Goal: Information Seeking & Learning: Check status

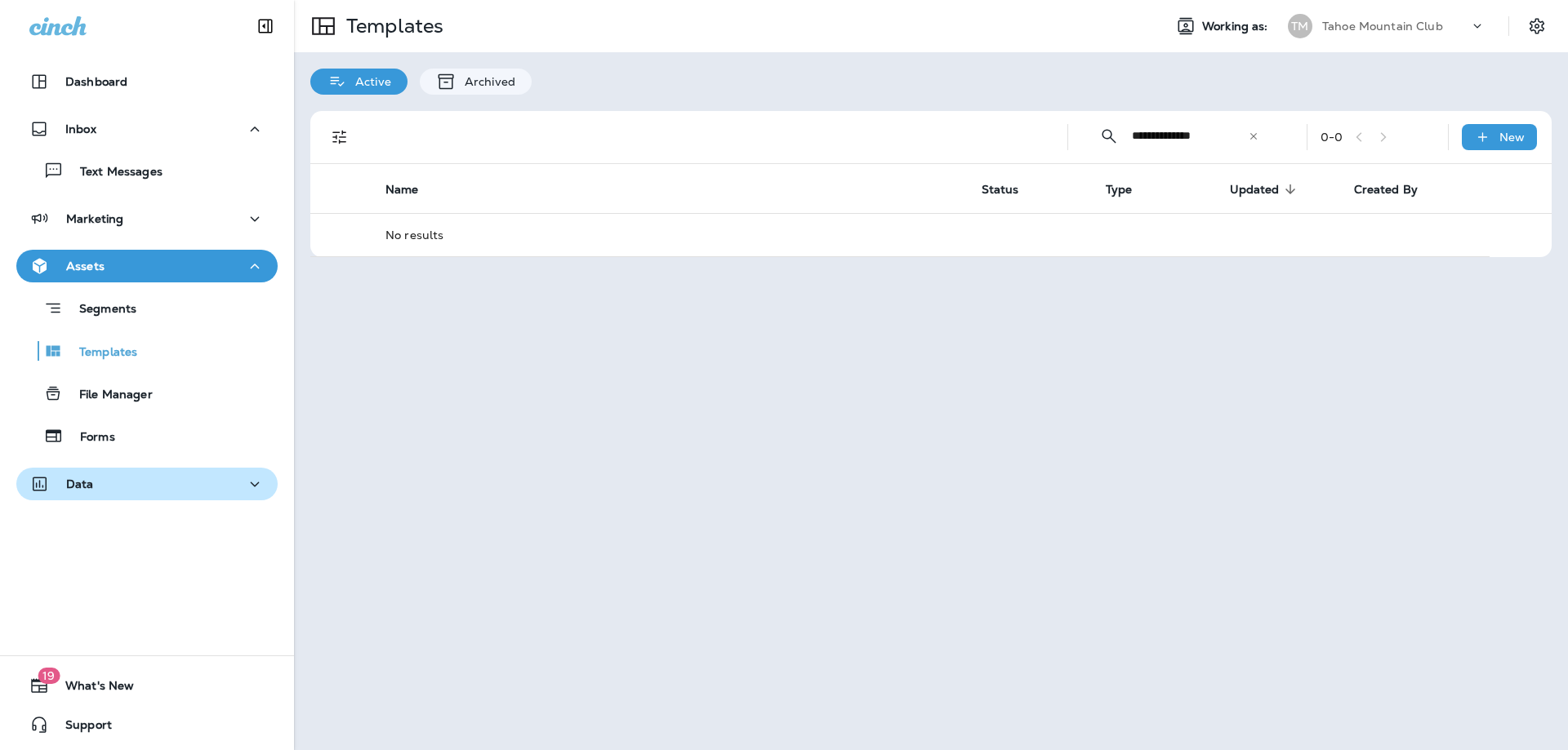
click at [78, 474] on div "Data" at bounding box center [61, 484] width 64 height 21
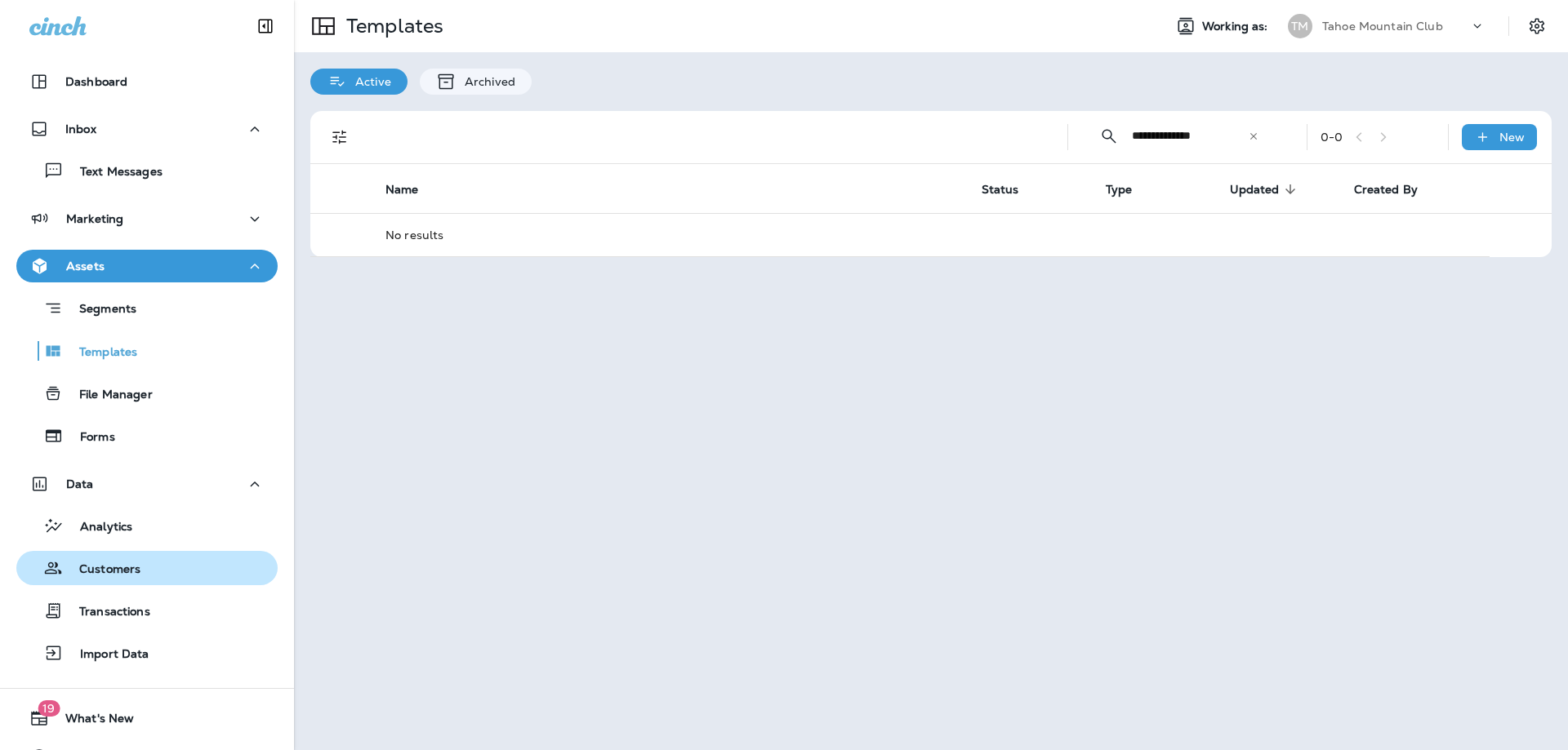
click at [125, 573] on p "Customers" at bounding box center [101, 570] width 77 height 15
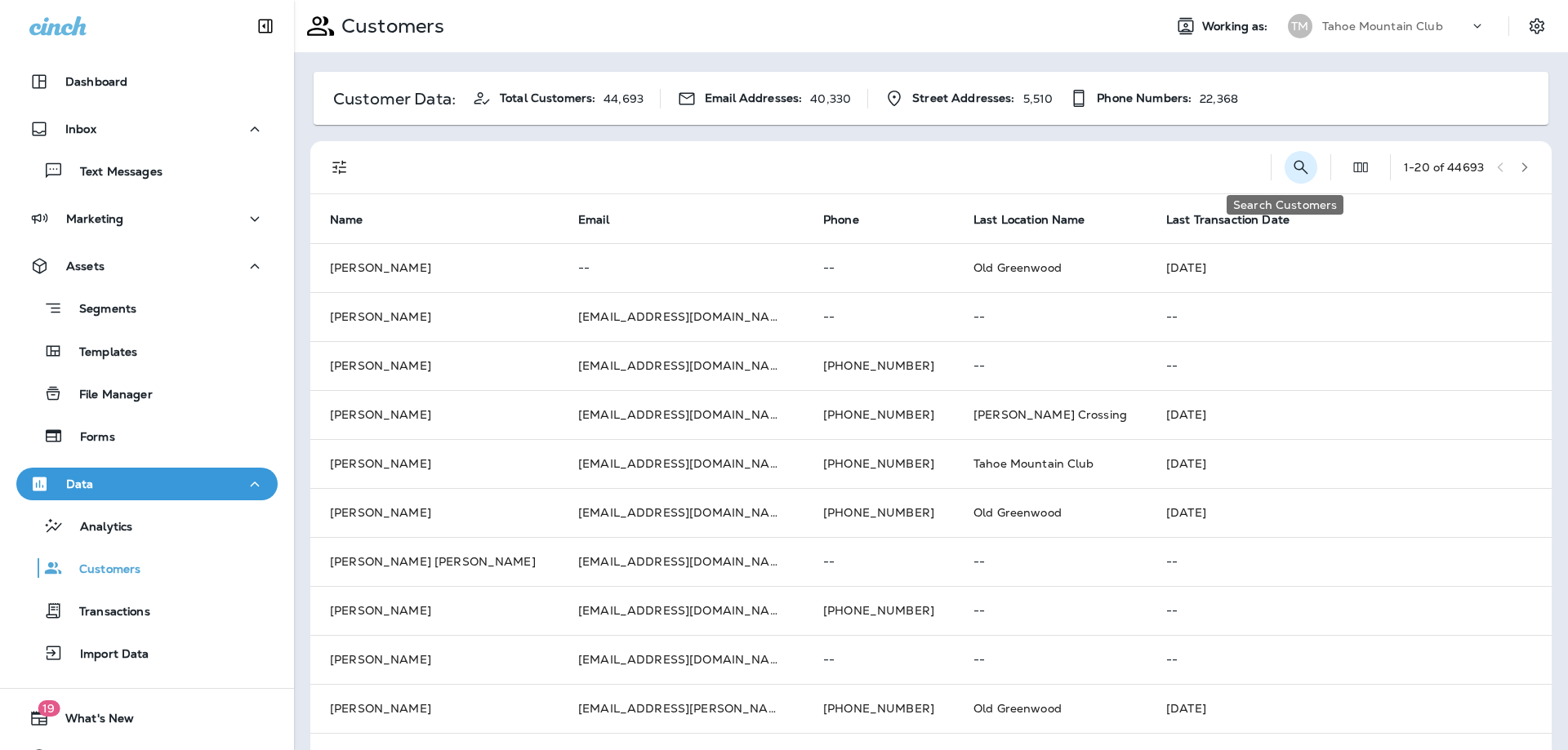
click at [1291, 165] on icon "Search Customers" at bounding box center [1301, 167] width 20 height 20
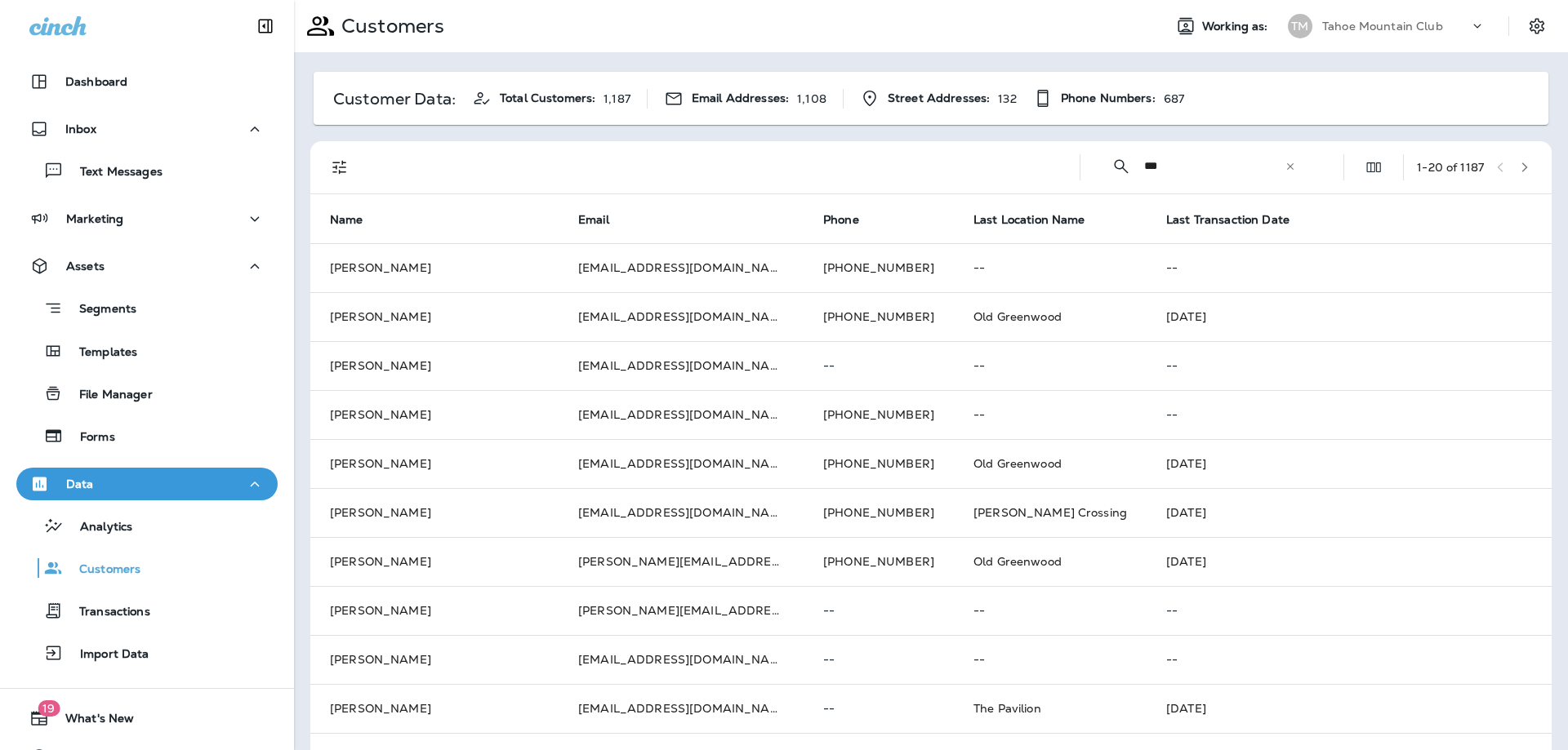
type input "**********"
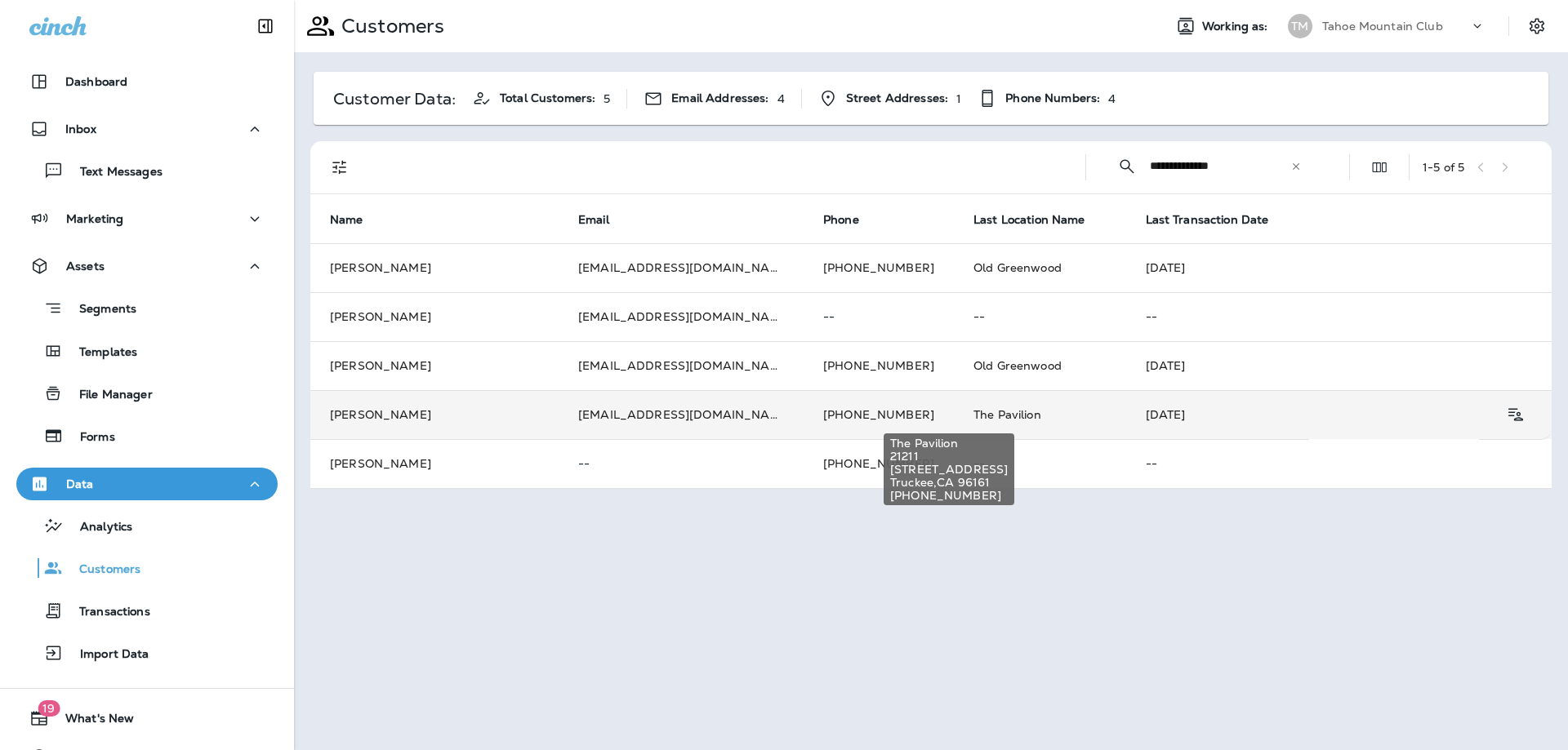
click at [973, 419] on span "The Pavilion" at bounding box center [1006, 414] width 68 height 15
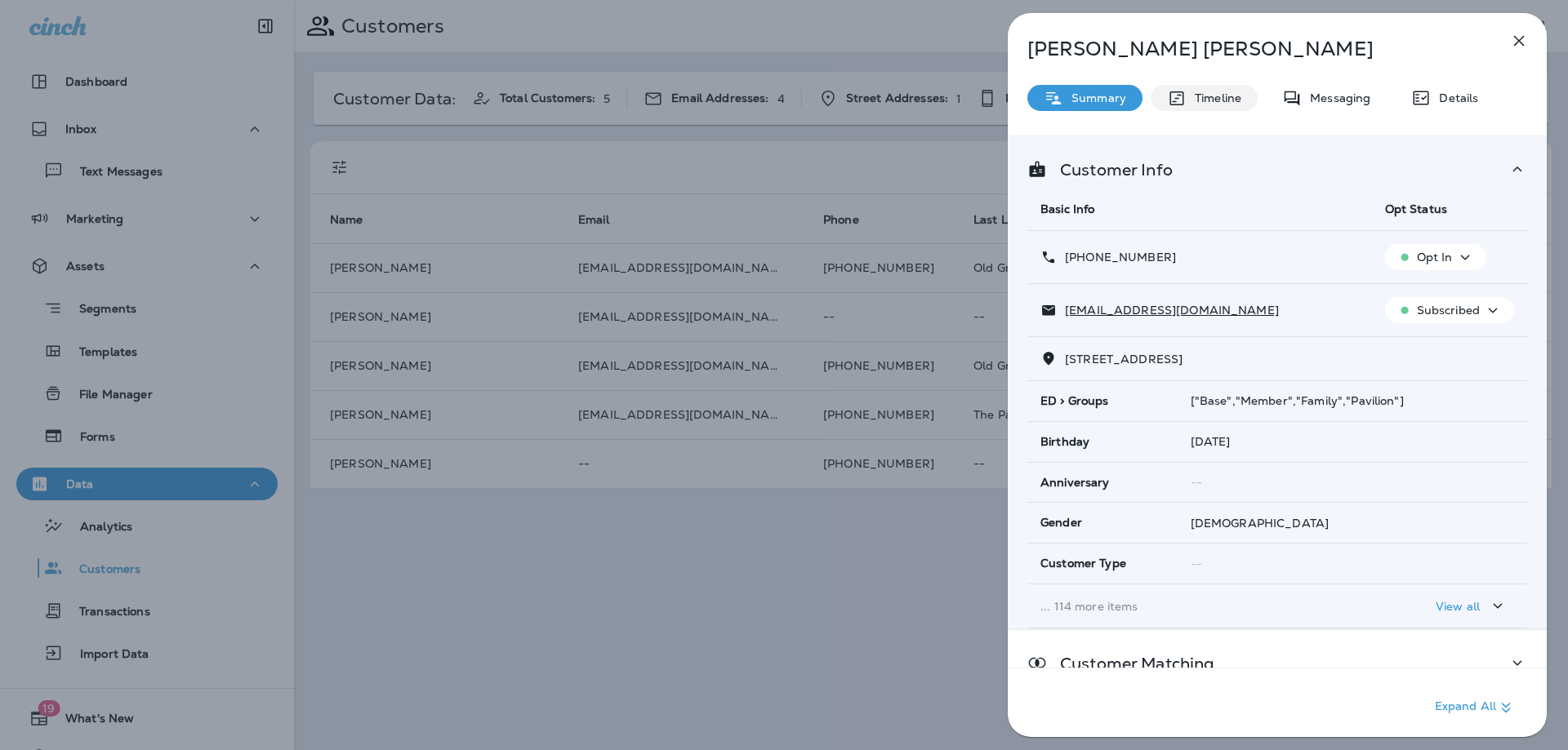
click at [1222, 100] on p "Timeline" at bounding box center [1214, 98] width 55 height 13
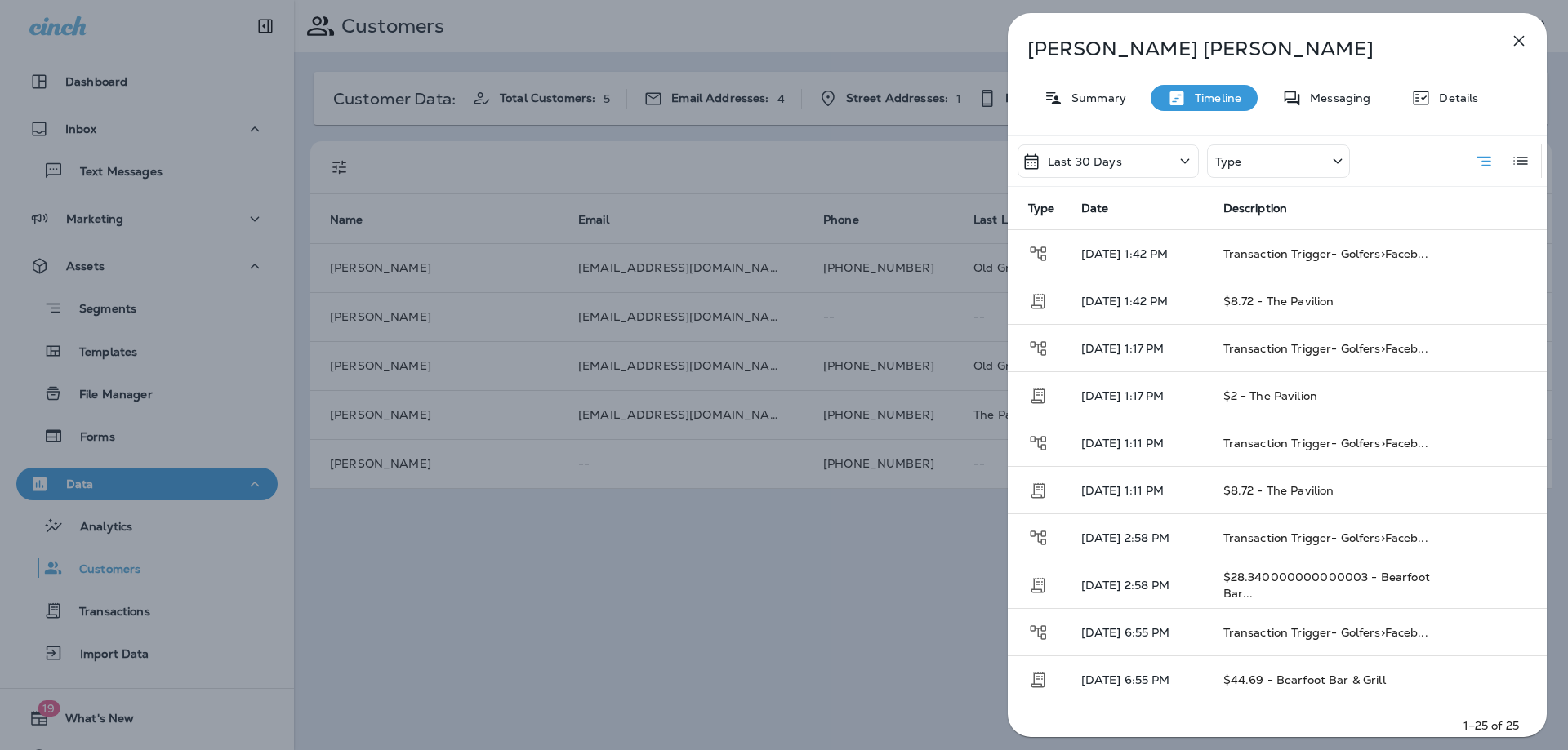
click at [1246, 171] on div "Type" at bounding box center [1278, 161] width 143 height 33
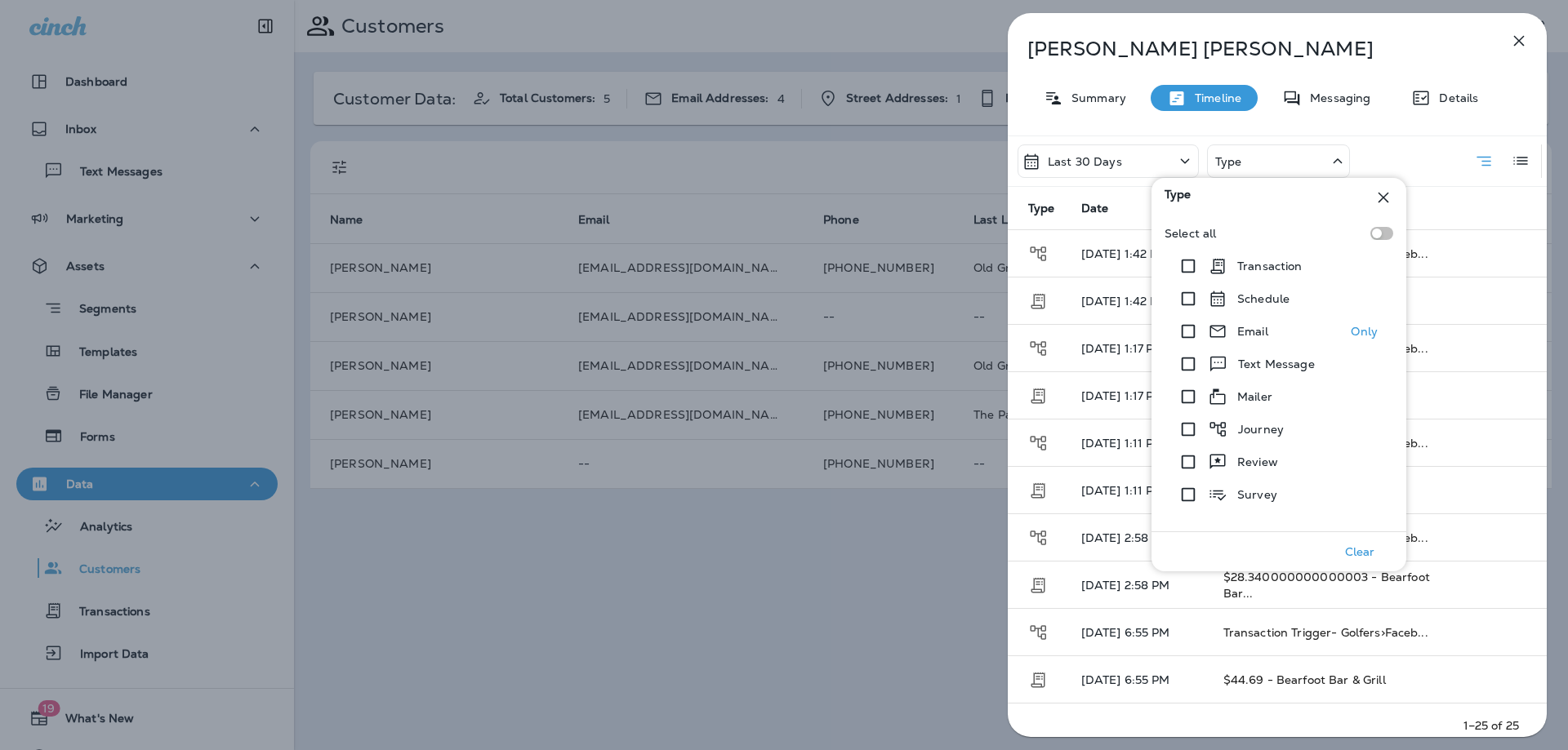
click at [1265, 321] on div "Email" at bounding box center [1238, 331] width 60 height 20
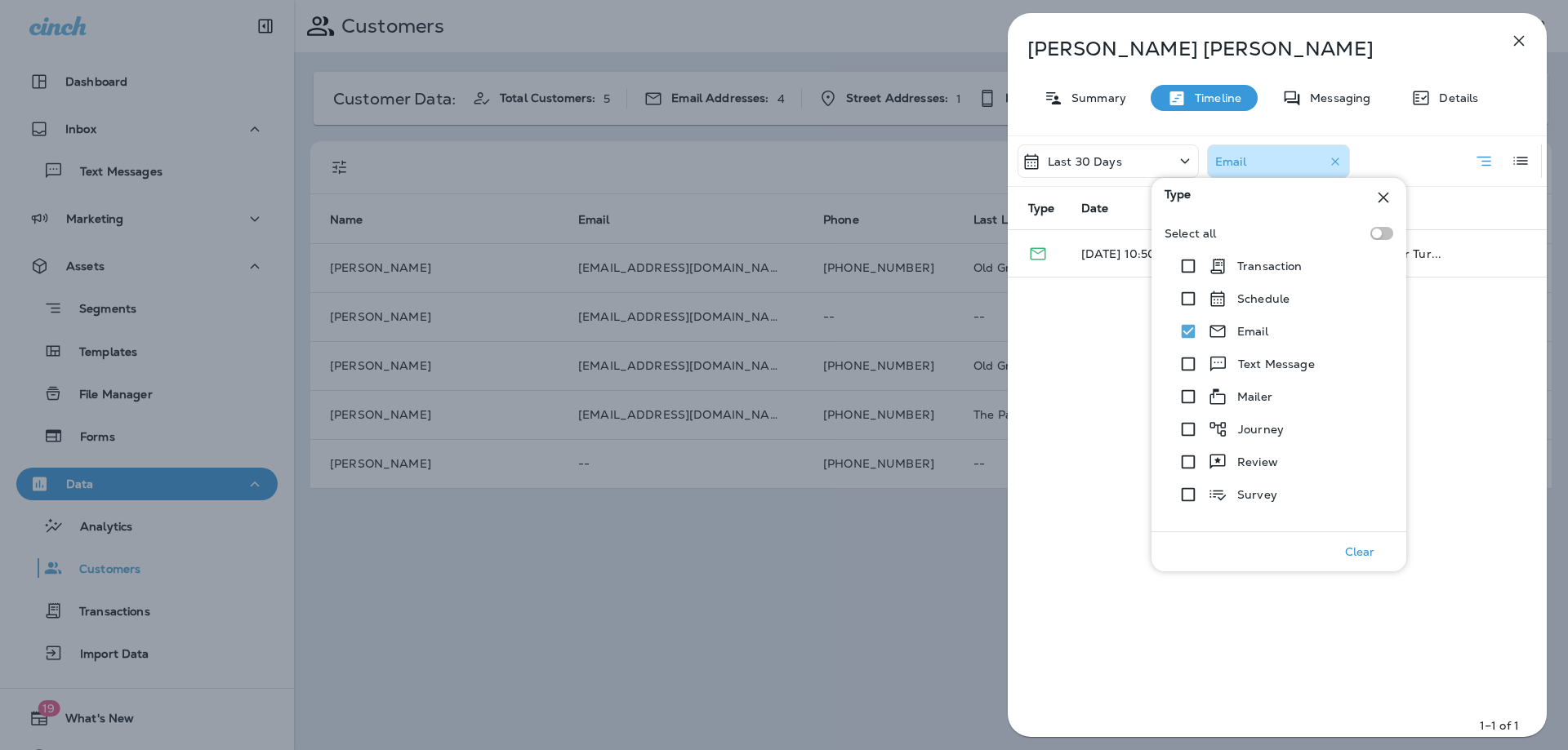
click at [1381, 196] on icon at bounding box center [1384, 198] width 10 height 10
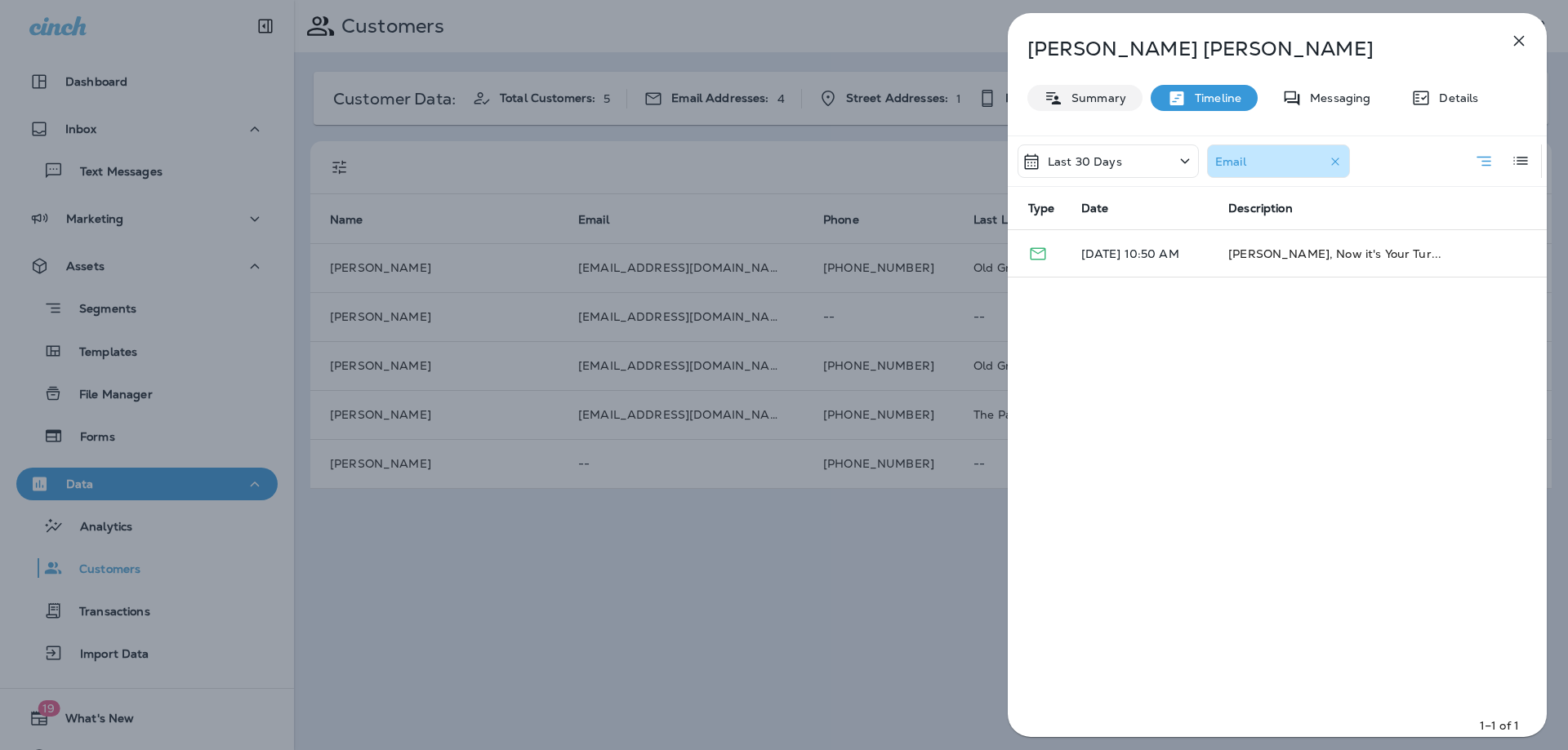
click at [1096, 97] on p "Summary" at bounding box center [1094, 98] width 63 height 13
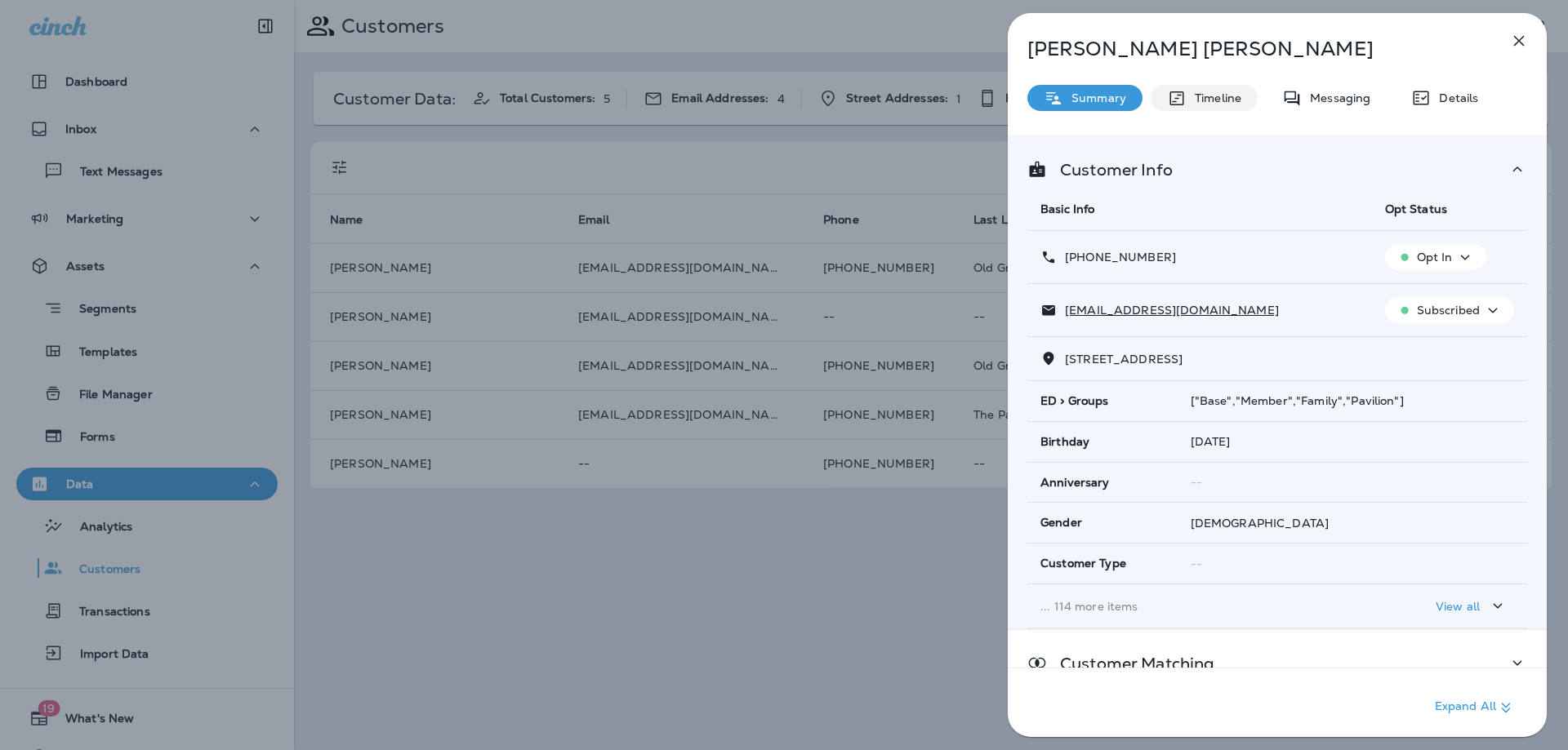
click at [1233, 101] on p "Timeline" at bounding box center [1214, 98] width 55 height 13
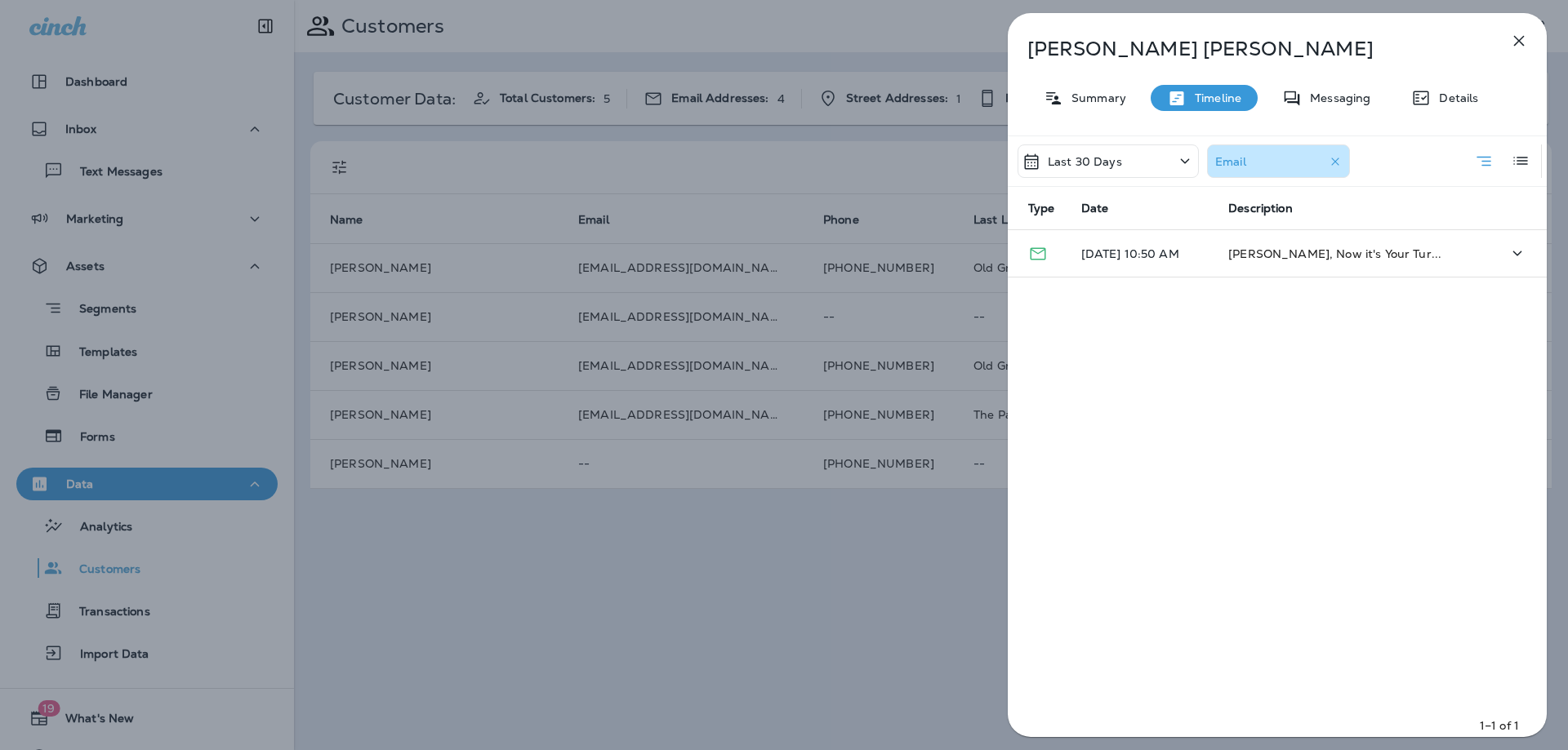
click at [1205, 266] on td "[DATE] 10:50 AM" at bounding box center [1142, 254] width 147 height 47
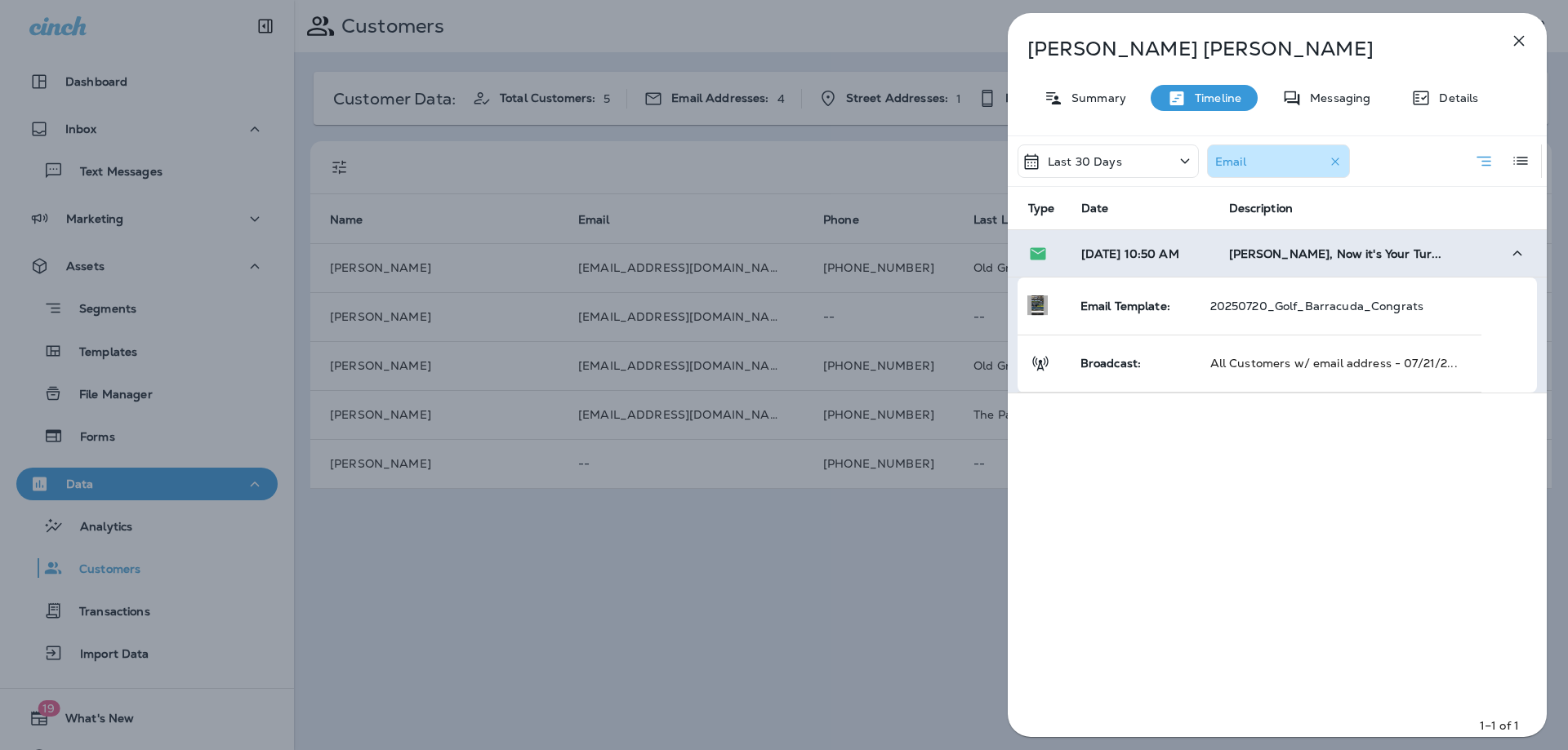
click at [1206, 266] on td "[DATE] 10:50 AM" at bounding box center [1142, 254] width 147 height 47
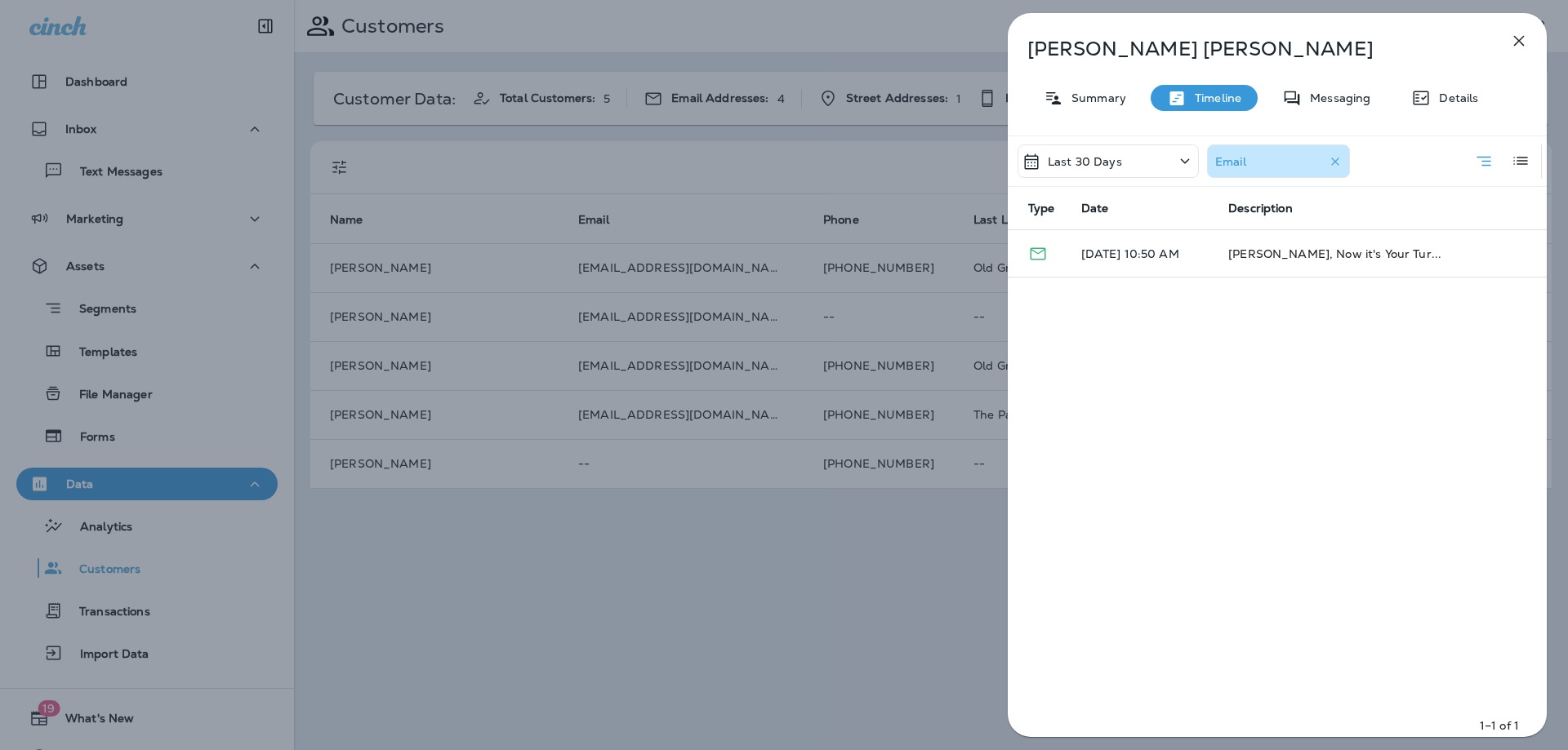
click at [1110, 160] on p "Last 30 Days" at bounding box center [1084, 161] width 75 height 13
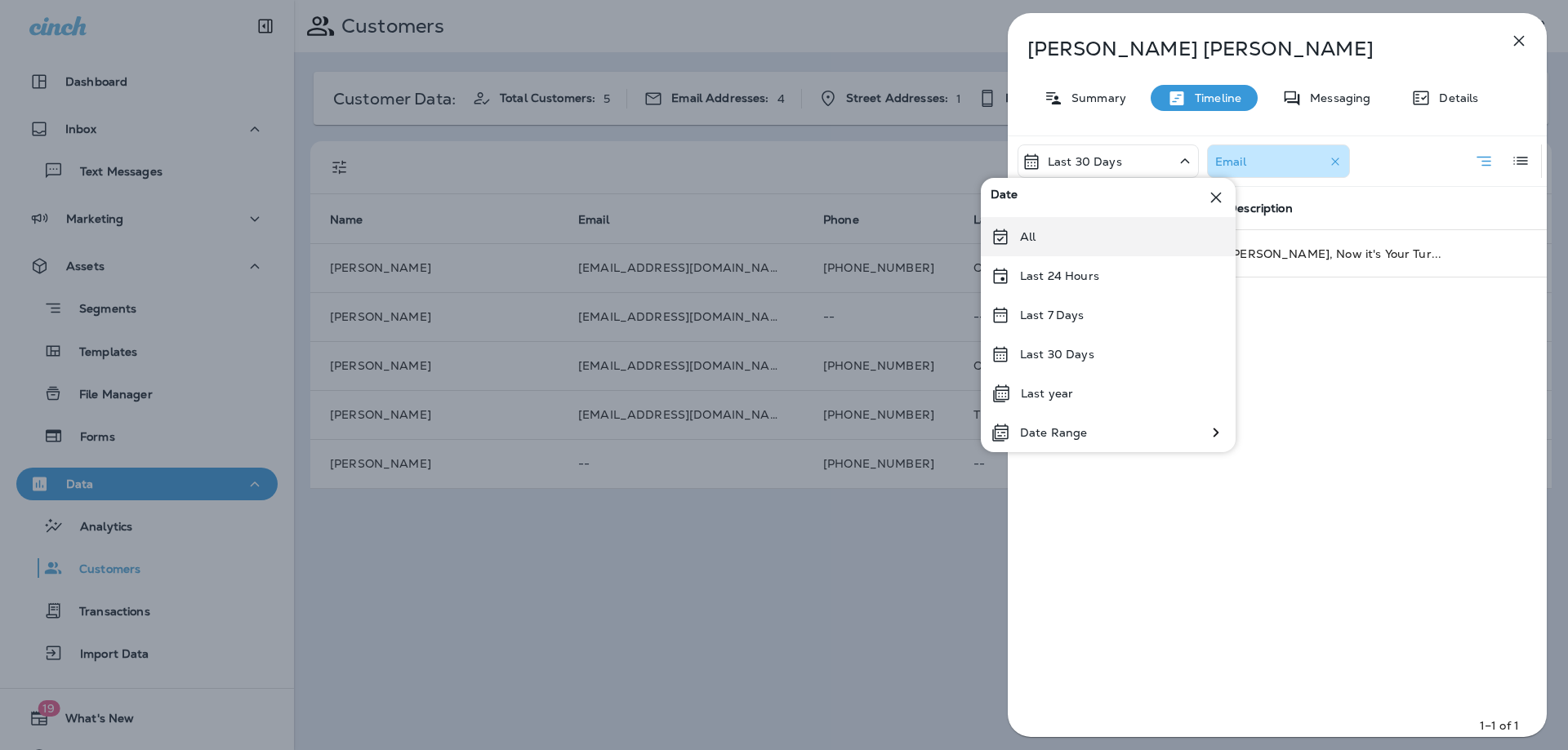
click at [1092, 235] on div "All" at bounding box center [1108, 237] width 255 height 39
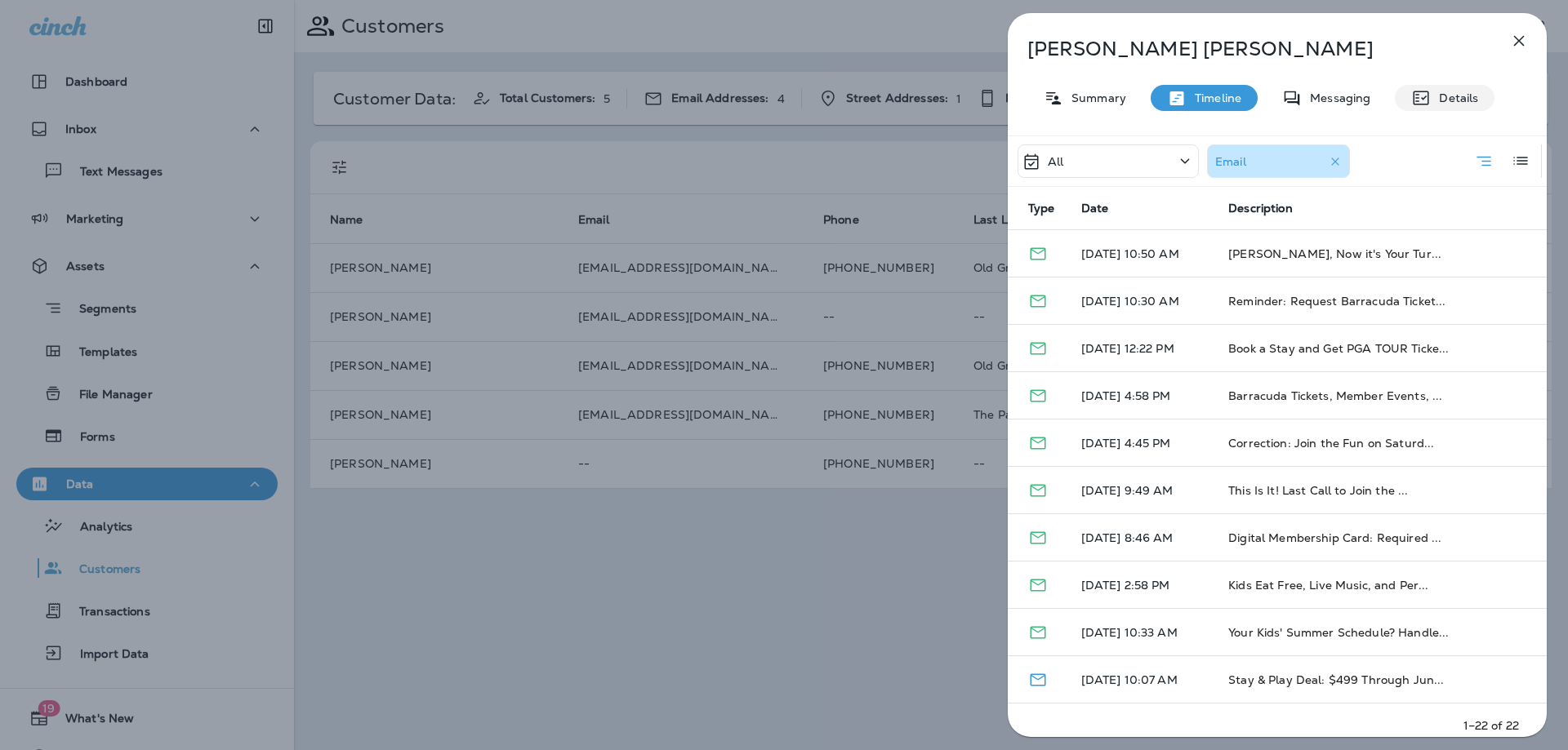
click at [1452, 106] on div "Details" at bounding box center [1445, 98] width 99 height 26
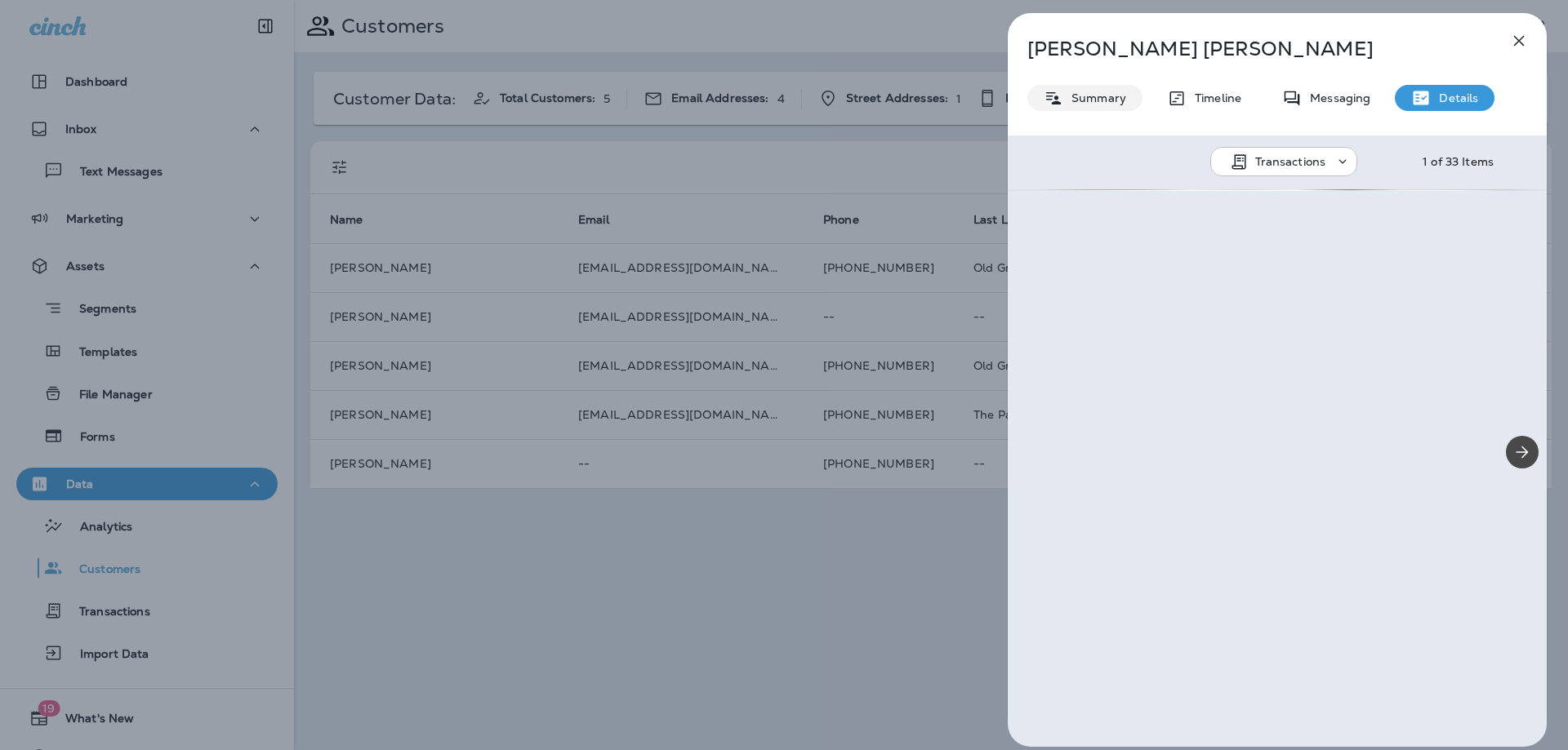
click at [1037, 101] on div "Summary" at bounding box center [1084, 98] width 115 height 26
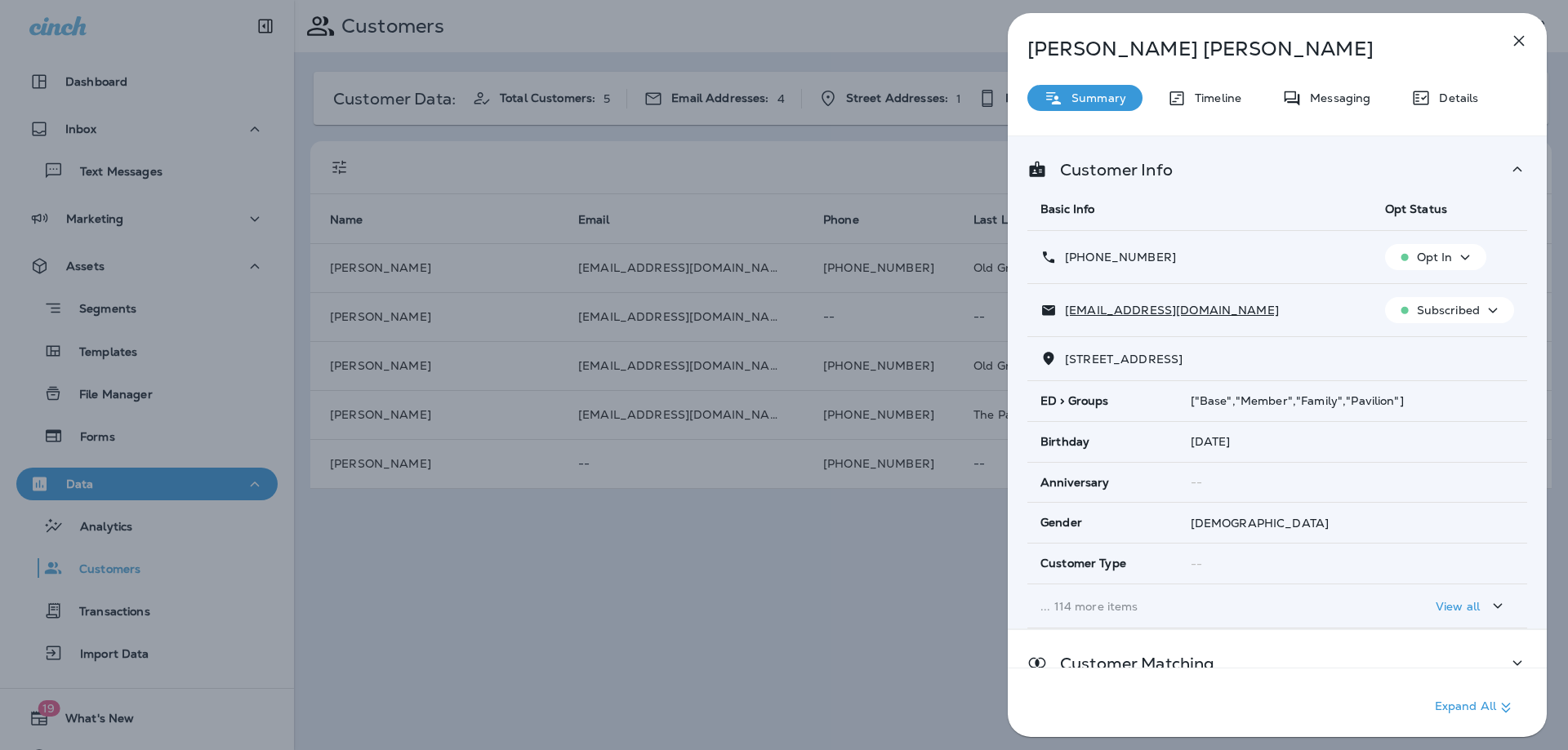
click at [1519, 43] on icon "button" at bounding box center [1518, 40] width 20 height 20
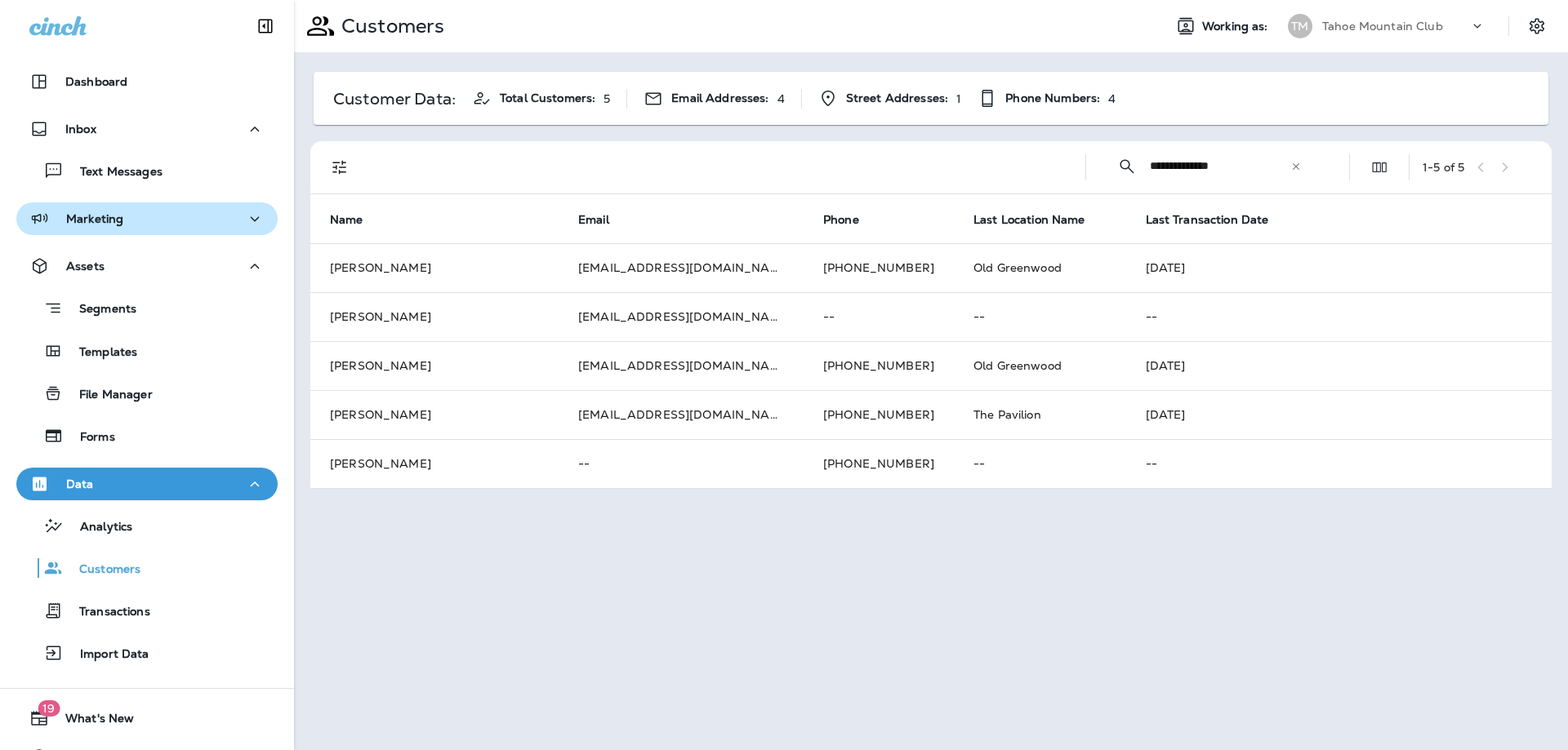
click at [214, 226] on div "Marketing" at bounding box center [147, 219] width 235 height 21
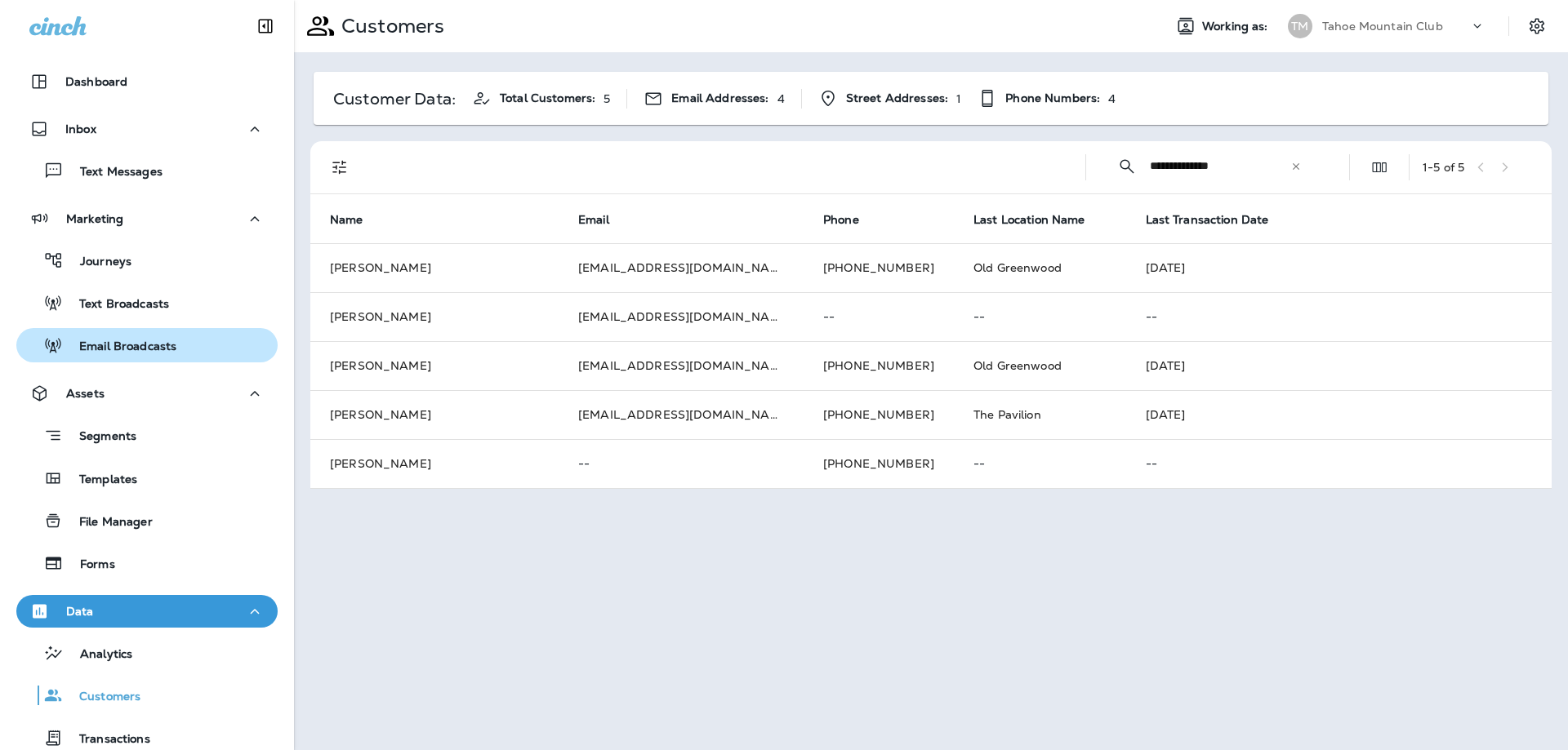
click at [163, 351] on p "Email Broadcasts" at bounding box center [119, 347] width 113 height 15
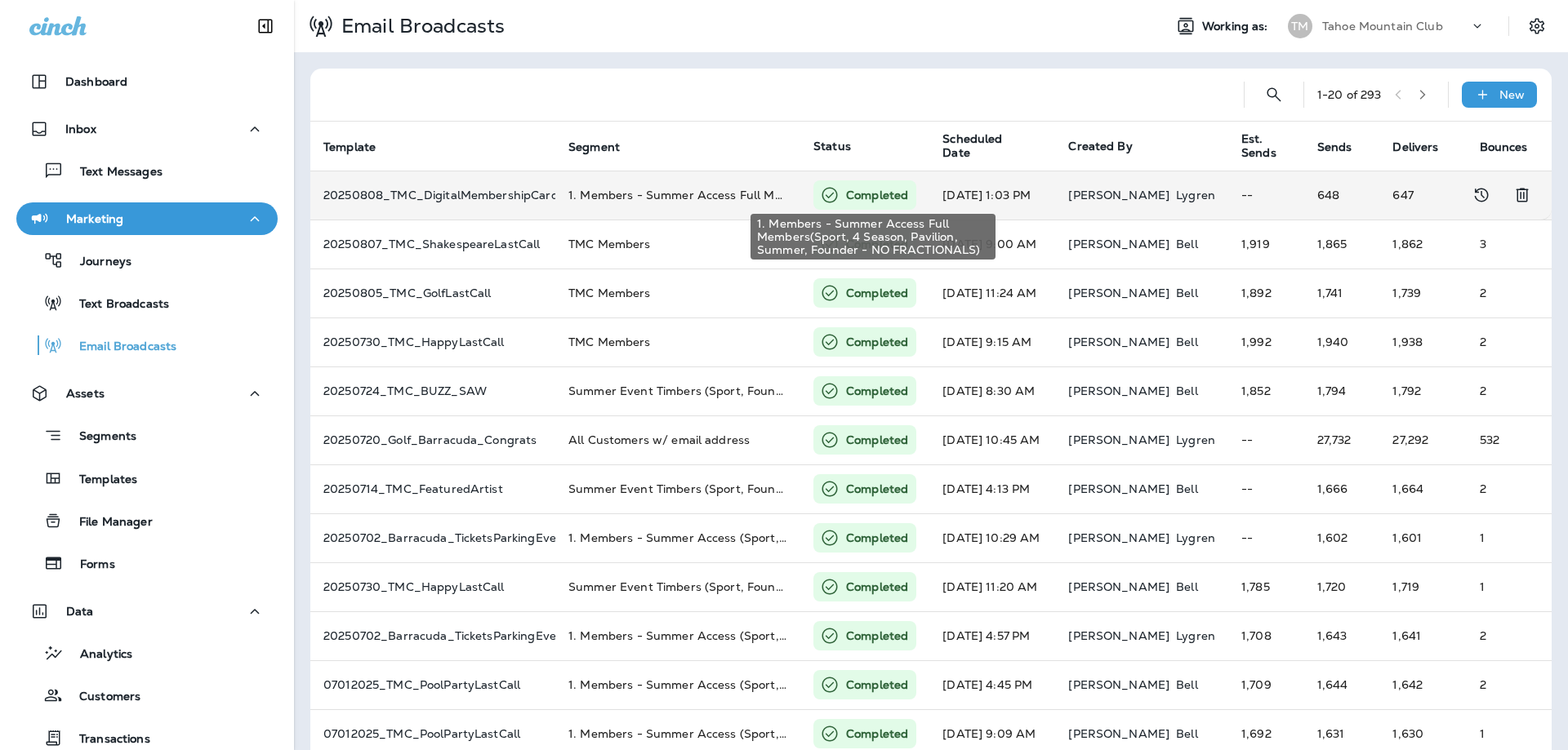
click at [678, 196] on span "1. Members - Summer Access Full Members(Sport, 4 Season, Pavilion, Summer, Foun…" at bounding box center [880, 195] width 623 height 15
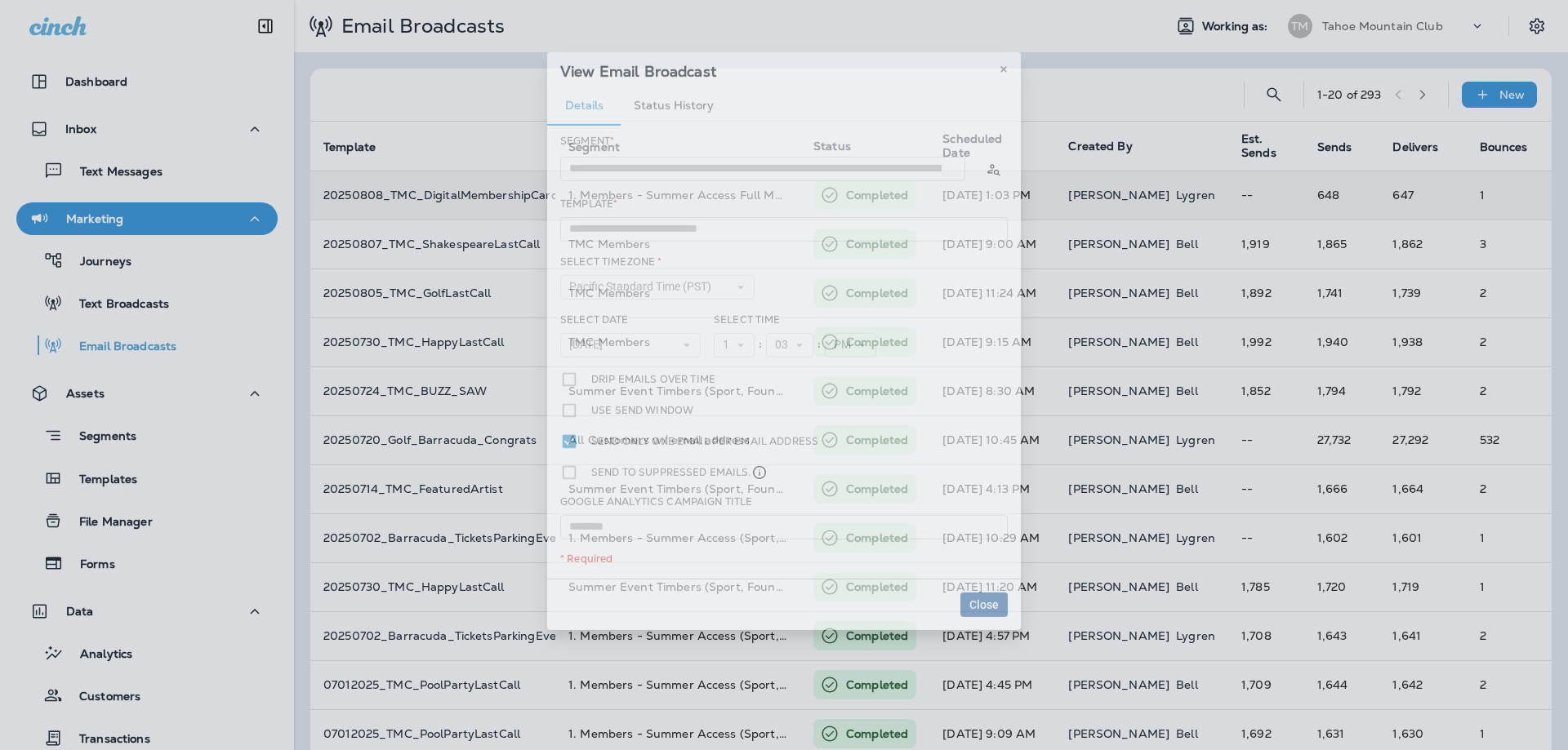
type input "**********"
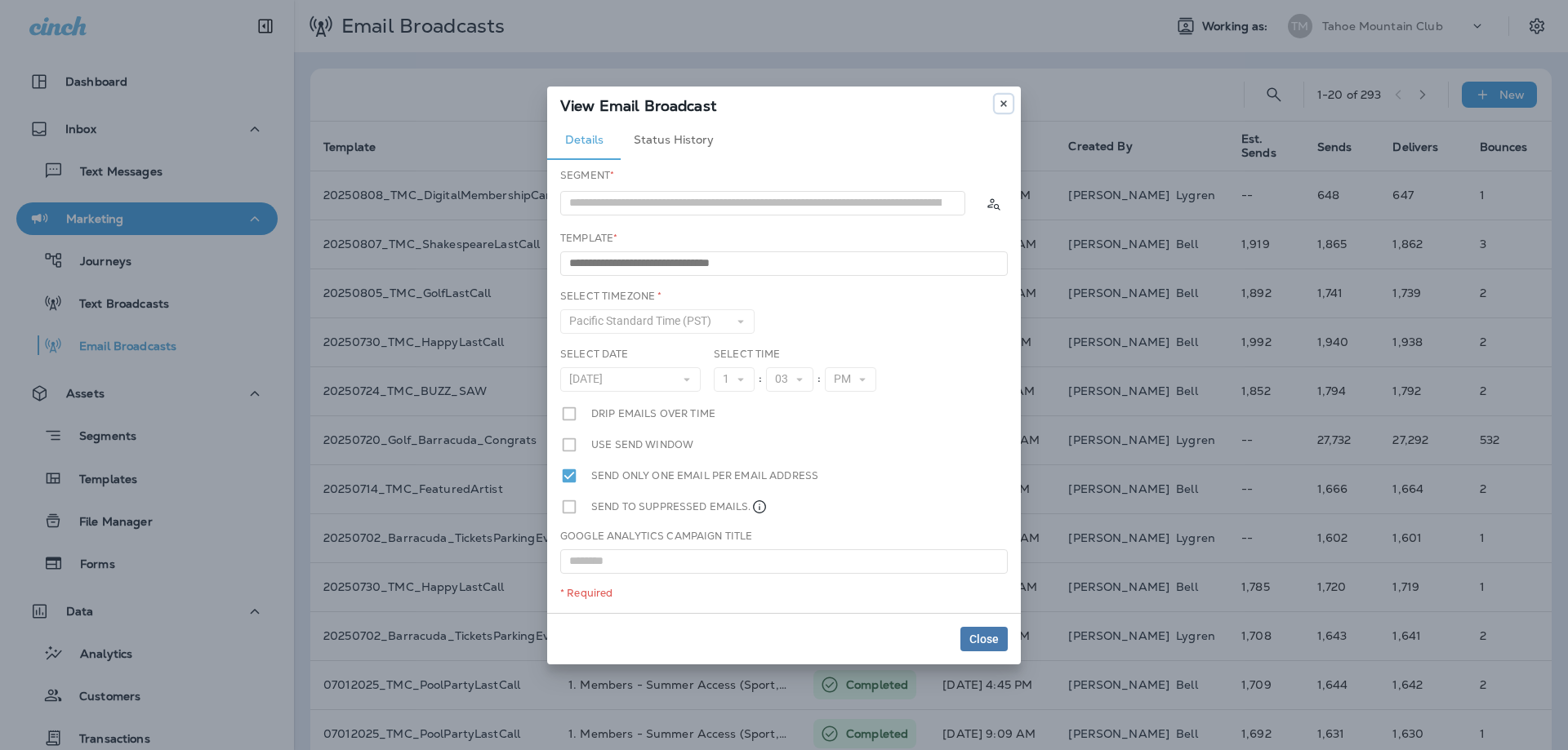
click at [1005, 99] on icon at bounding box center [1003, 103] width 9 height 9
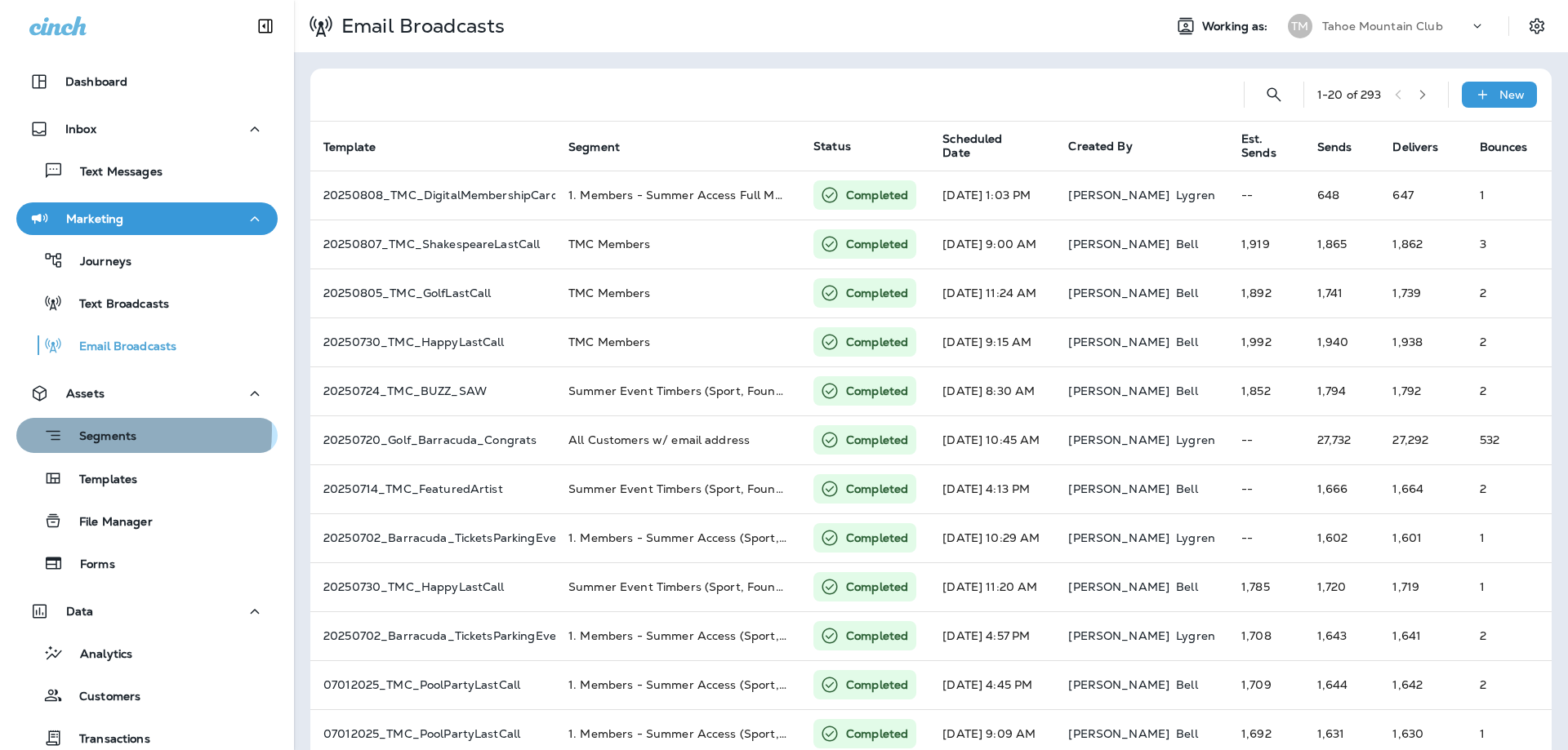
click at [117, 431] on p "Segments" at bounding box center [99, 437] width 74 height 16
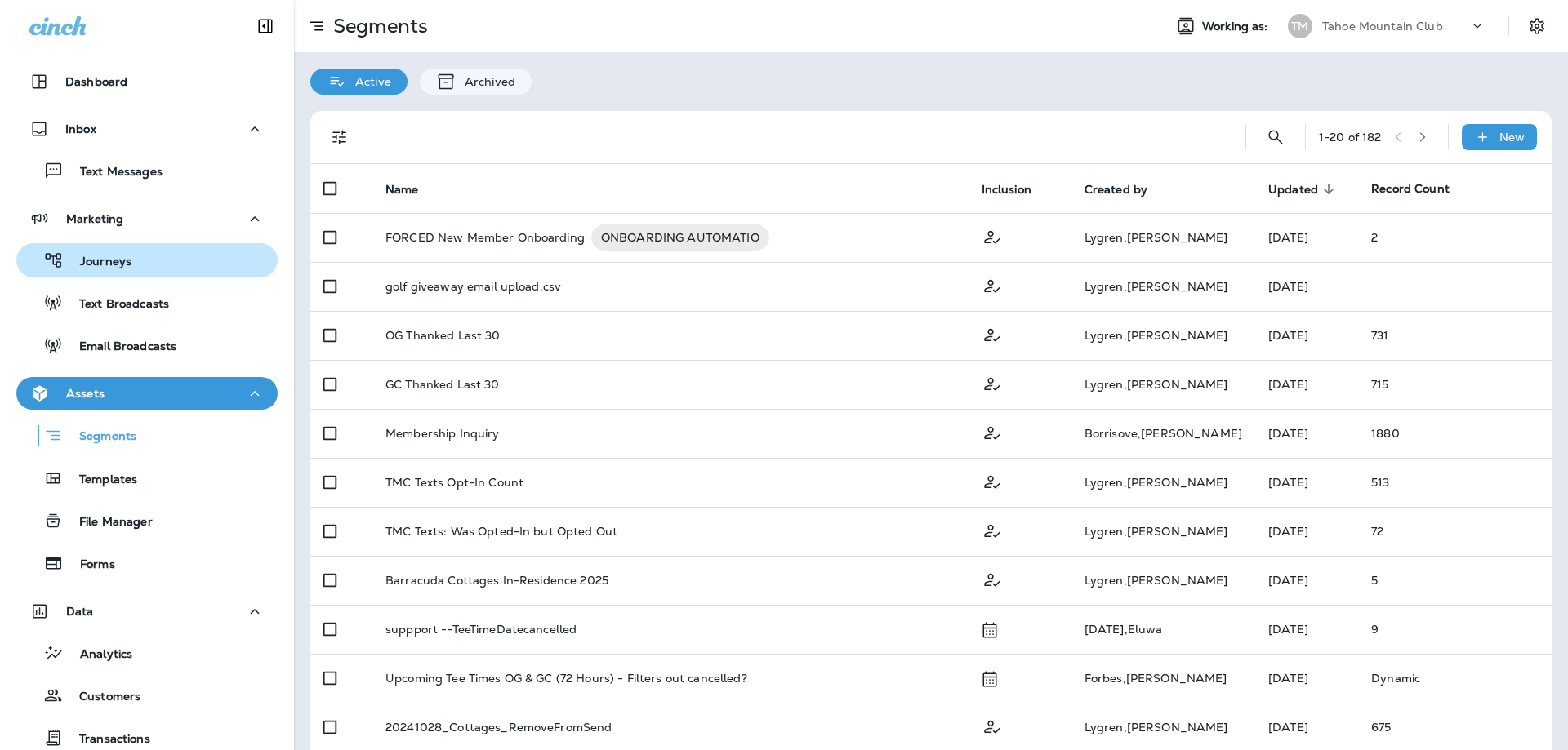
click at [102, 274] on button "Journeys" at bounding box center [147, 261] width 261 height 34
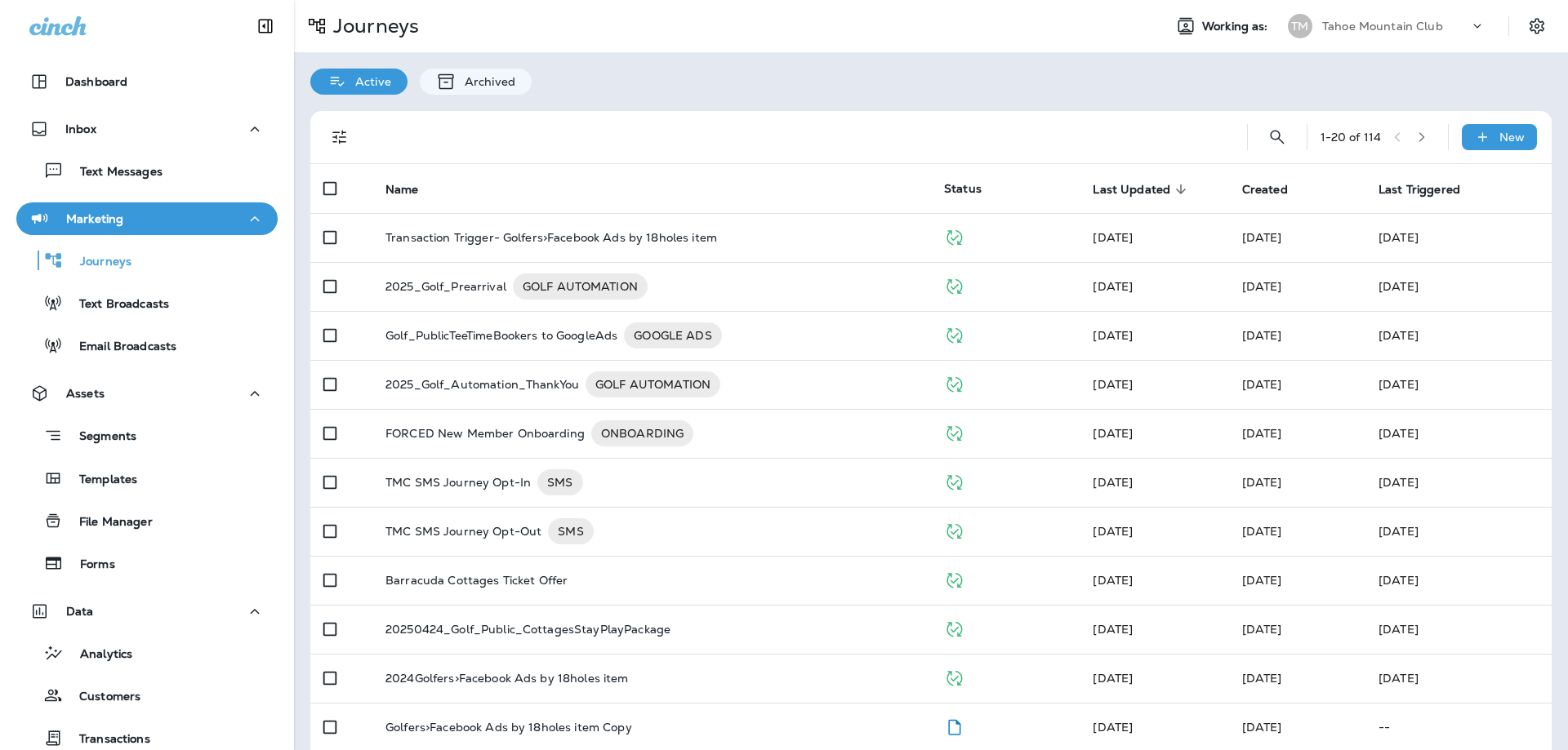
click at [135, 321] on div "Journeys Text Broadcasts Email Broadcasts" at bounding box center [147, 298] width 261 height 128
click at [142, 347] on p "Email Broadcasts" at bounding box center [119, 347] width 113 height 15
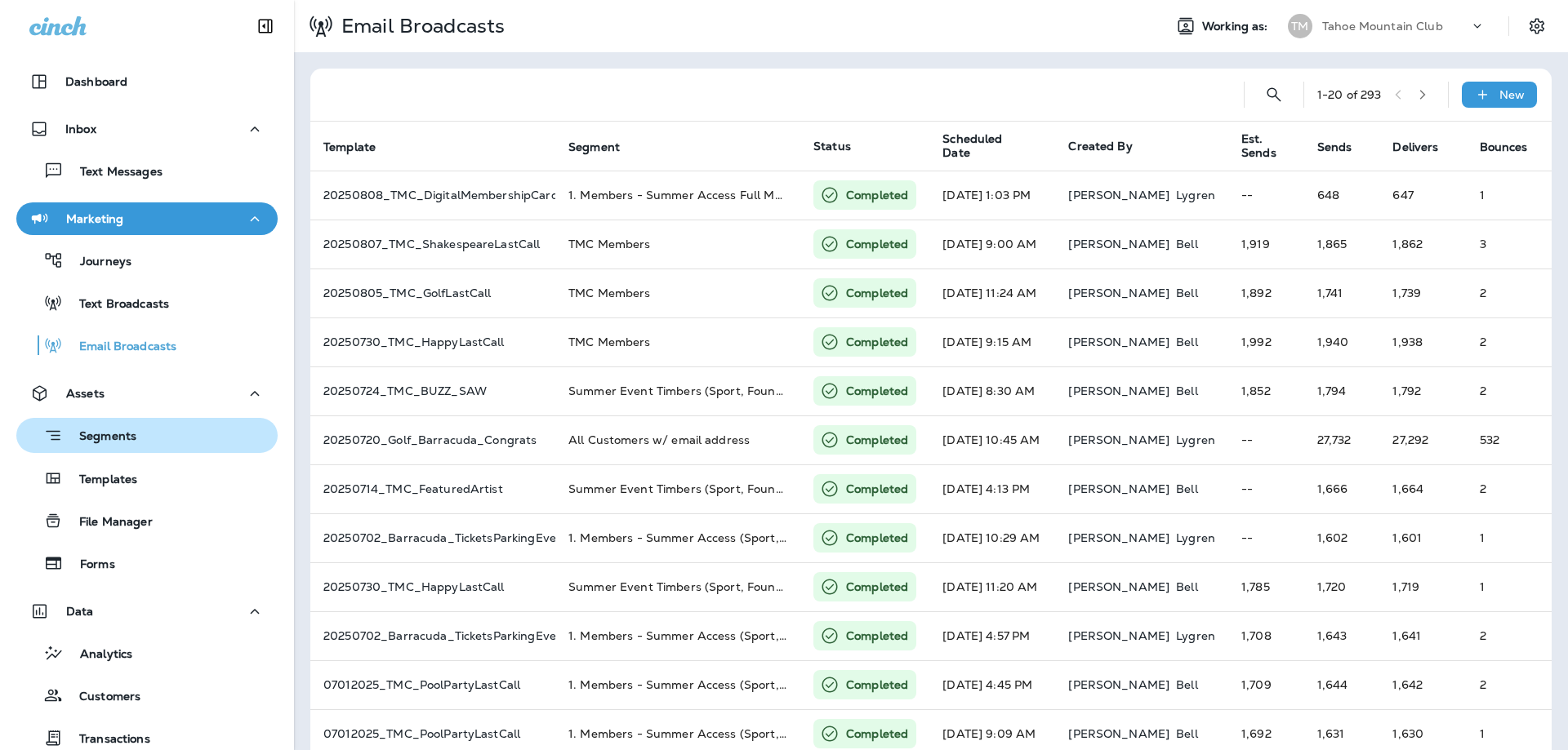
click at [119, 435] on p "Segments" at bounding box center [99, 437] width 74 height 16
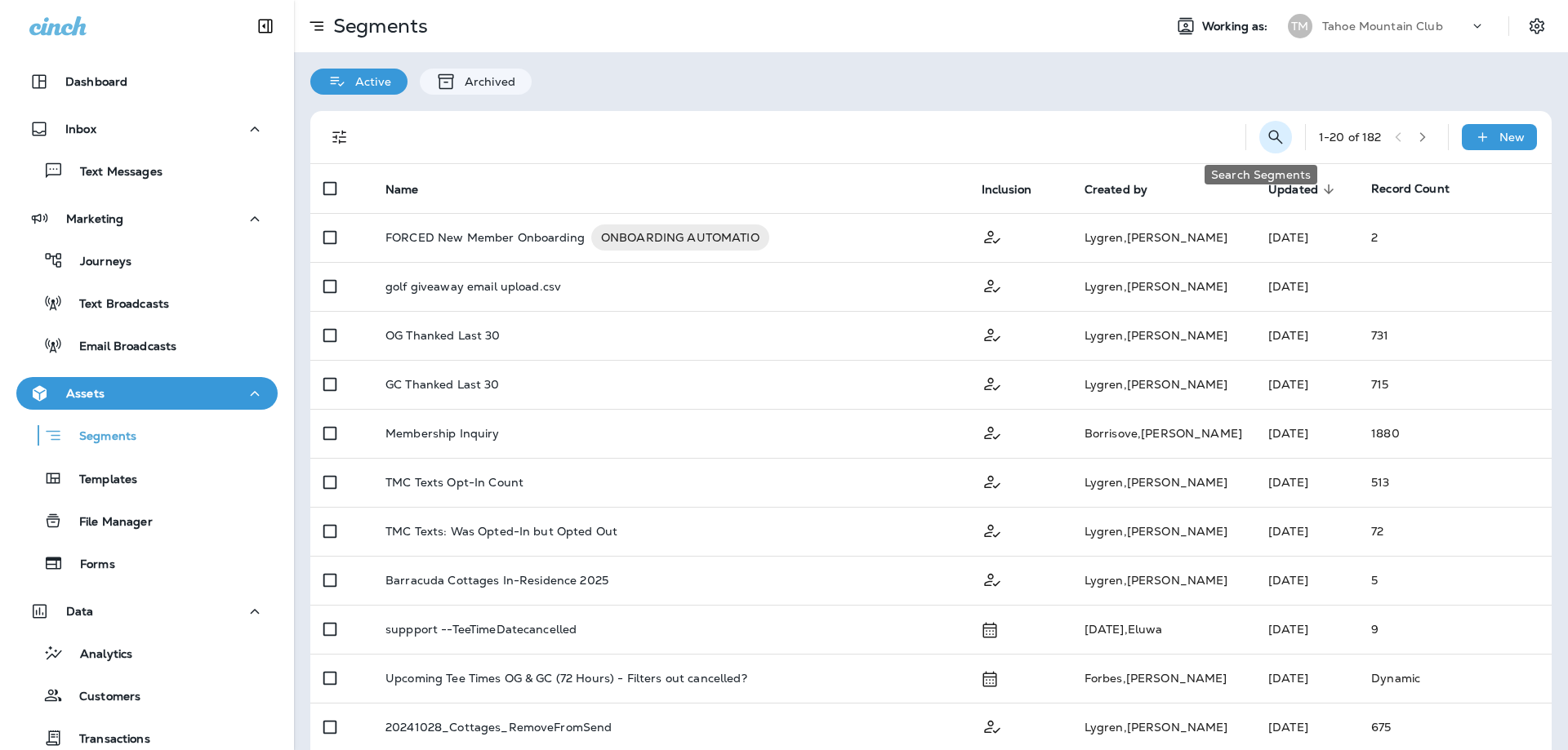
click at [1265, 128] on icon "Search Segments" at bounding box center [1275, 137] width 20 height 20
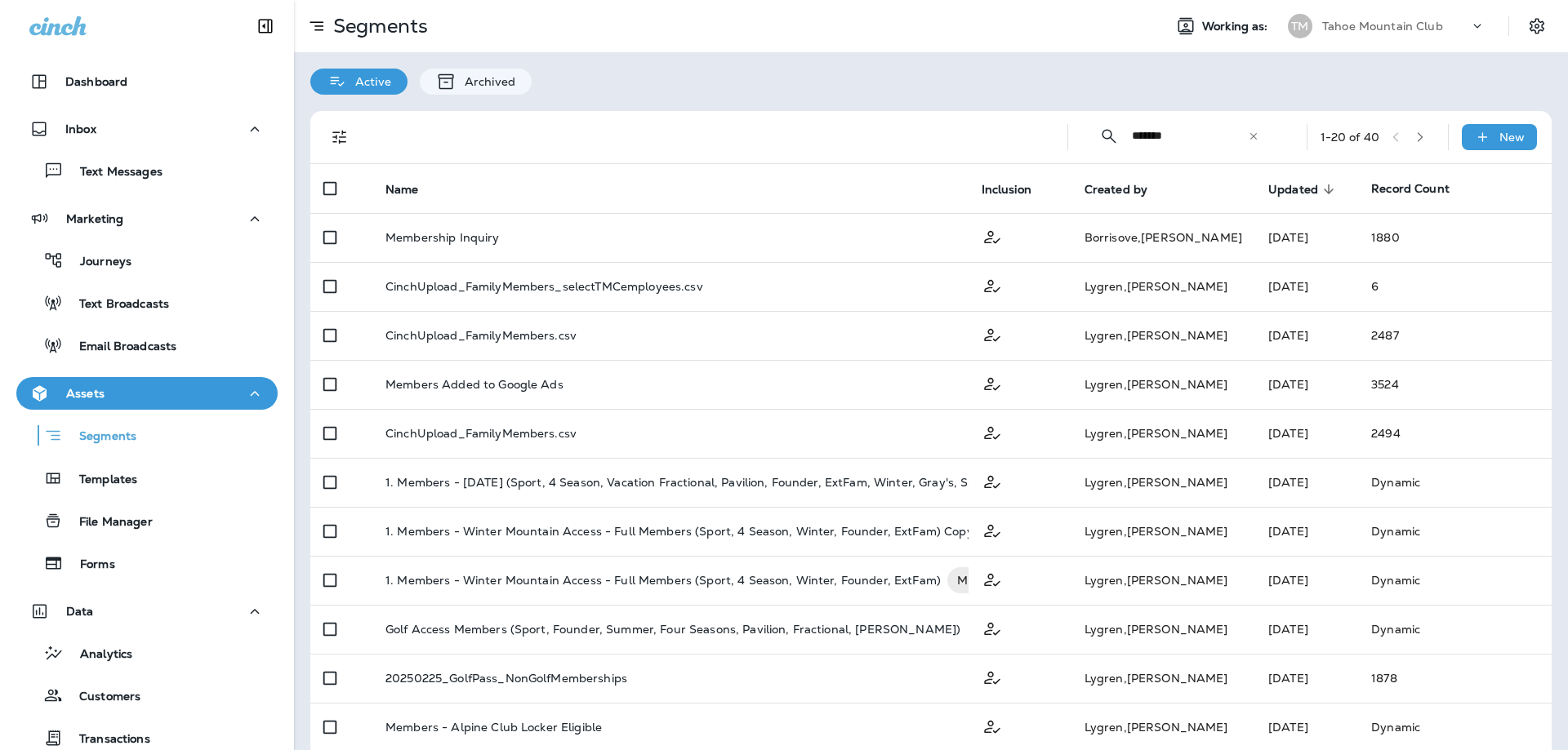
click at [1113, 137] on div "​ ******* ​ ​" at bounding box center [1179, 135] width 196 height 43
click at [1116, 135] on div "​ ******* ​ ​" at bounding box center [1179, 135] width 196 height 43
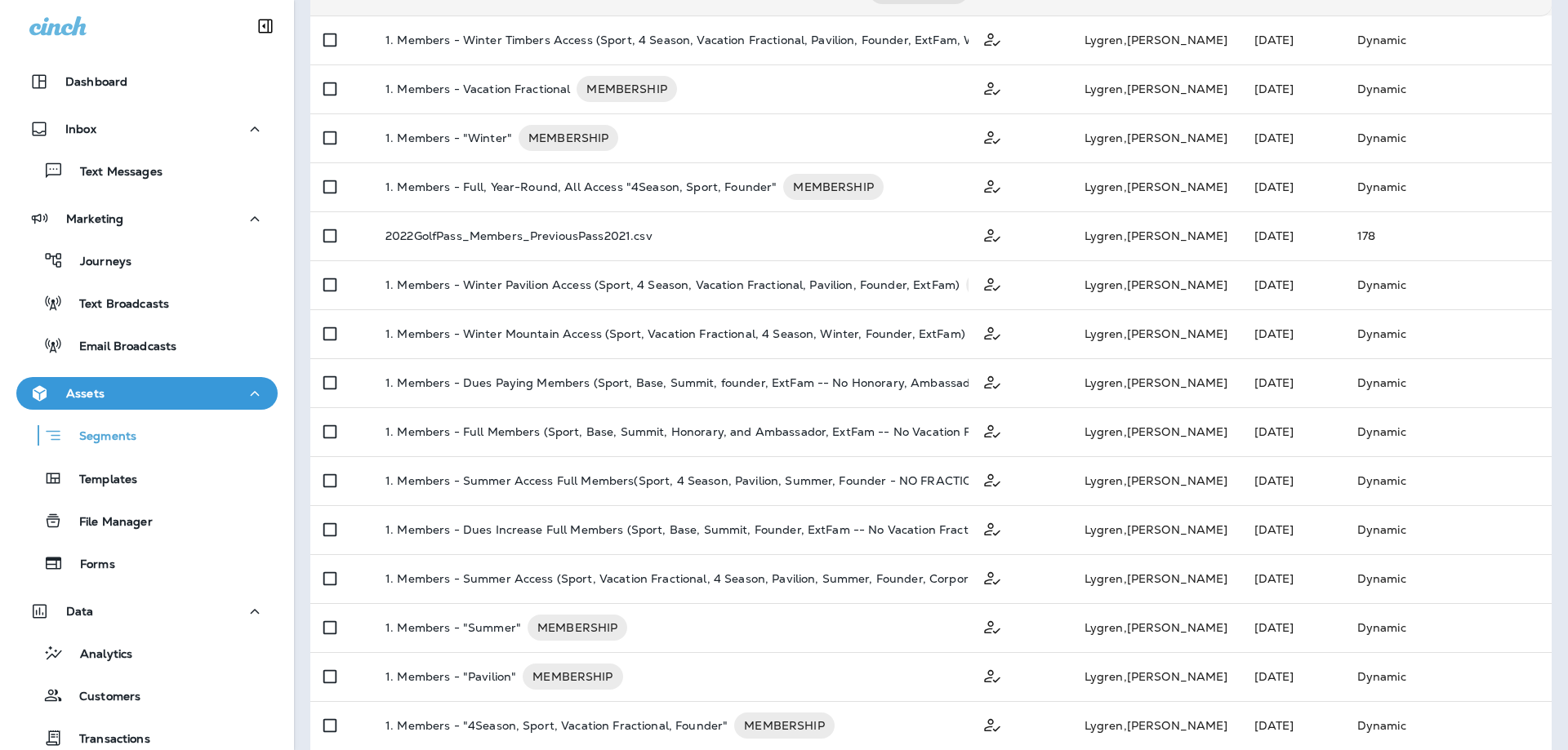
scroll to position [408, 0]
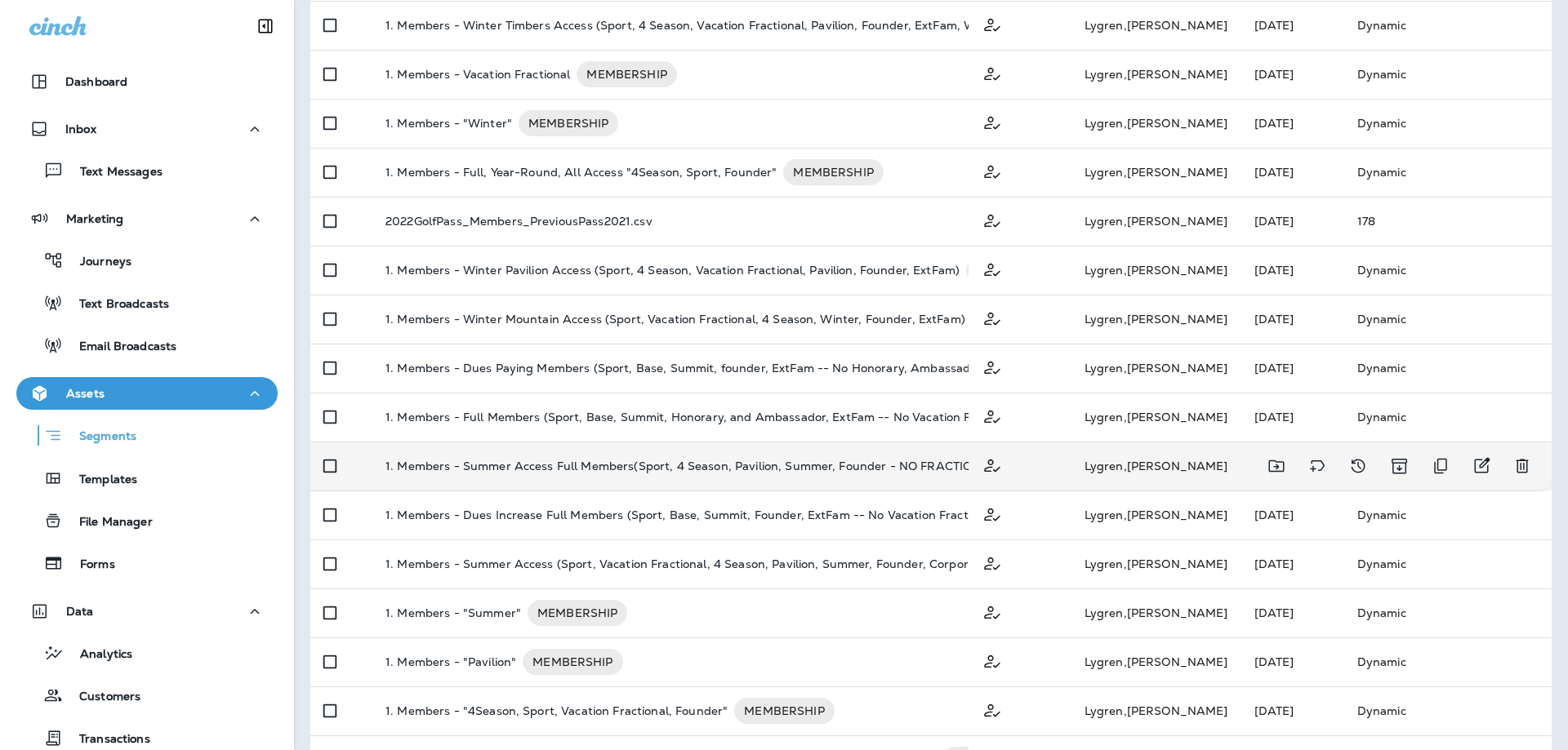
type input "**********"
click at [548, 466] on p "1. Members - Summer Access Full Members(Sport, 4 Season, Pavilion, Summer, Foun…" at bounding box center [697, 466] width 623 height 26
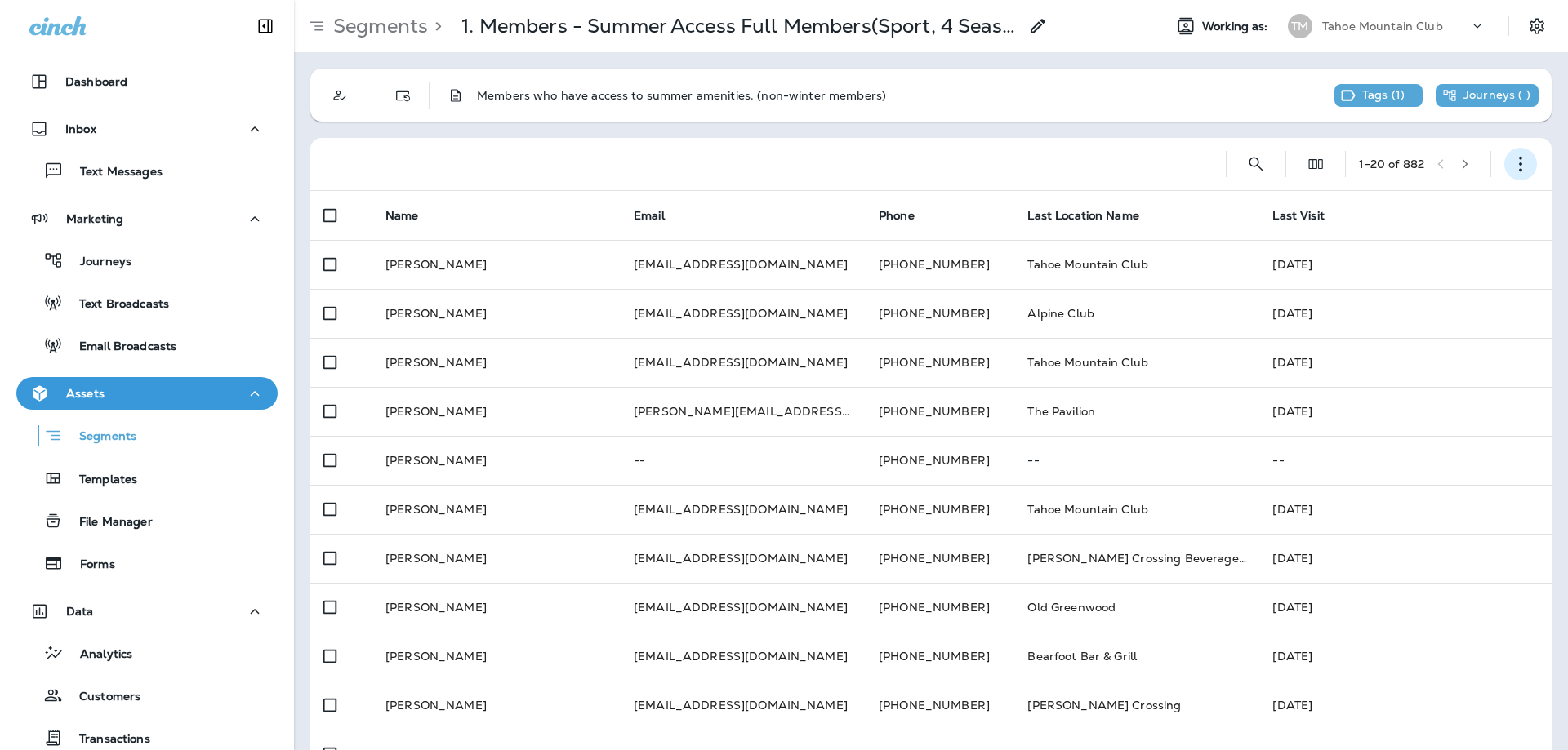
click at [1504, 157] on button "button" at bounding box center [1520, 164] width 33 height 33
click at [1394, 196] on button "Edit Segment" at bounding box center [1427, 207] width 196 height 39
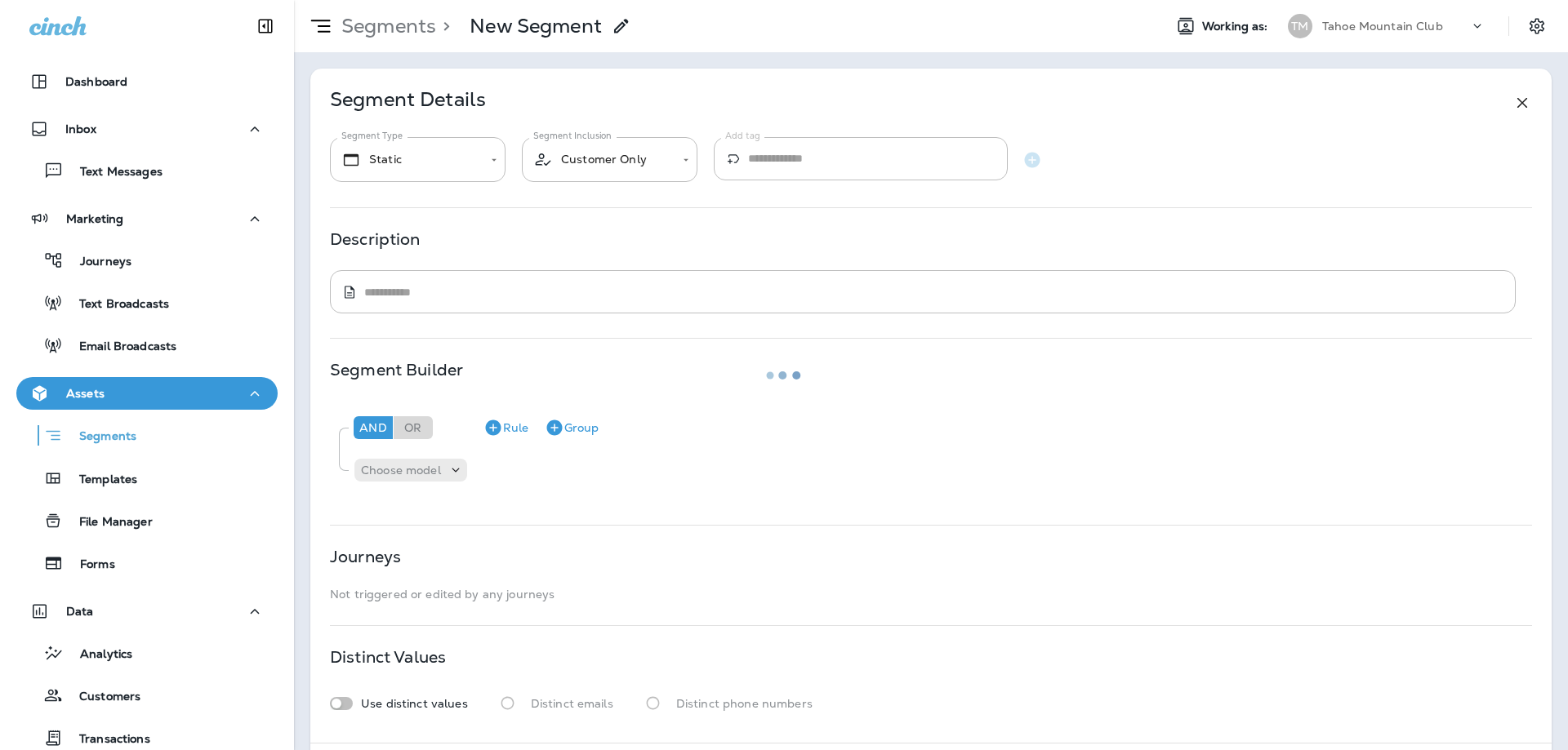
type input "*******"
type textarea "**********"
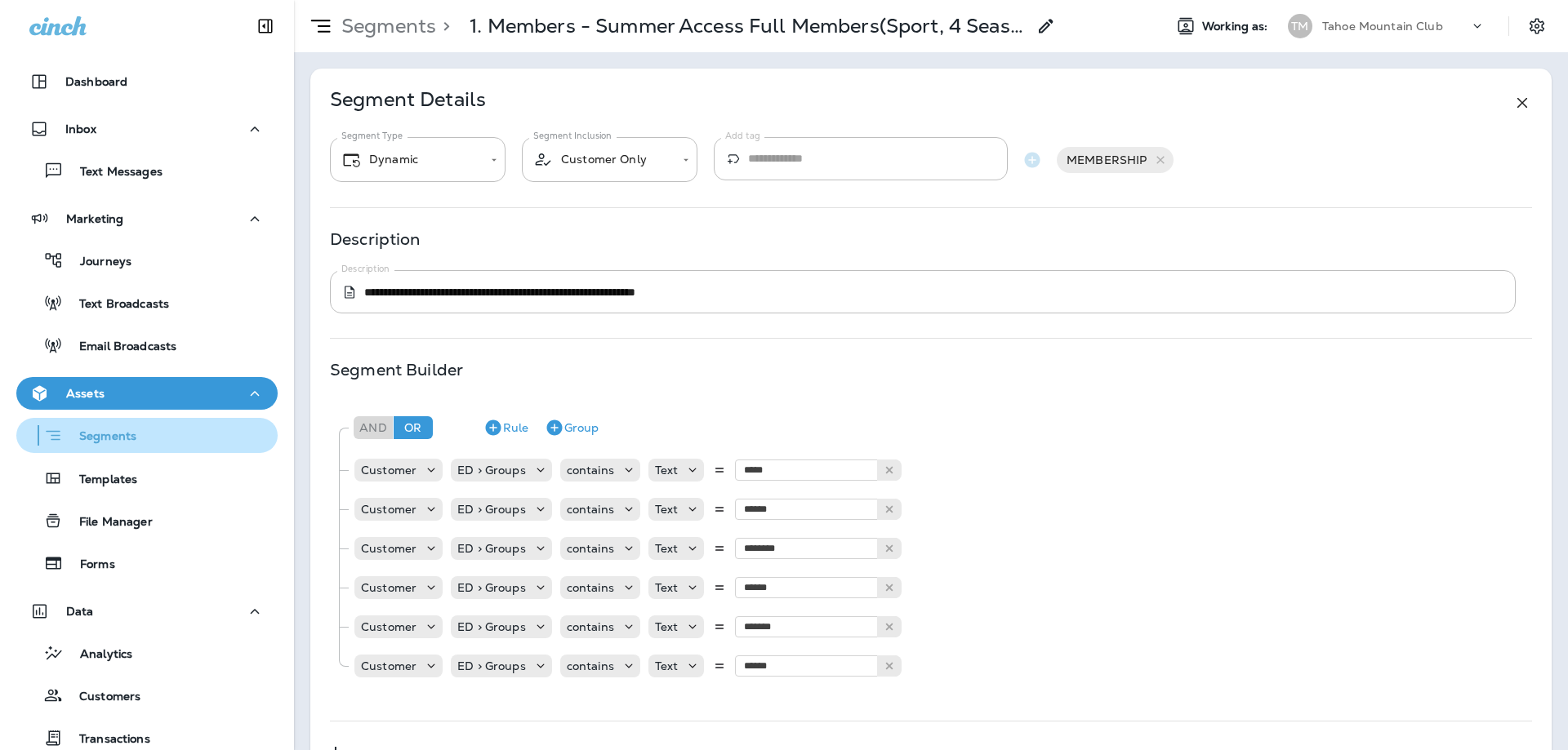
click at [129, 431] on p "Segments" at bounding box center [99, 437] width 74 height 16
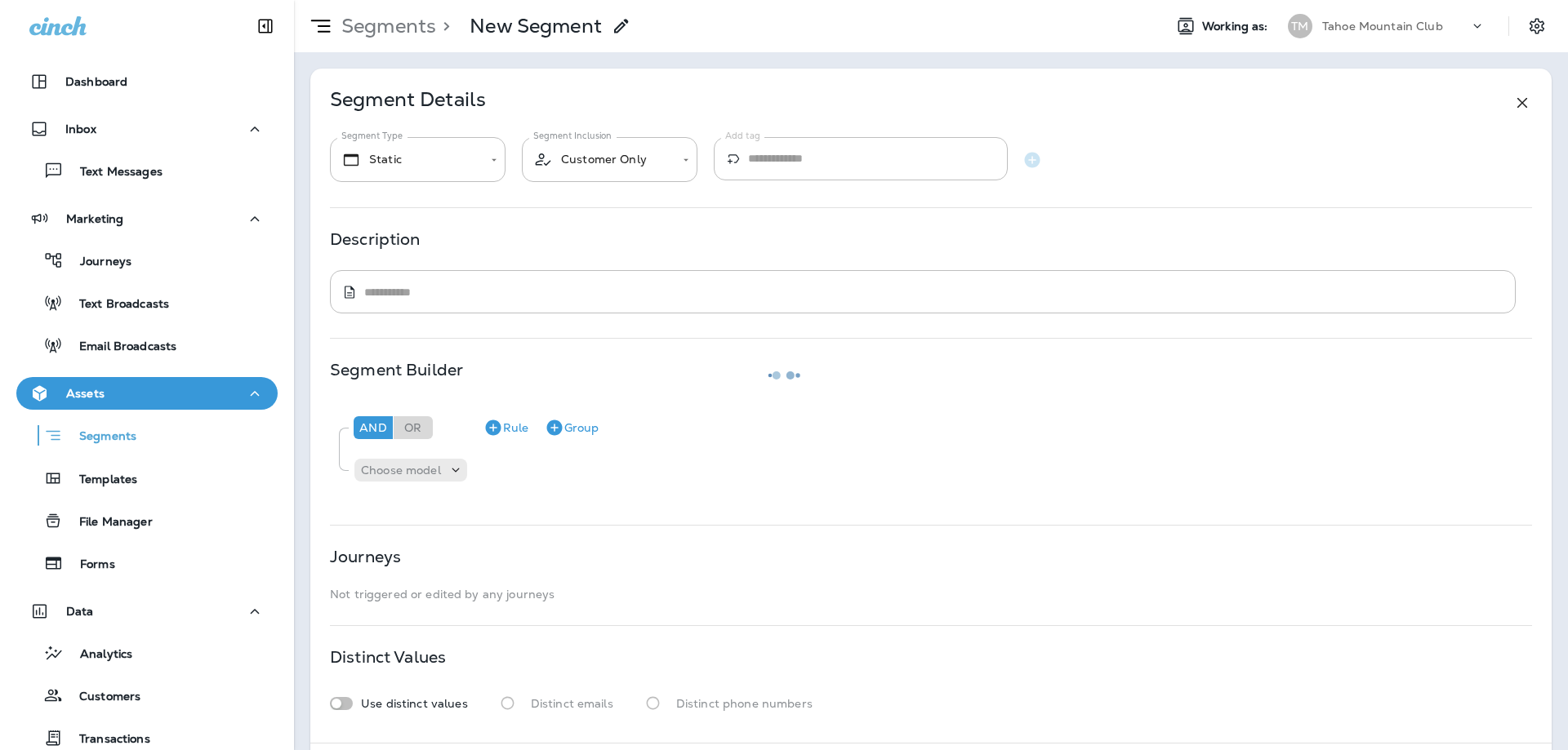
type input "*******"
type textarea "**********"
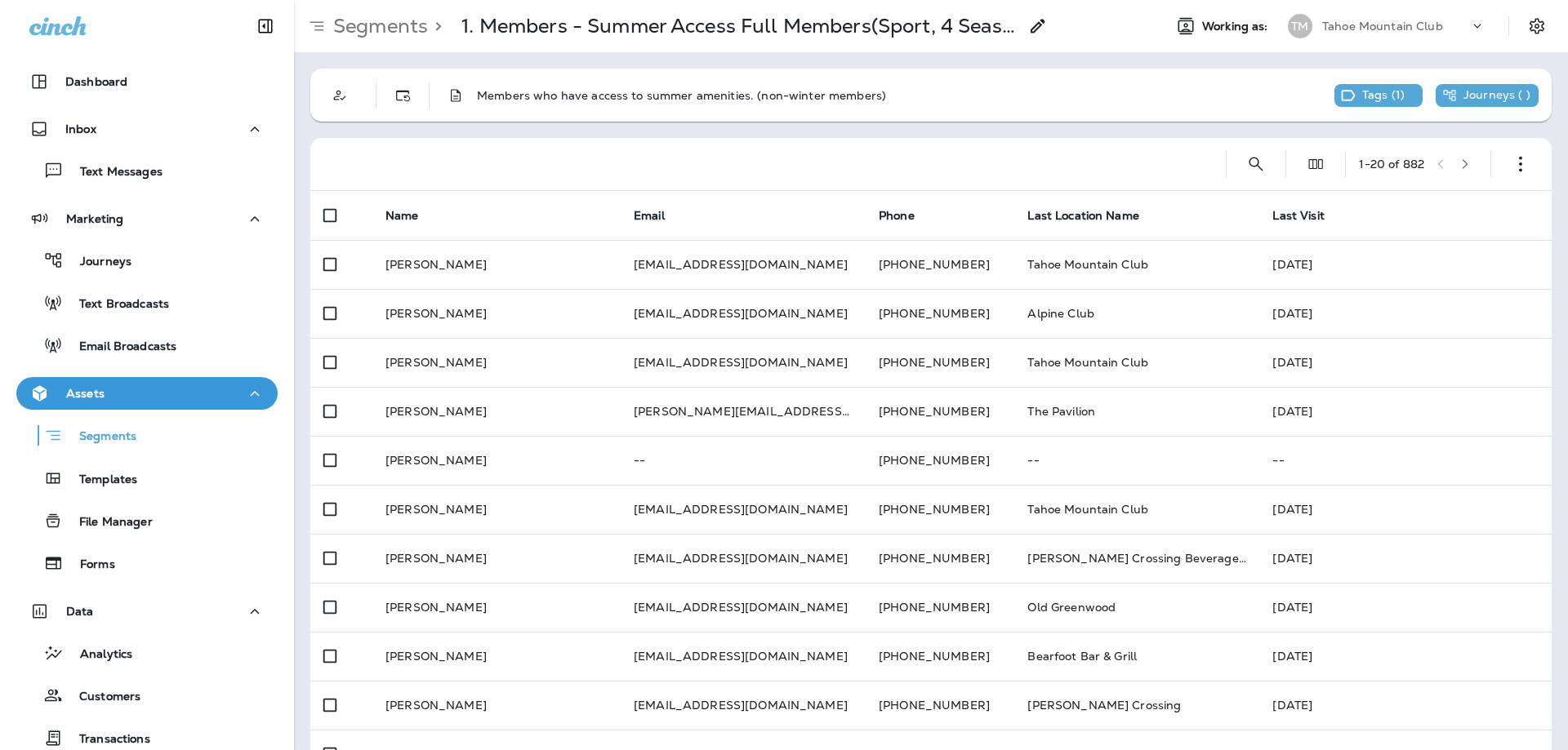
scroll to position [160, 0]
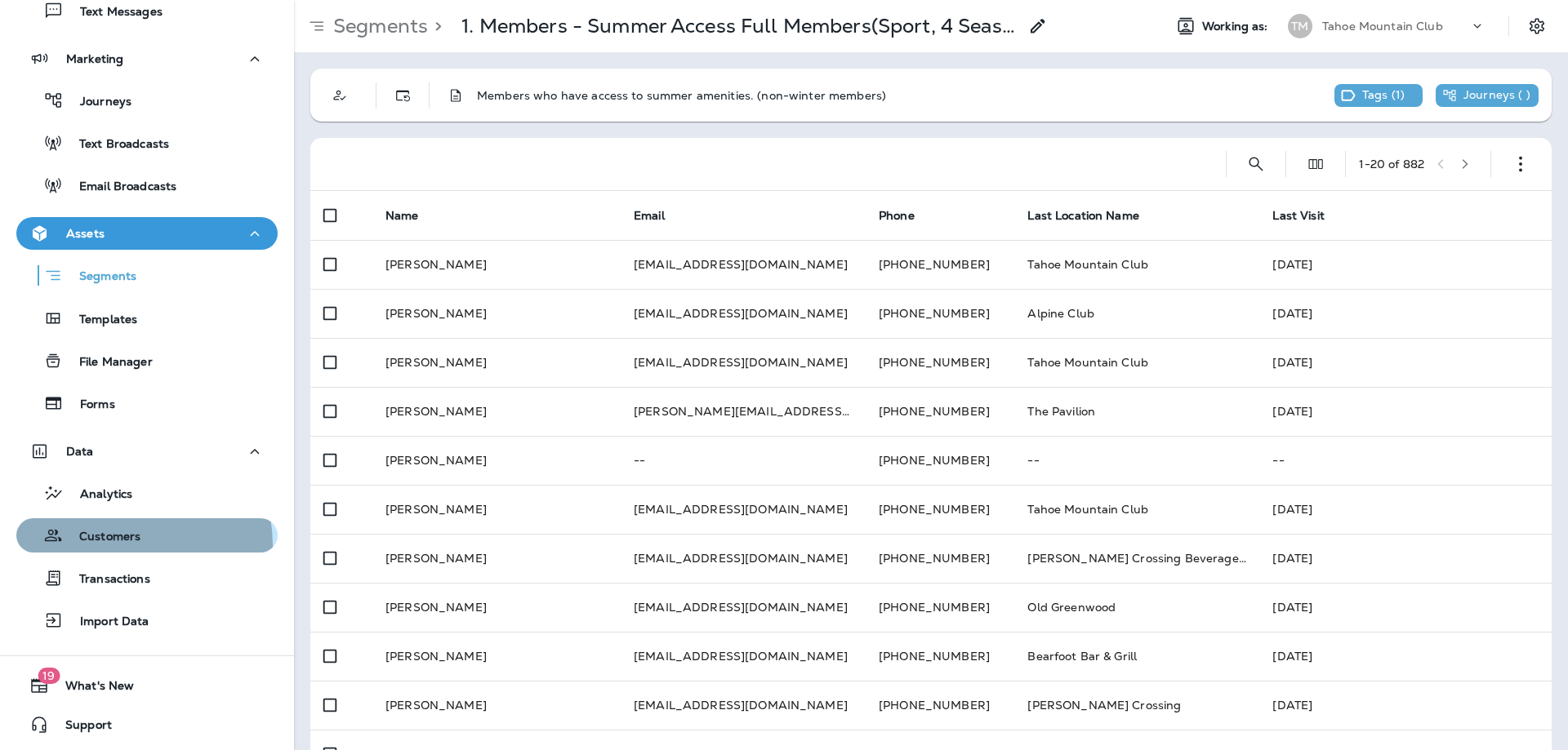
click at [117, 545] on div "Customers" at bounding box center [81, 535] width 117 height 25
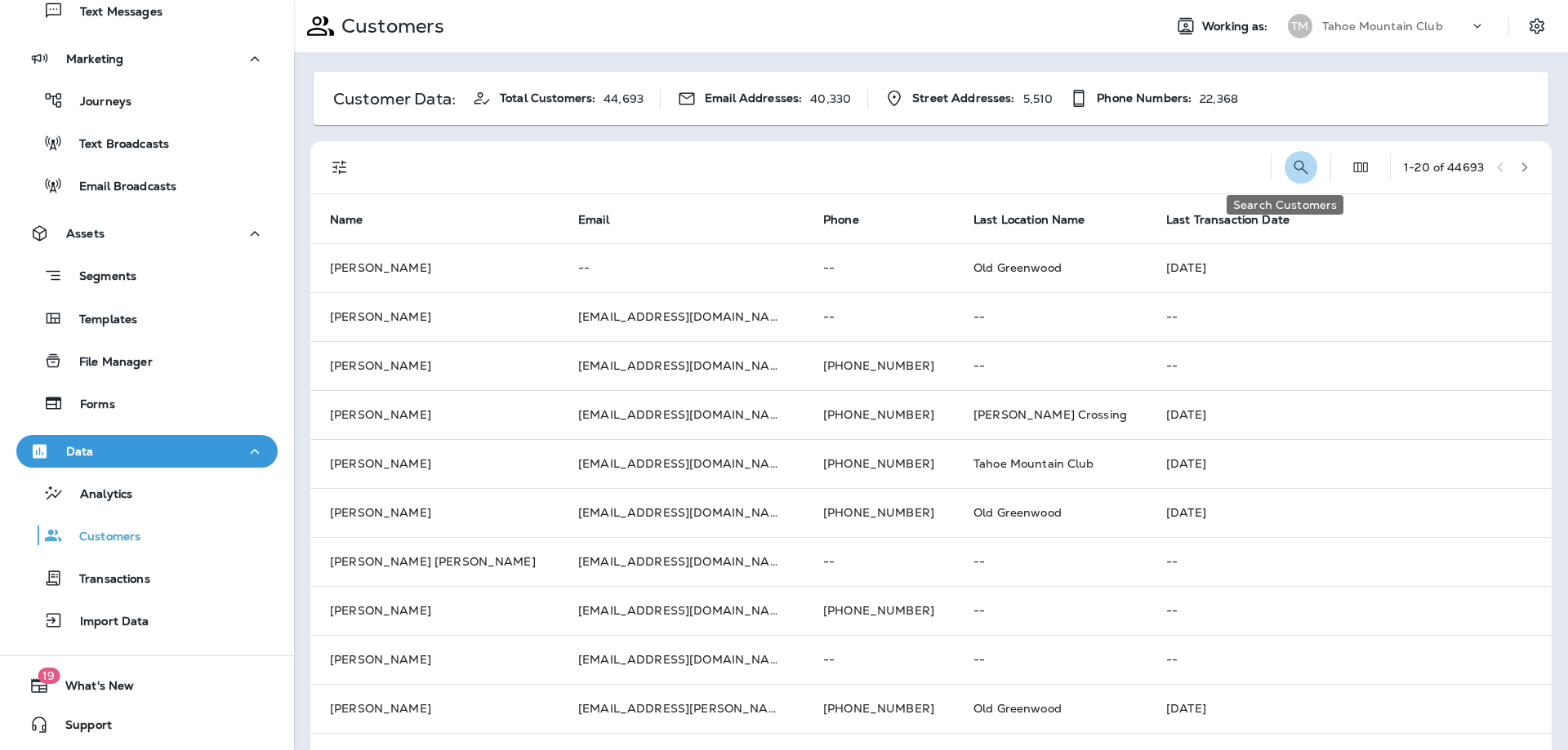
click at [1284, 156] on button "Search Customers" at bounding box center [1301, 167] width 33 height 33
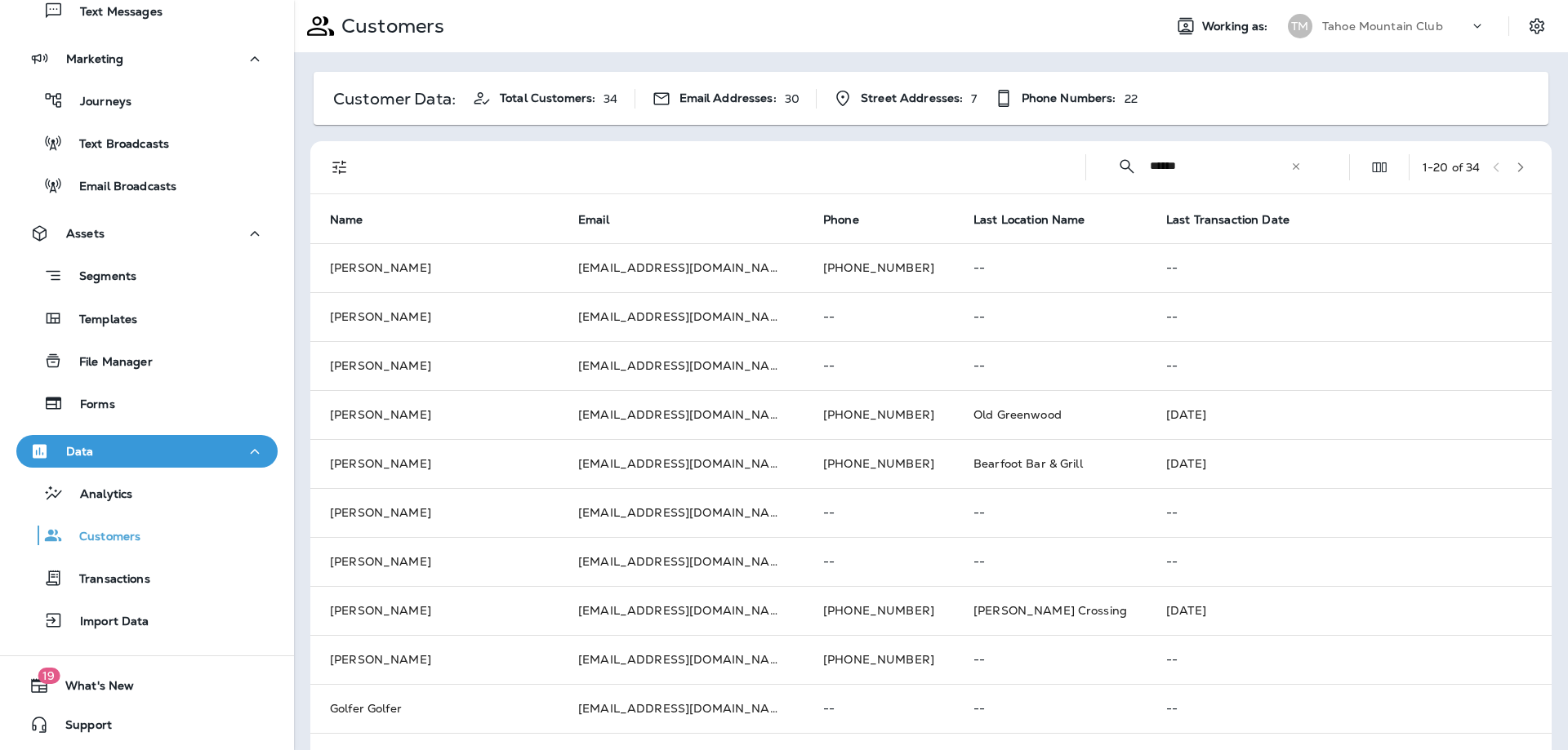
drag, startPoint x: 1212, startPoint y: 160, endPoint x: 847, endPoint y: 180, distance: 365.5
click at [862, 180] on div "​ ****** ​ ​ 1 - 20 of 34" at bounding box center [934, 167] width 1222 height 52
type input "***"
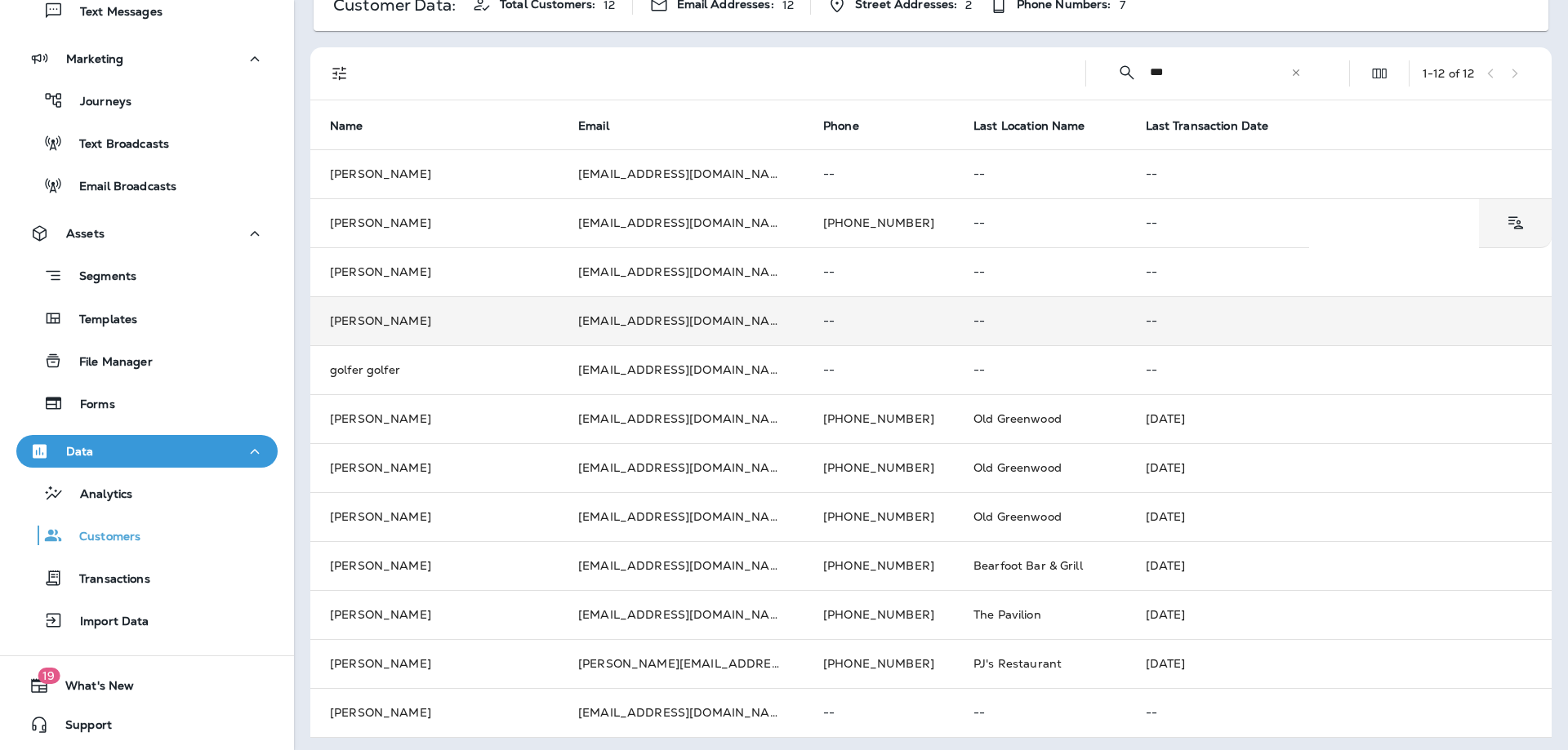
scroll to position [98, 0]
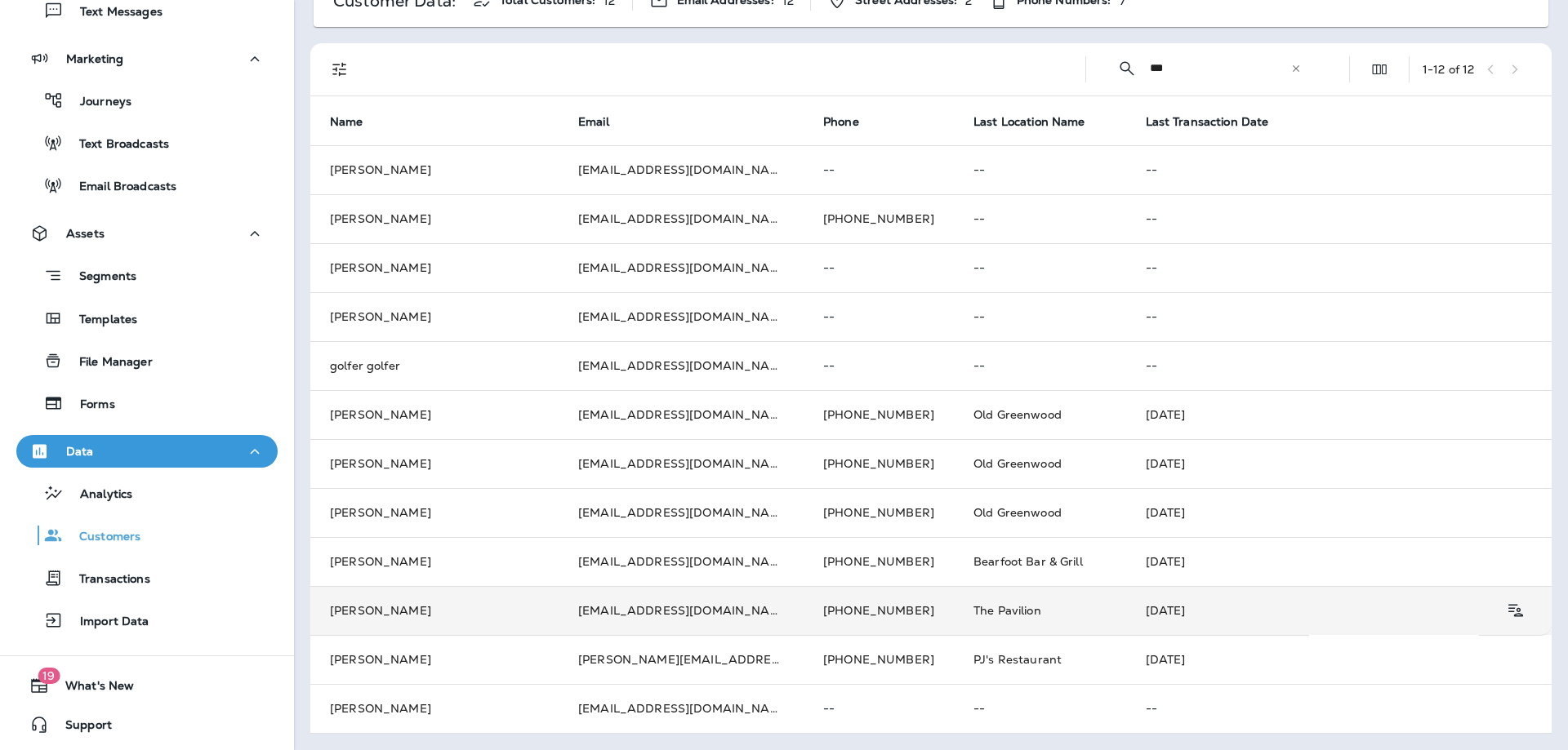
click at [441, 629] on td "[PERSON_NAME]" at bounding box center [435, 610] width 249 height 49
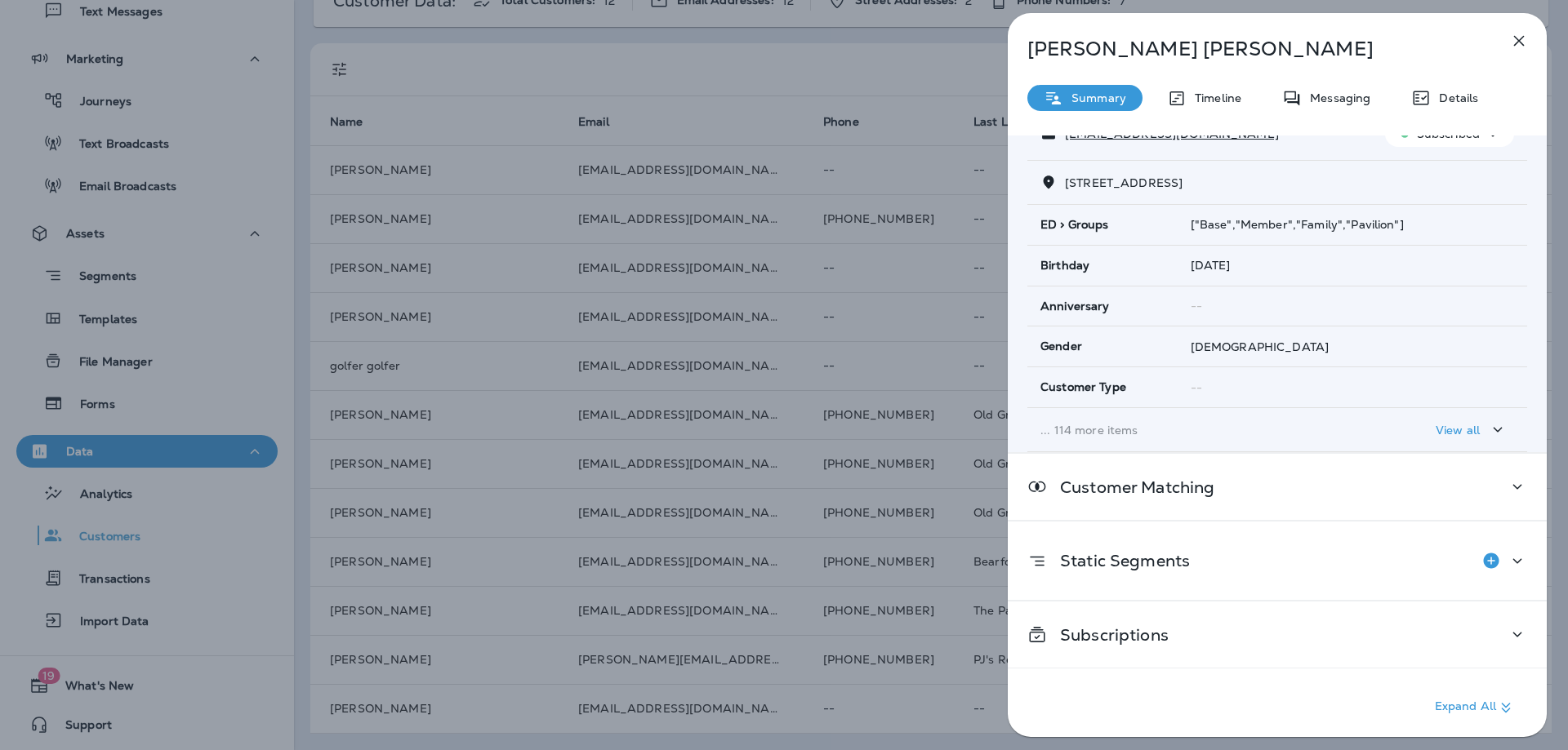
scroll to position [177, 0]
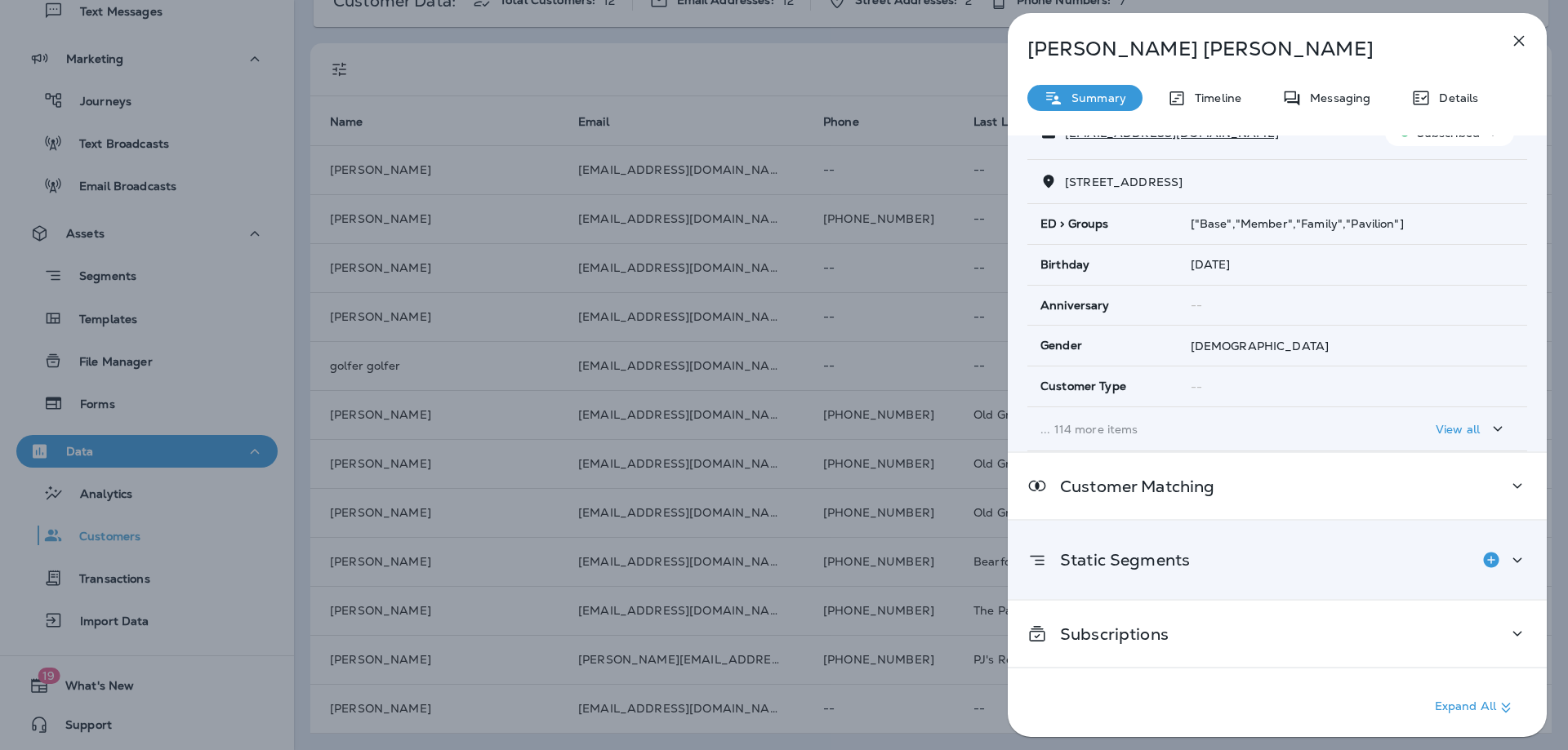
click at [1507, 558] on icon at bounding box center [1517, 561] width 20 height 21
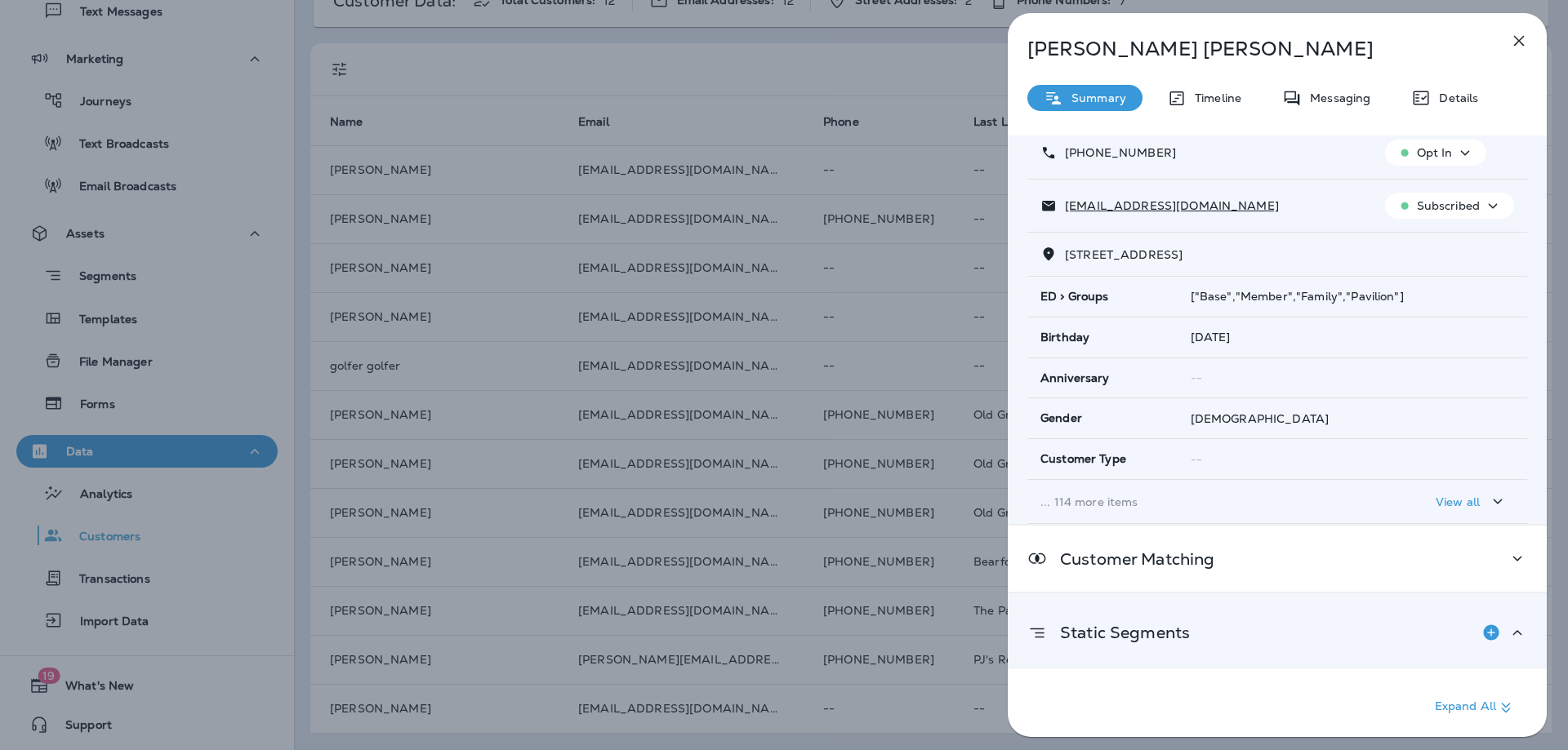
scroll to position [293, 0]
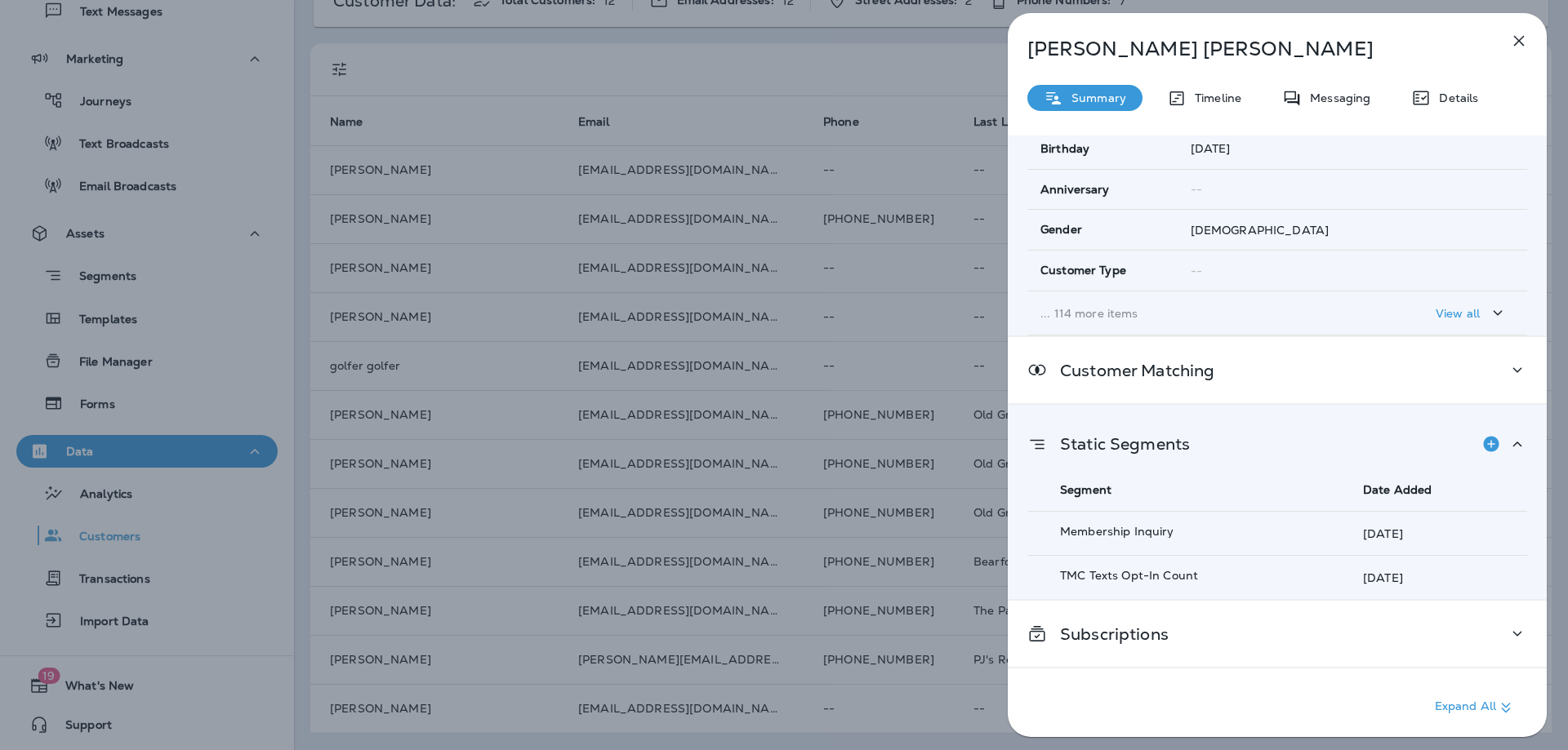
click at [1507, 435] on icon at bounding box center [1517, 445] width 20 height 21
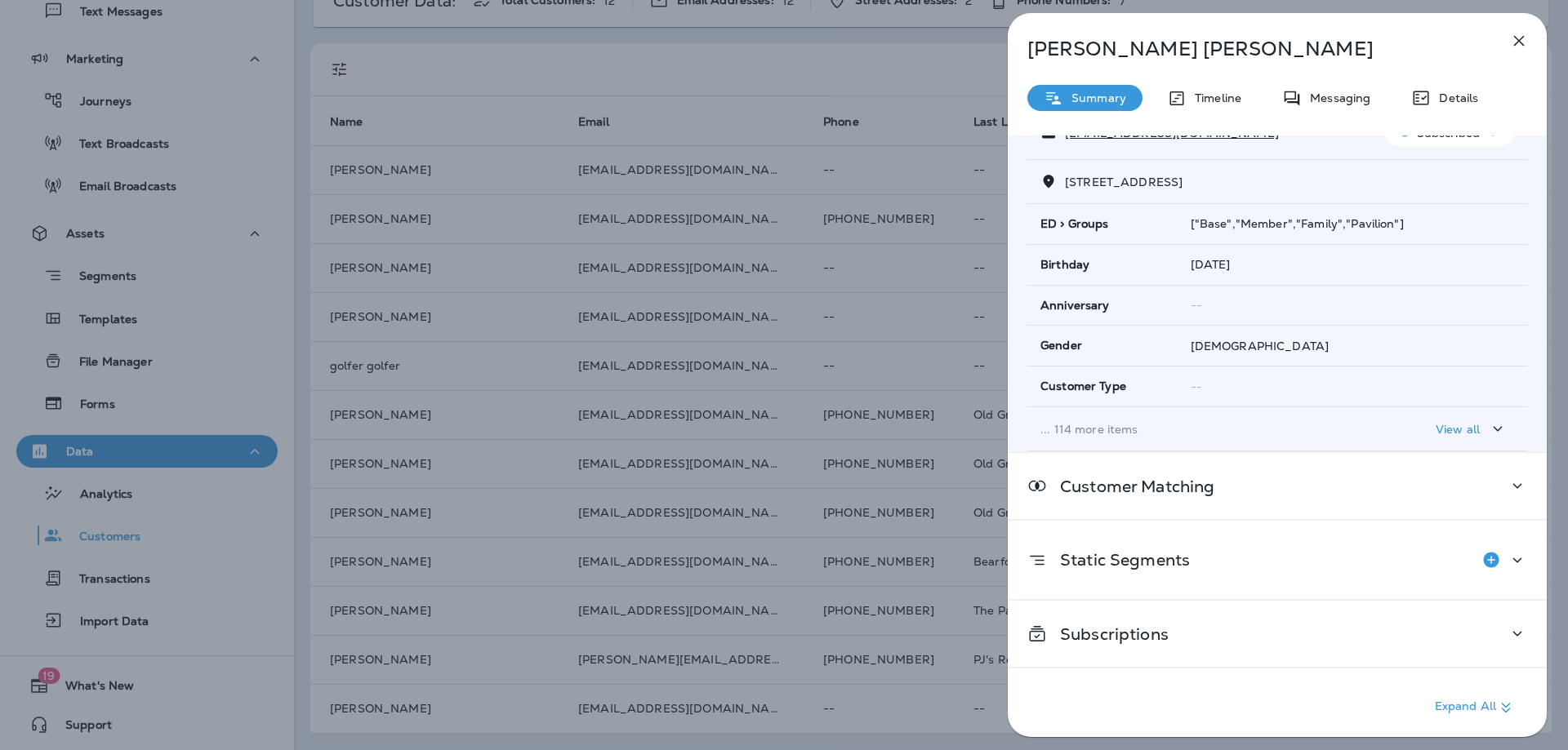
scroll to position [0, 0]
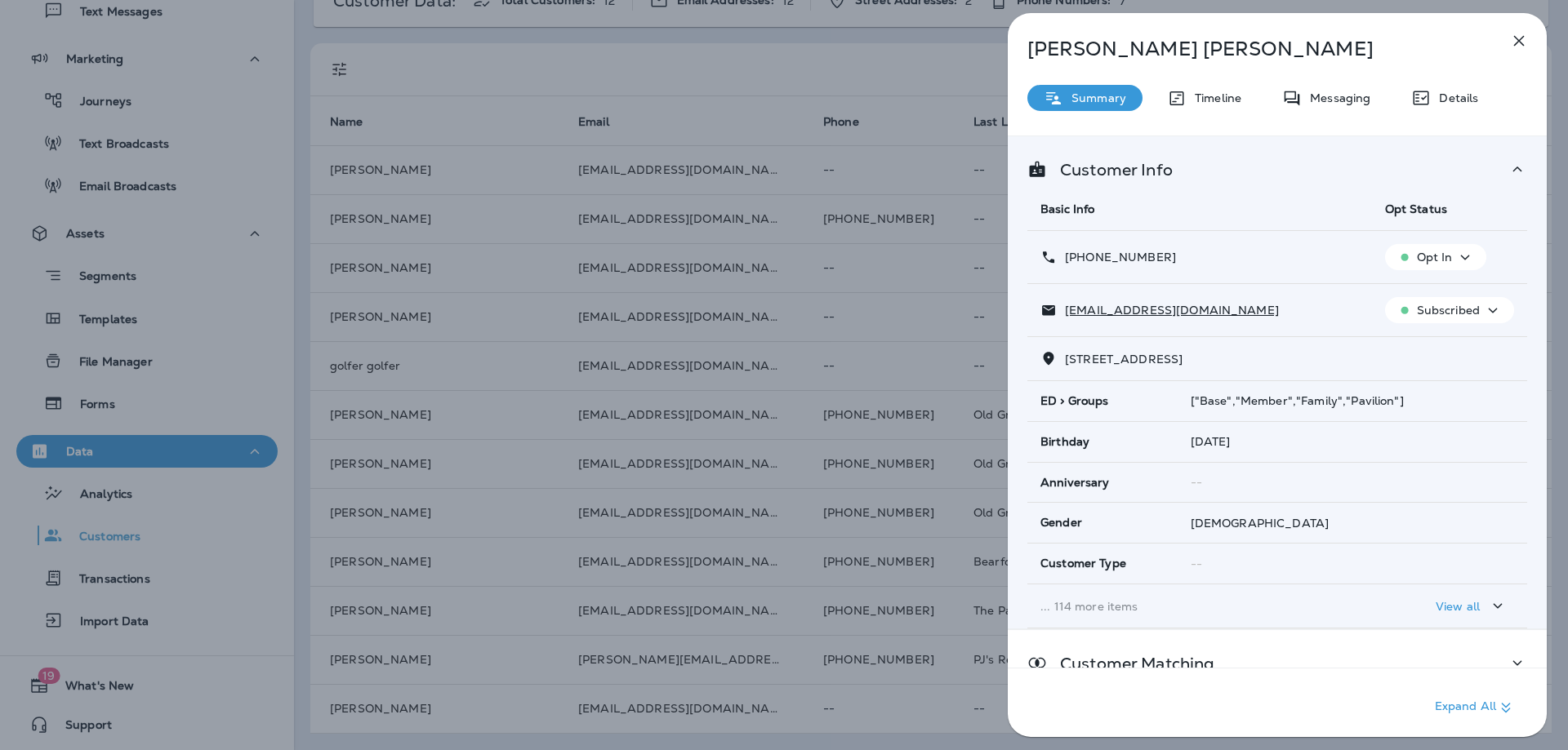
click at [1522, 42] on icon "button" at bounding box center [1518, 40] width 20 height 20
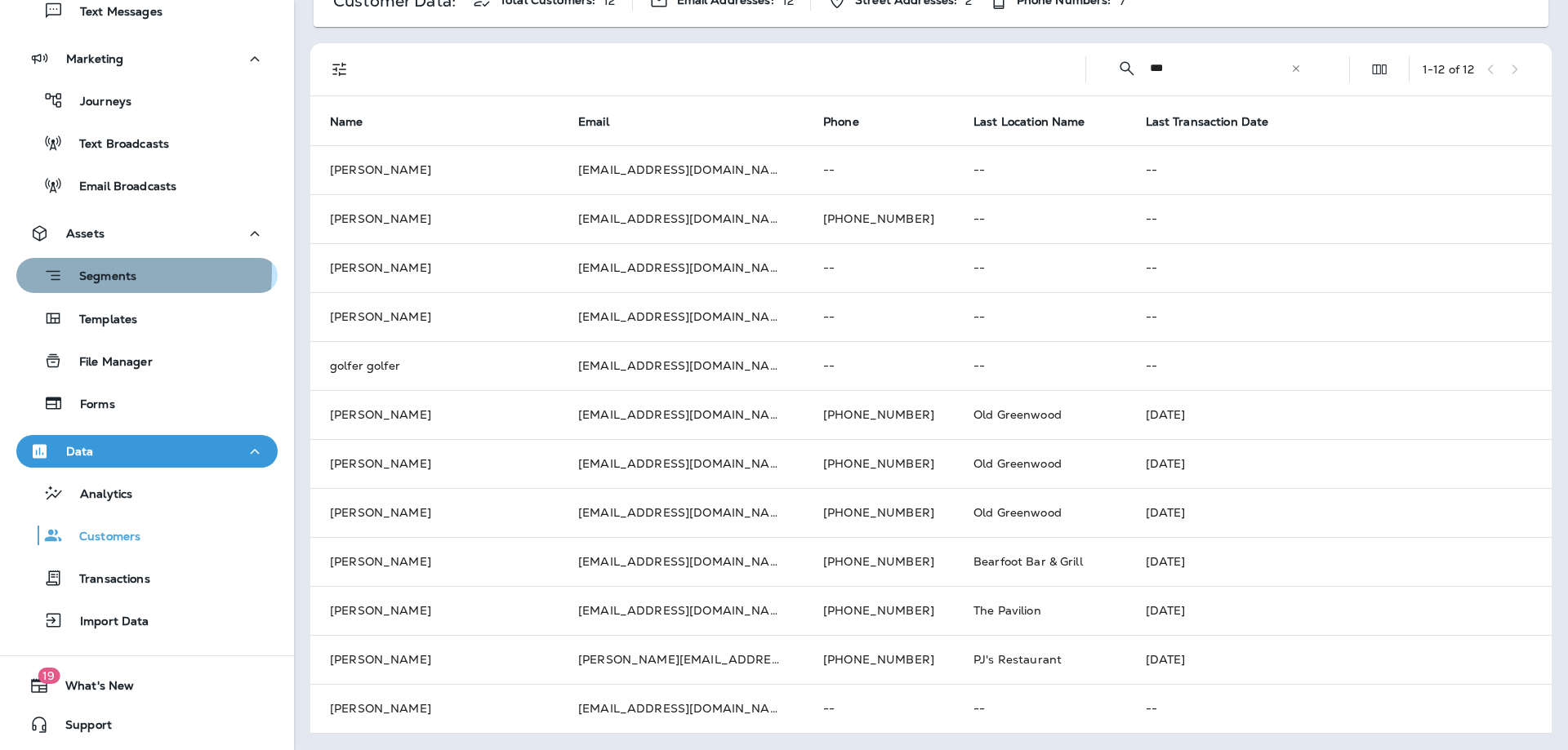
click at [96, 272] on p "Segments" at bounding box center [99, 277] width 74 height 16
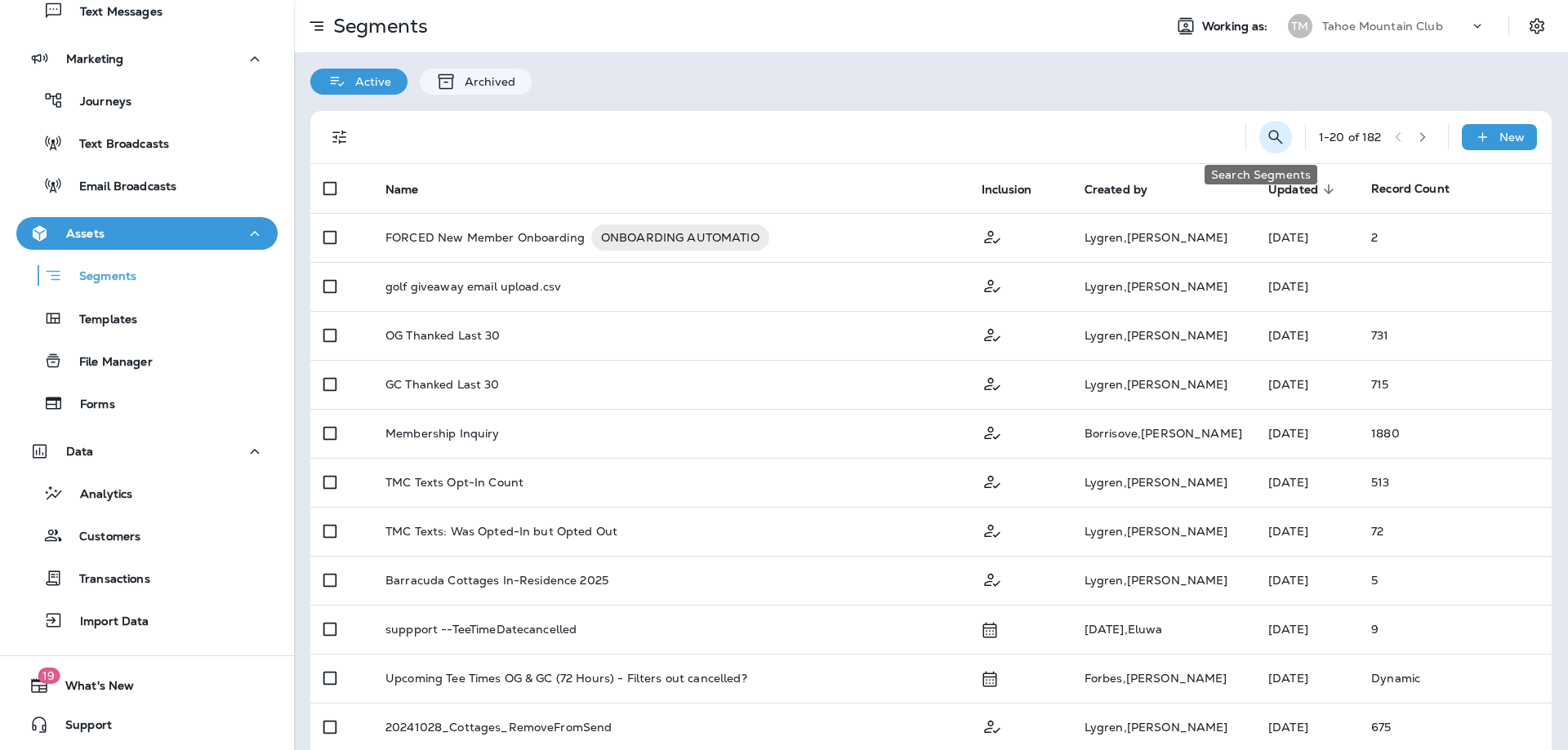
click at [1265, 131] on icon "Search Segments" at bounding box center [1275, 137] width 20 height 20
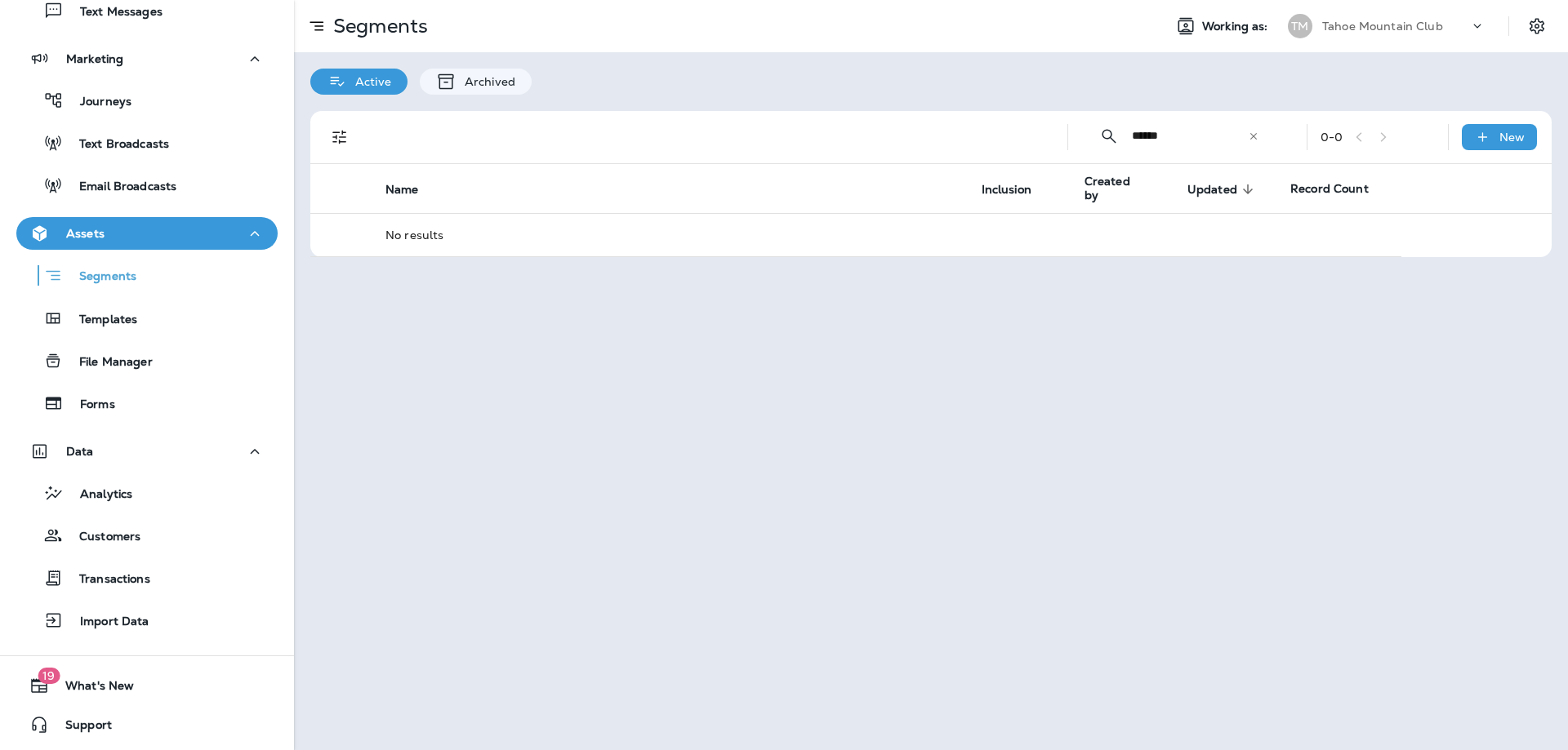
click at [1136, 137] on input "******" at bounding box center [1189, 135] width 116 height 43
click at [1141, 136] on input "******" at bounding box center [1189, 135] width 116 height 43
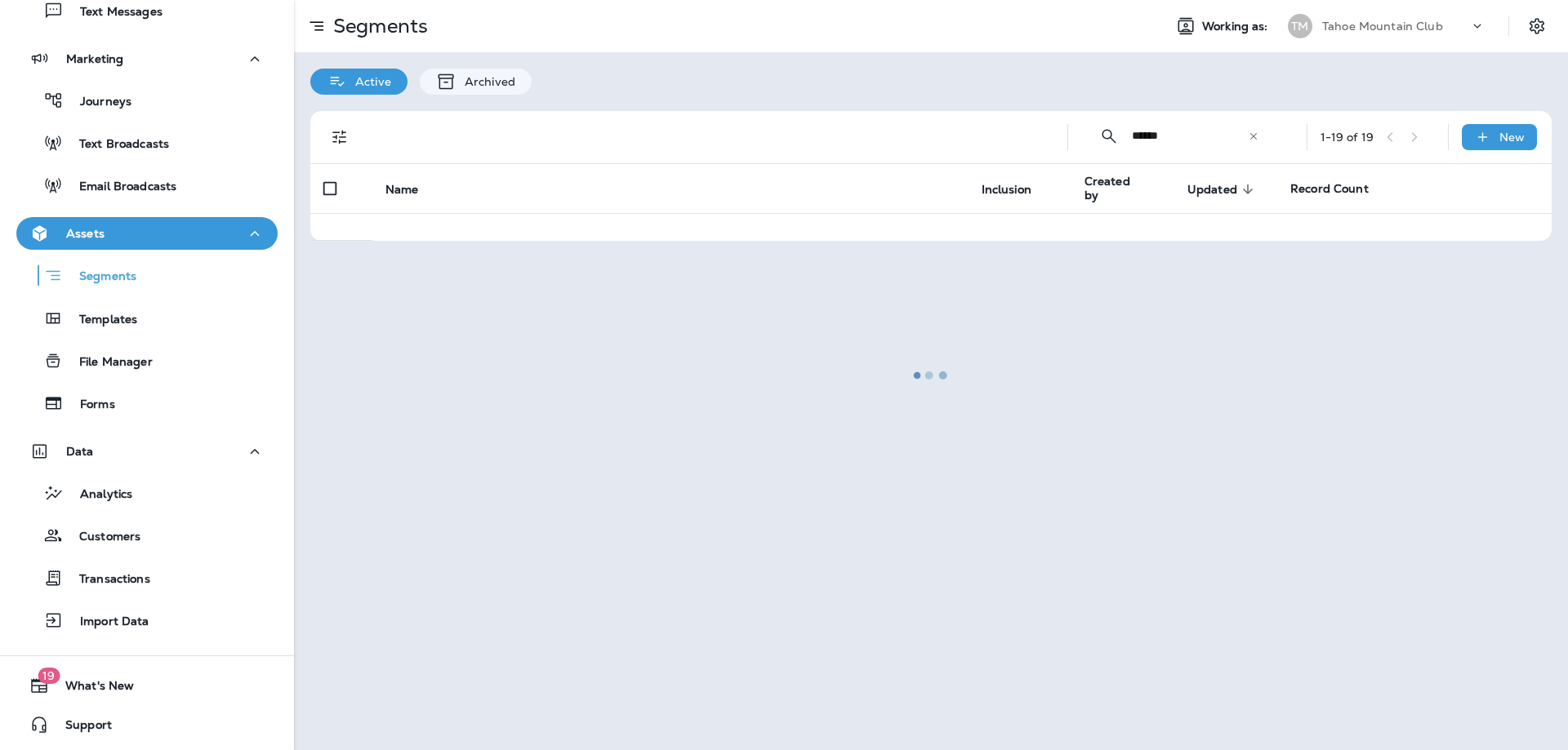
type input "******"
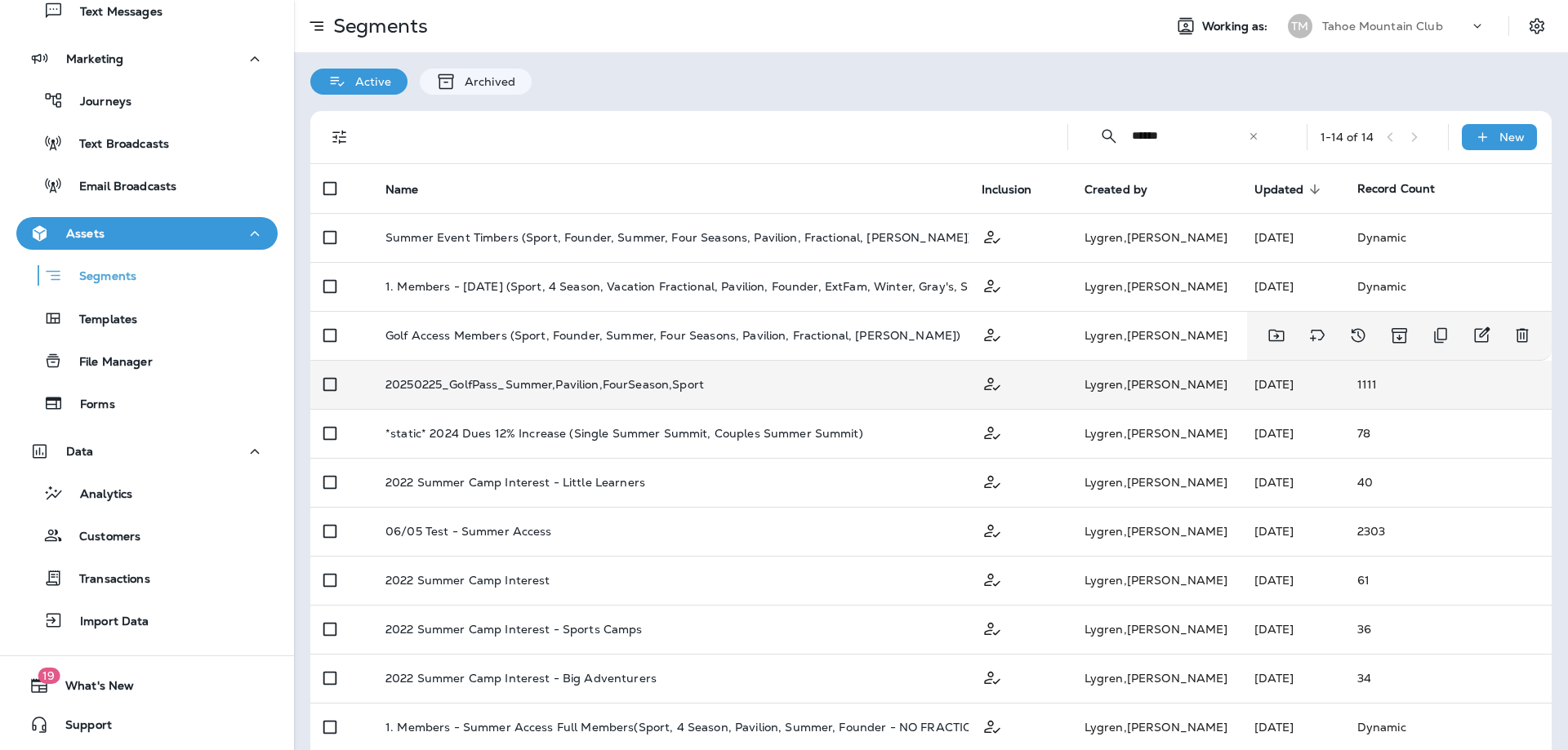
scroll to position [163, 0]
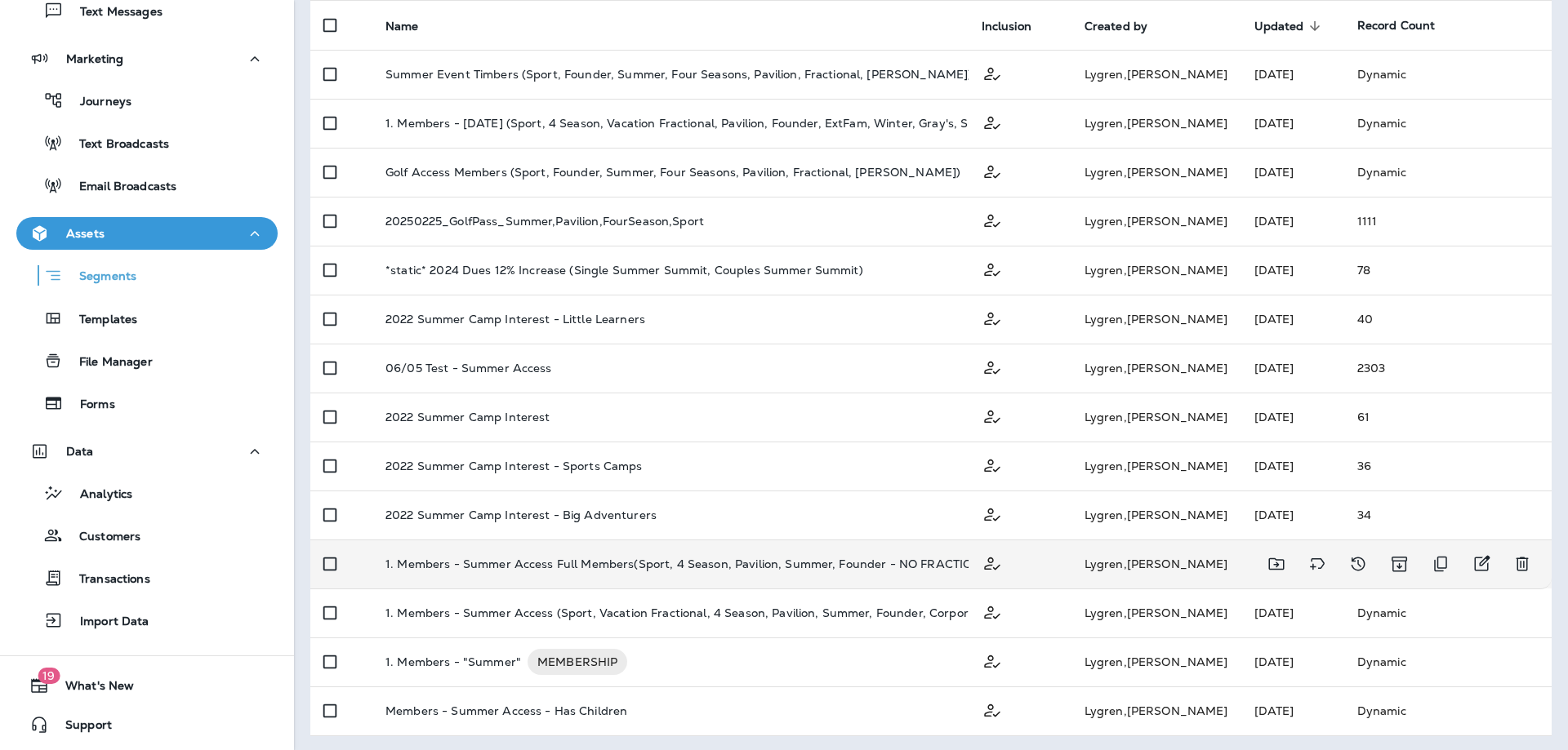
click at [563, 573] on p "1. Members - Summer Access Full Members(Sport, 4 Season, Pavilion, Summer, Foun…" at bounding box center [697, 564] width 623 height 26
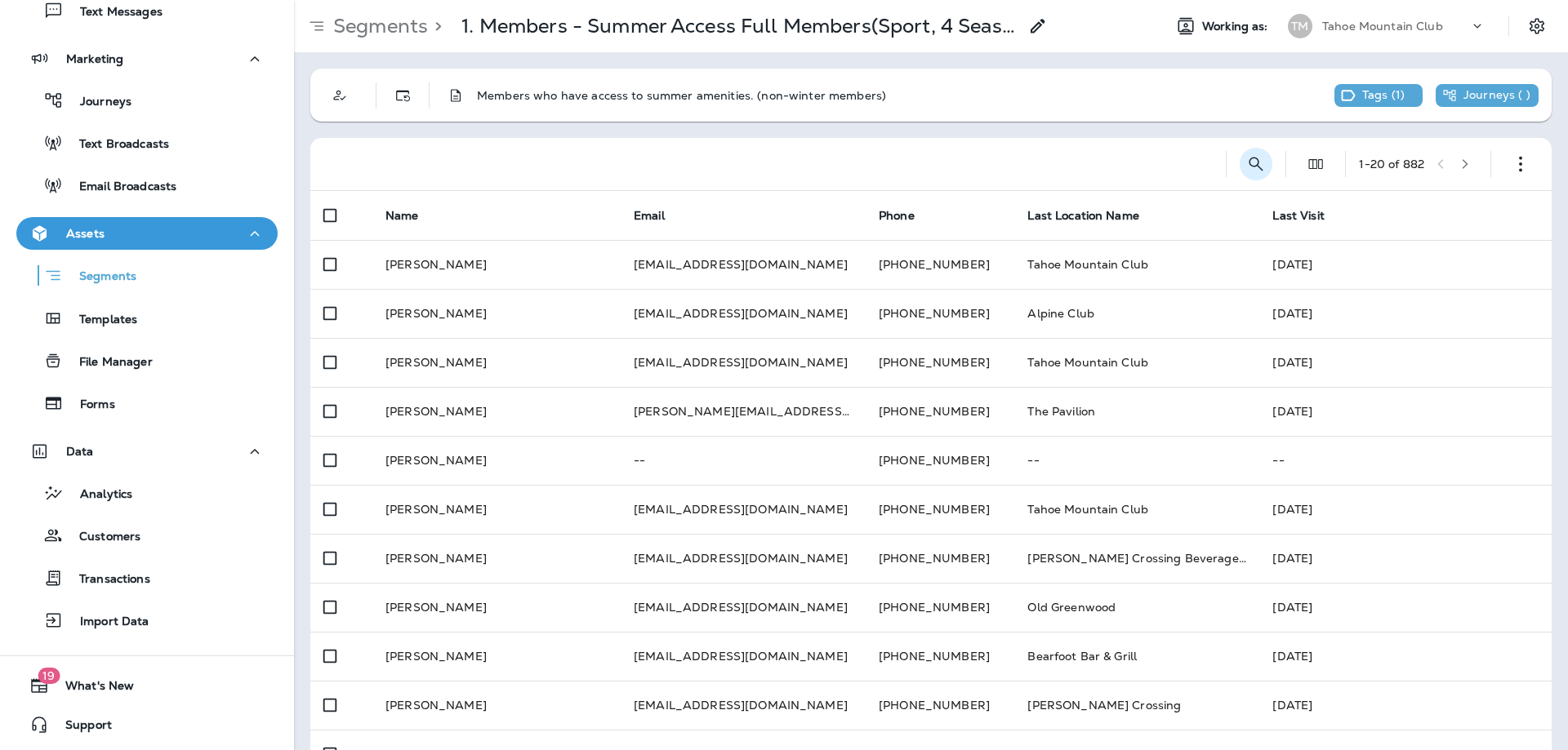
click at [1246, 163] on icon "Search Segments" at bounding box center [1255, 164] width 20 height 20
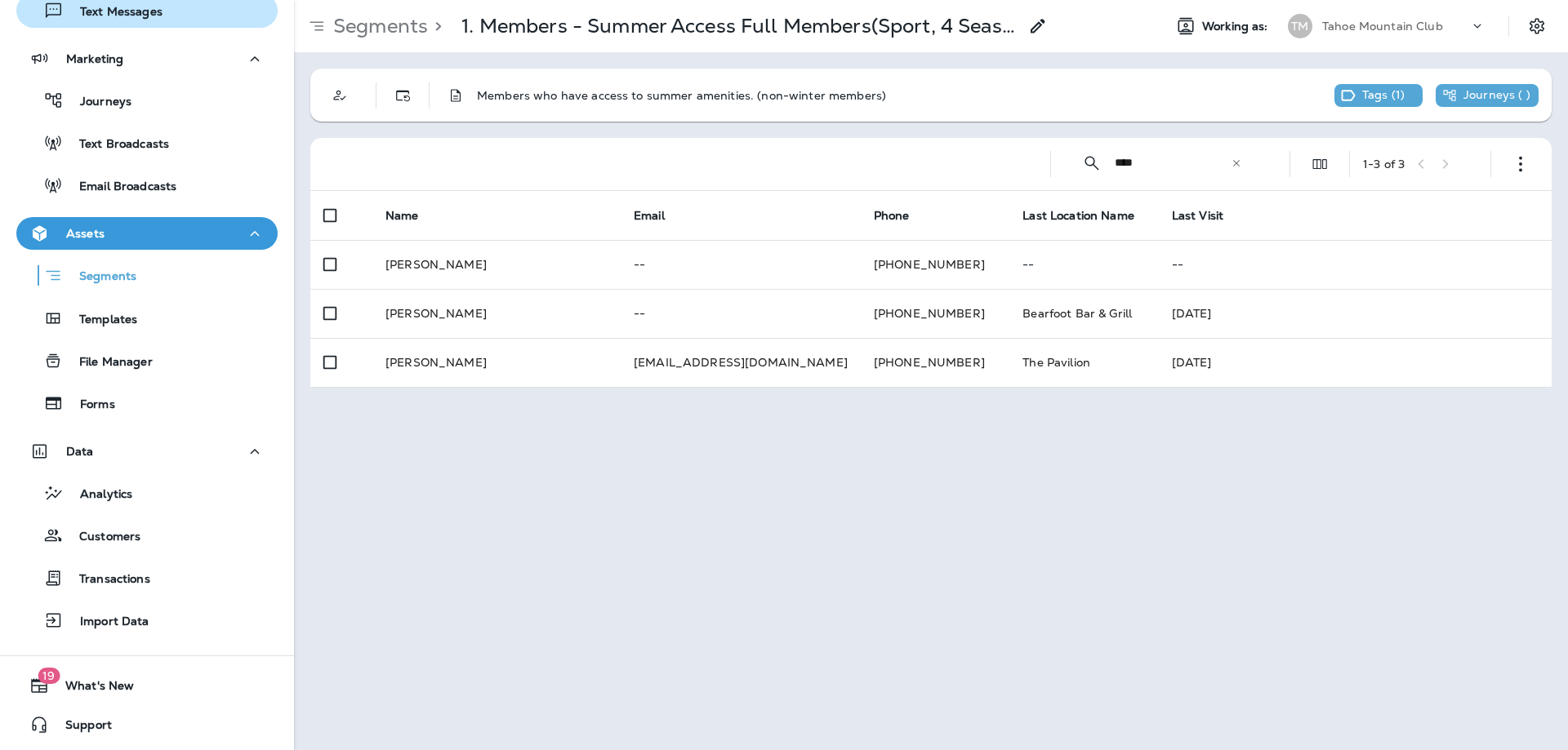
type input "****"
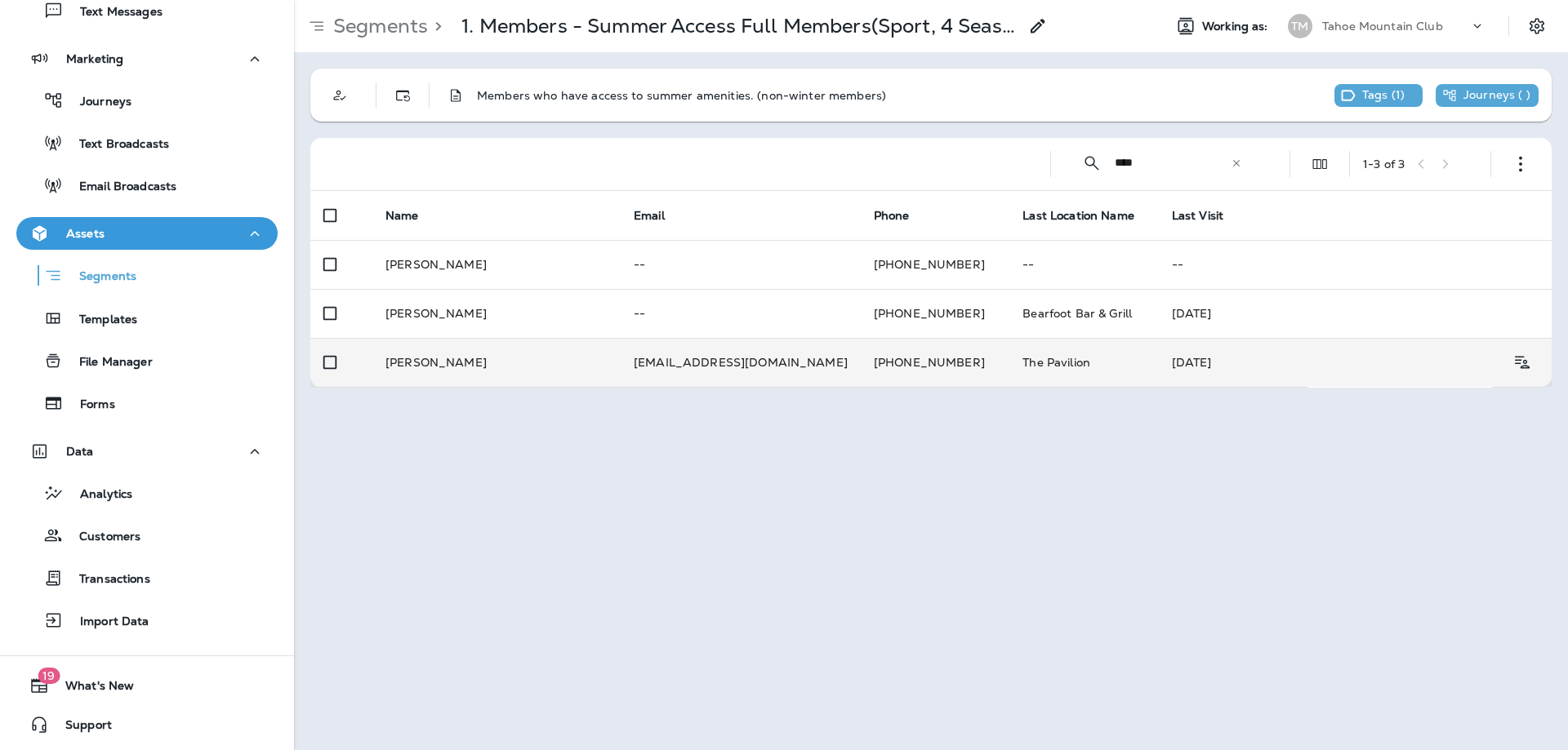
click at [1158, 369] on td "[DATE]" at bounding box center [1232, 362] width 148 height 49
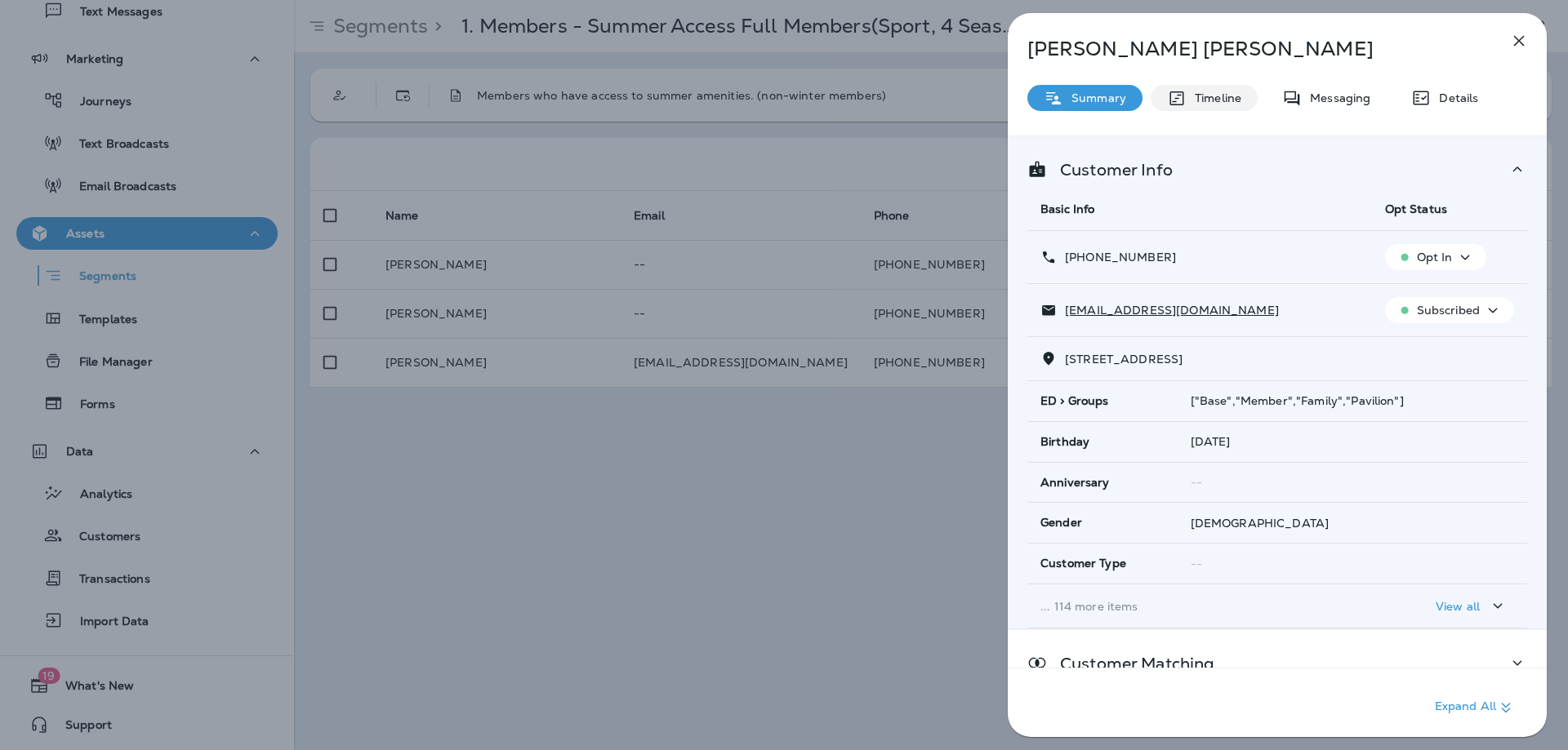
click at [1223, 102] on p "Timeline" at bounding box center [1214, 98] width 55 height 13
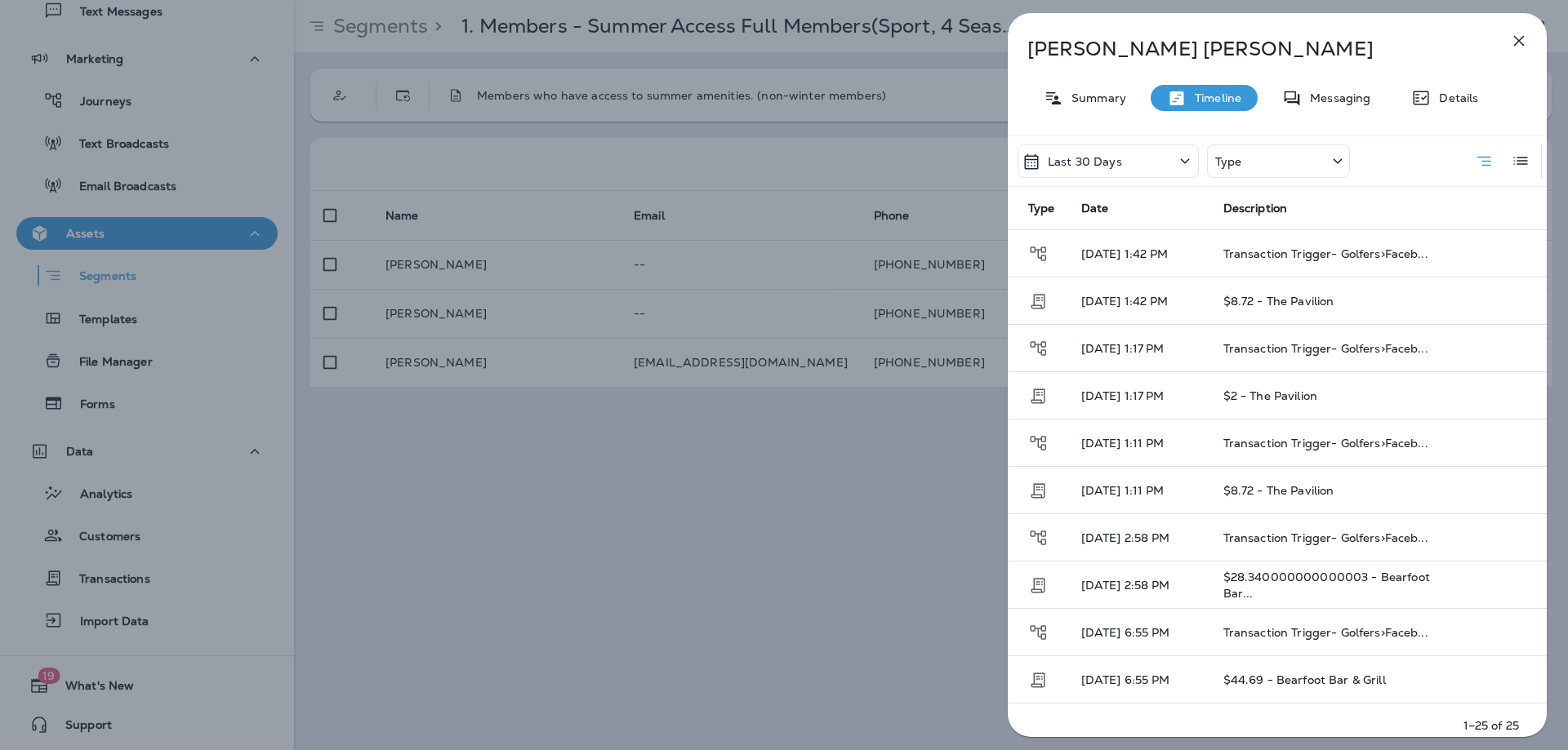
click at [1287, 171] on div "Type" at bounding box center [1278, 161] width 143 height 33
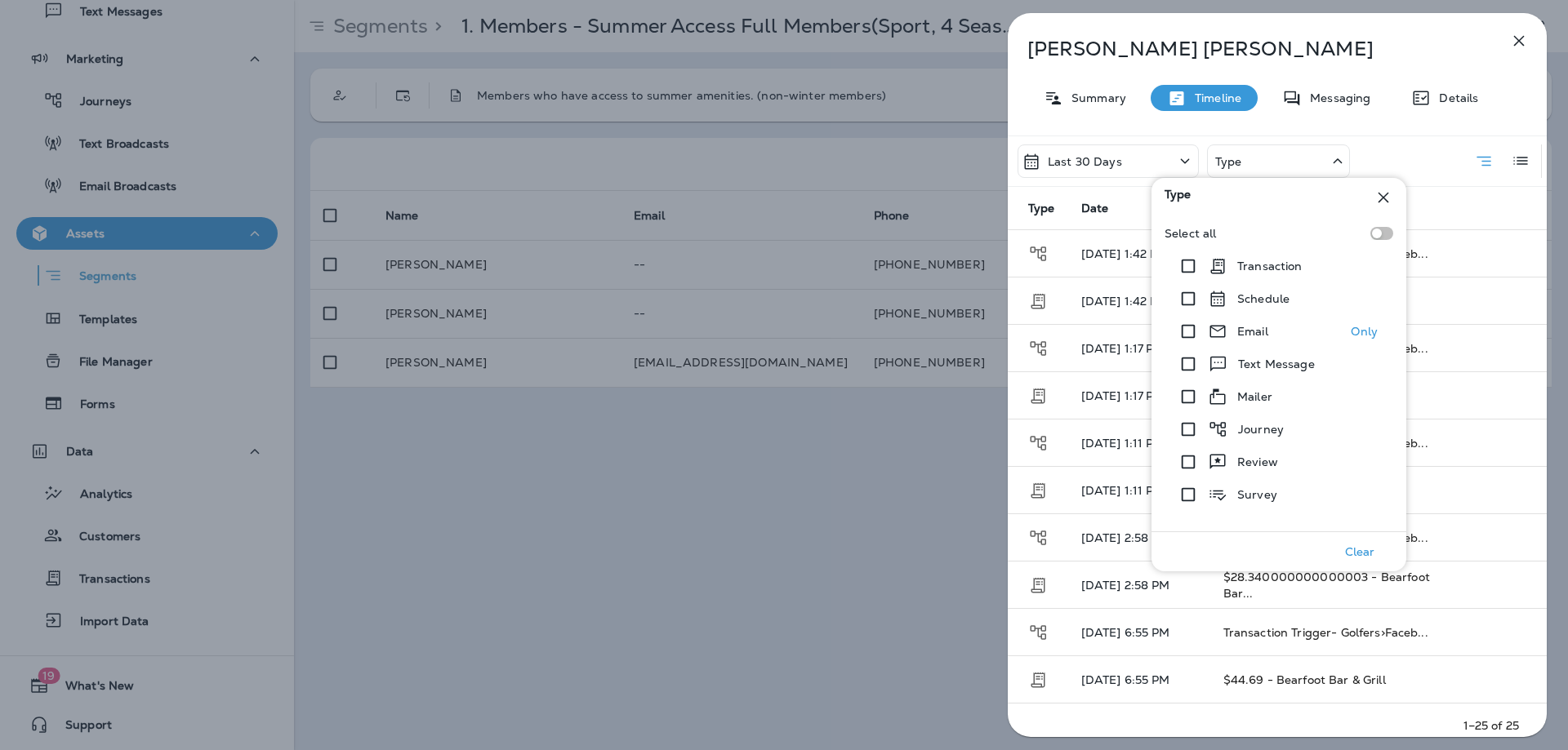
click at [1244, 320] on div "Email" at bounding box center [1220, 332] width 96 height 33
click at [1247, 333] on p "Email" at bounding box center [1253, 331] width 31 height 13
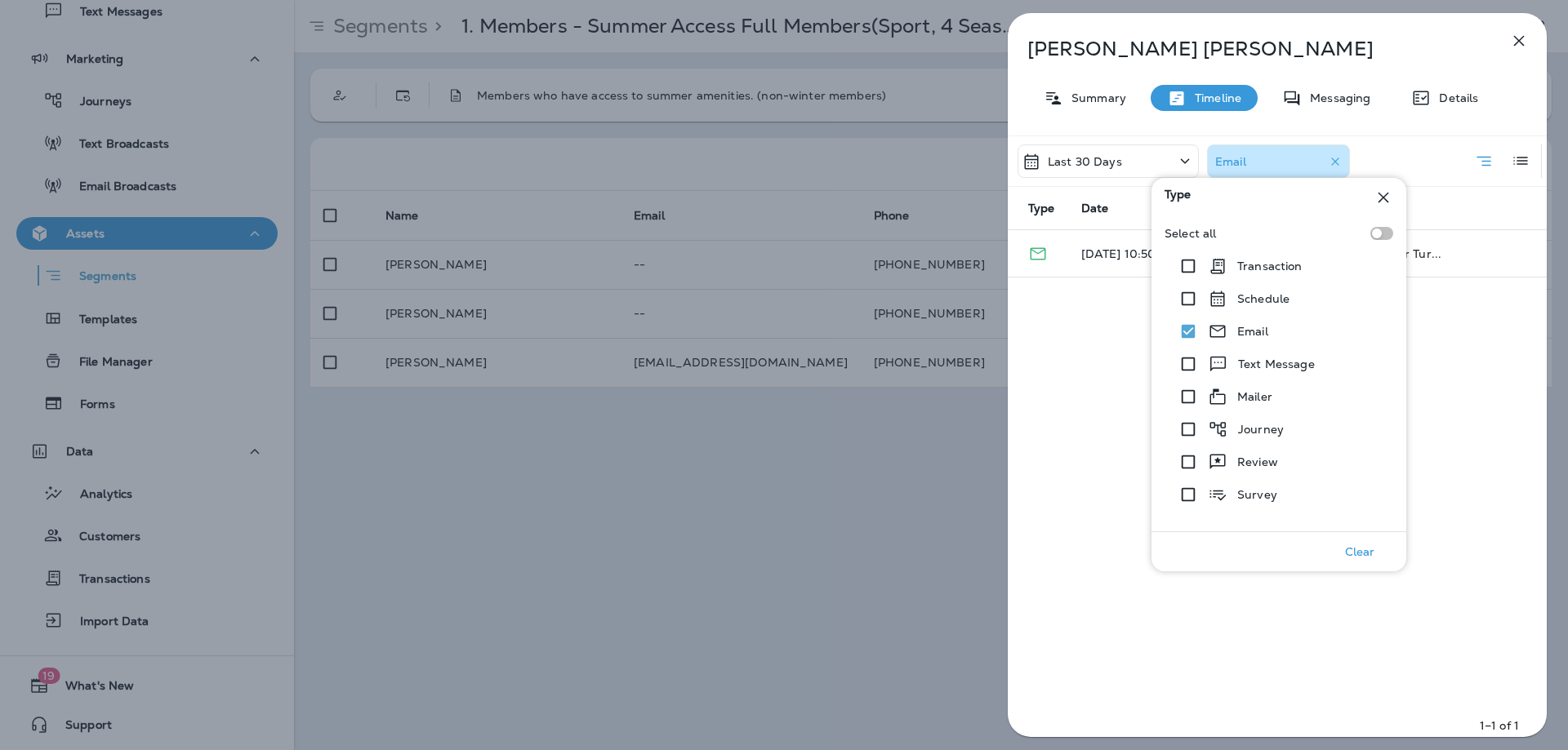
click at [1369, 194] on div "Type" at bounding box center [1278, 198] width 255 height 39
click at [1378, 192] on icon at bounding box center [1383, 197] width 20 height 20
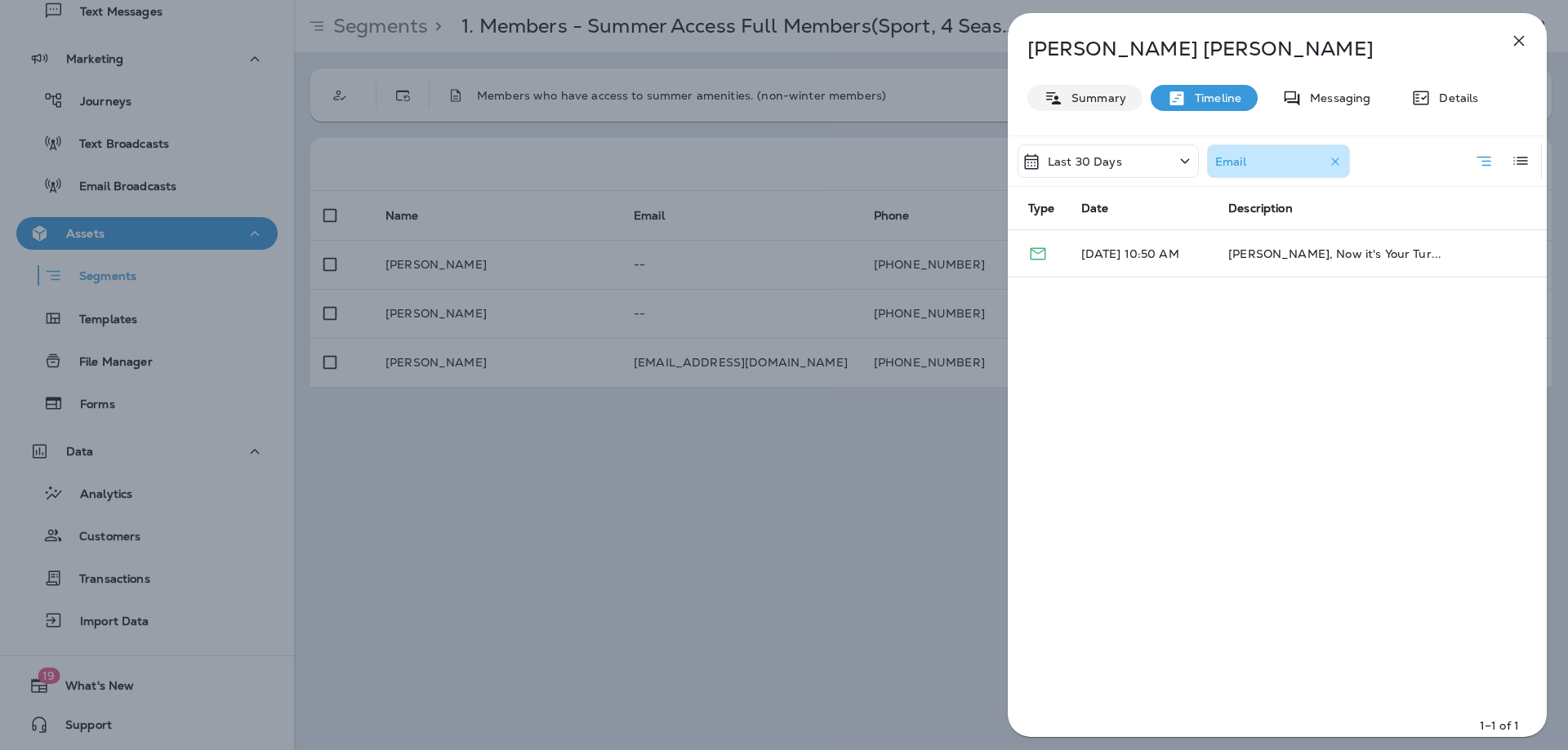
click at [1092, 97] on p "Summary" at bounding box center [1094, 98] width 63 height 13
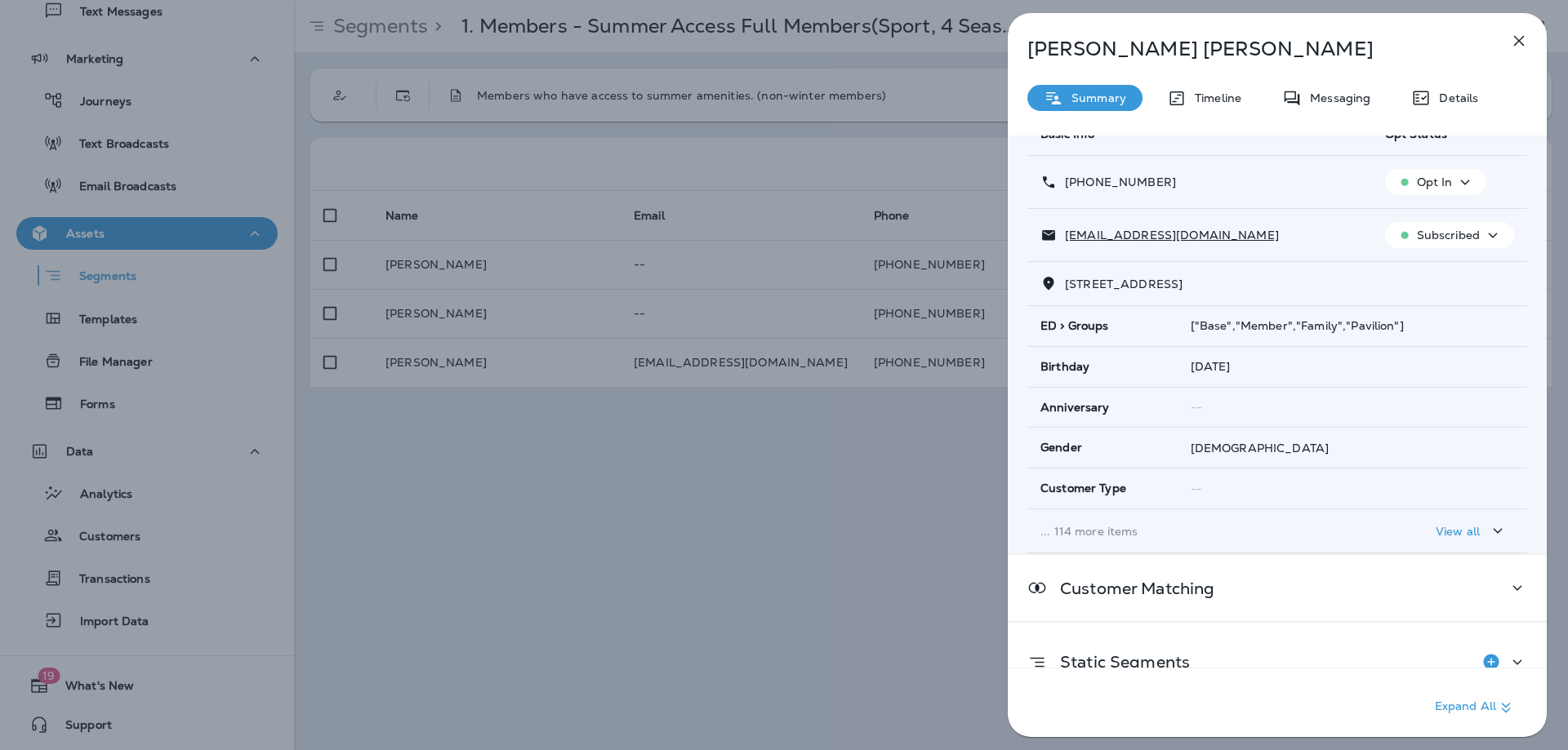
scroll to position [177, 0]
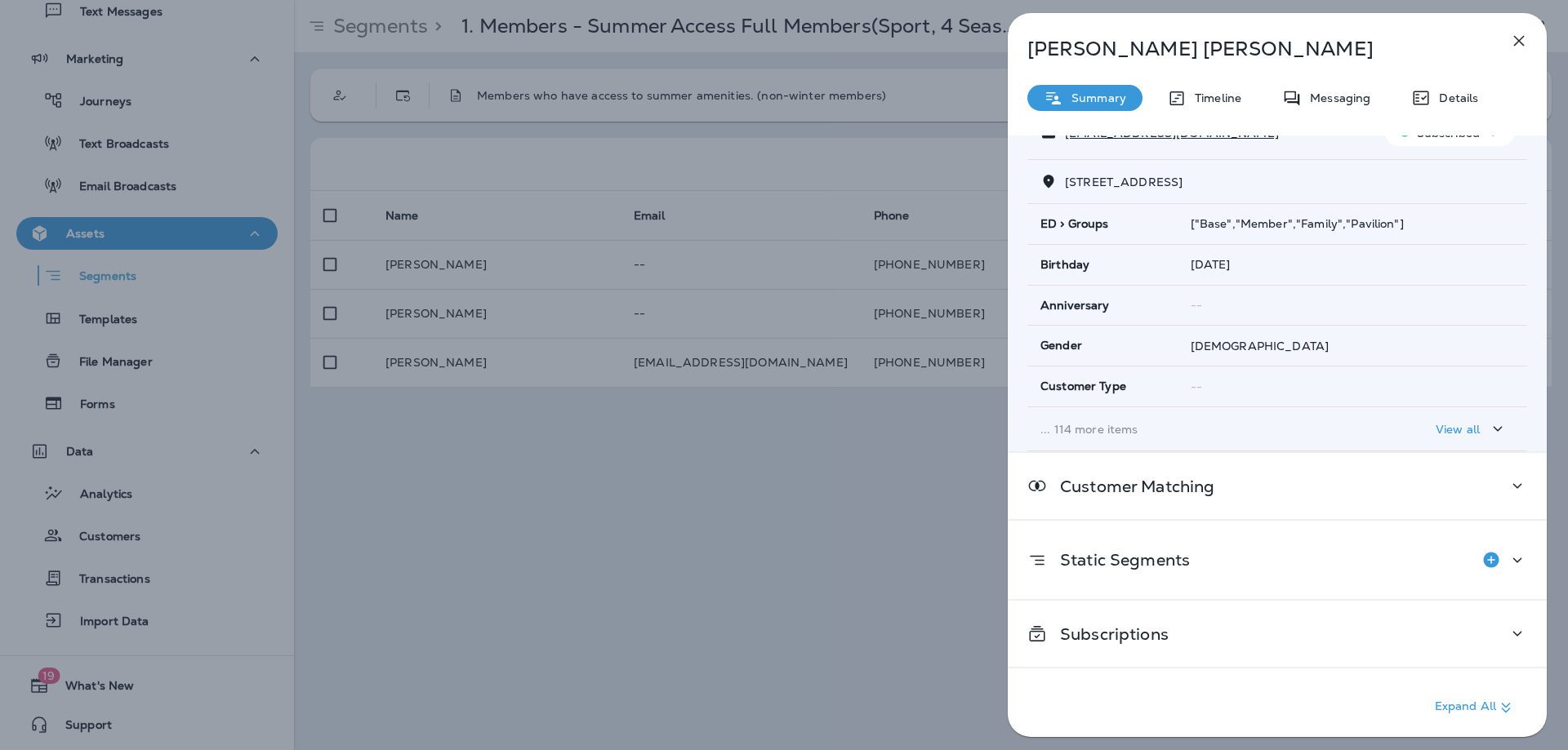
click at [1469, 424] on p "View all" at bounding box center [1457, 429] width 44 height 13
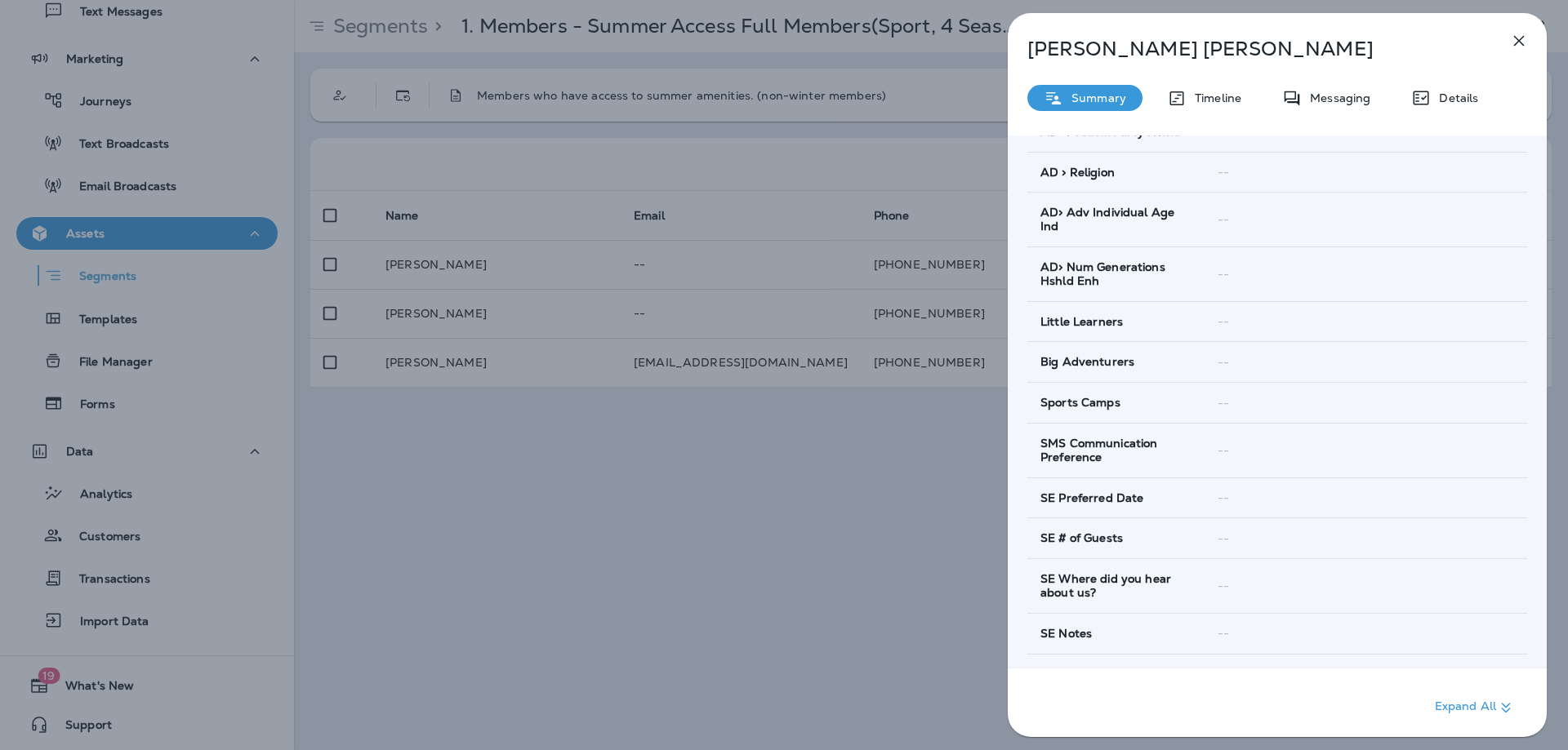
scroll to position [4422, 0]
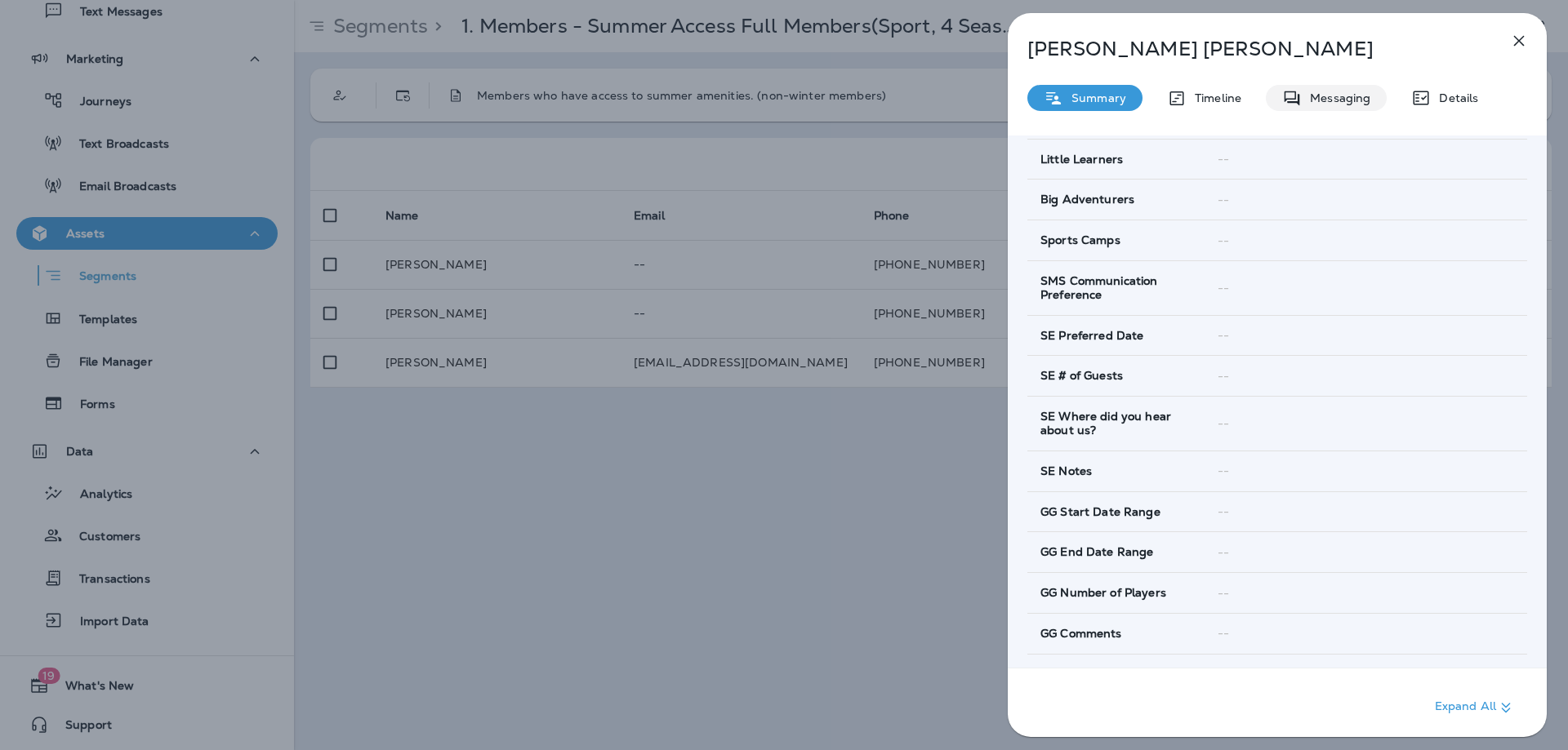
click at [1337, 105] on div "Messaging" at bounding box center [1325, 98] width 121 height 26
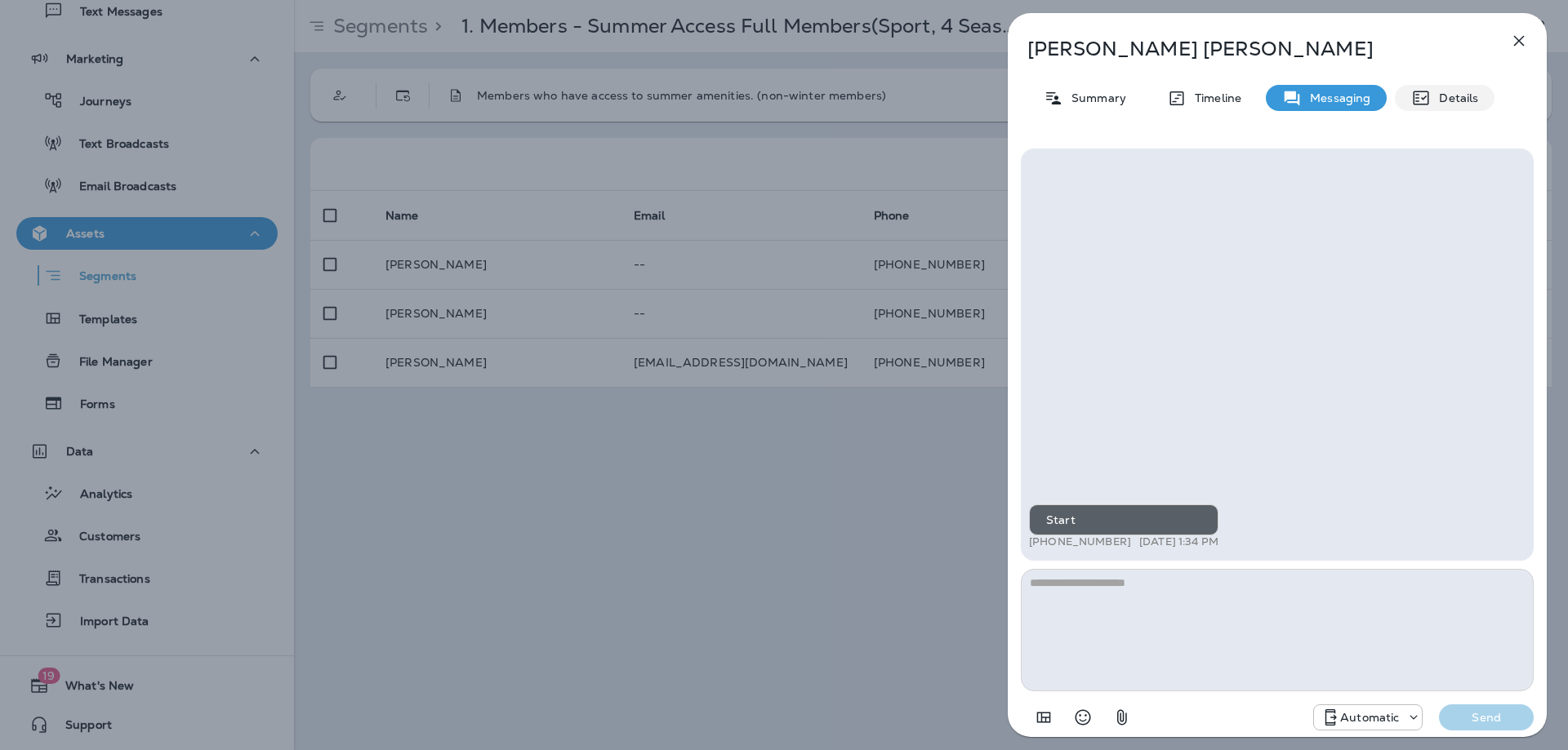
click at [1450, 111] on div "Details" at bounding box center [1445, 98] width 99 height 26
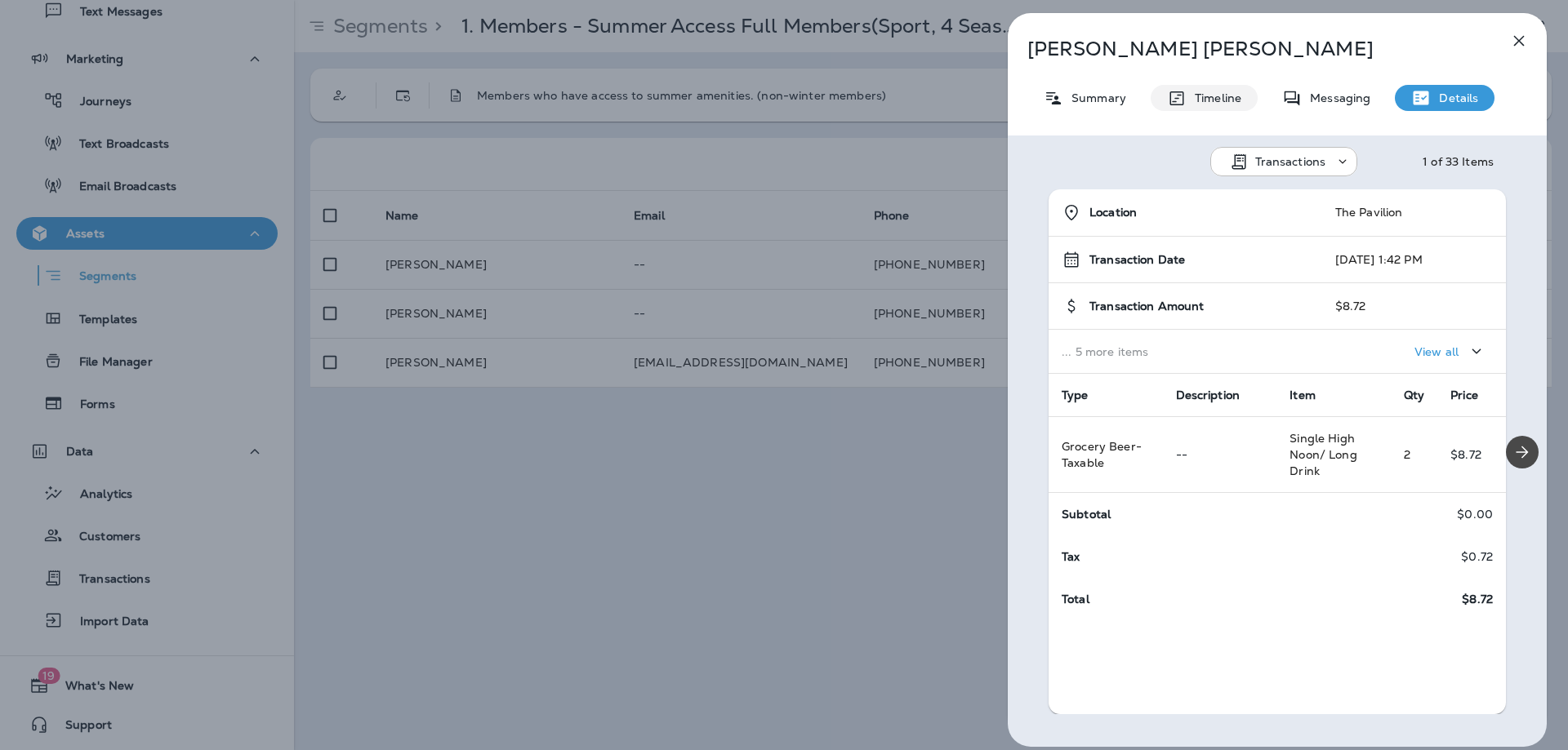
click at [1213, 95] on p "Timeline" at bounding box center [1214, 98] width 55 height 13
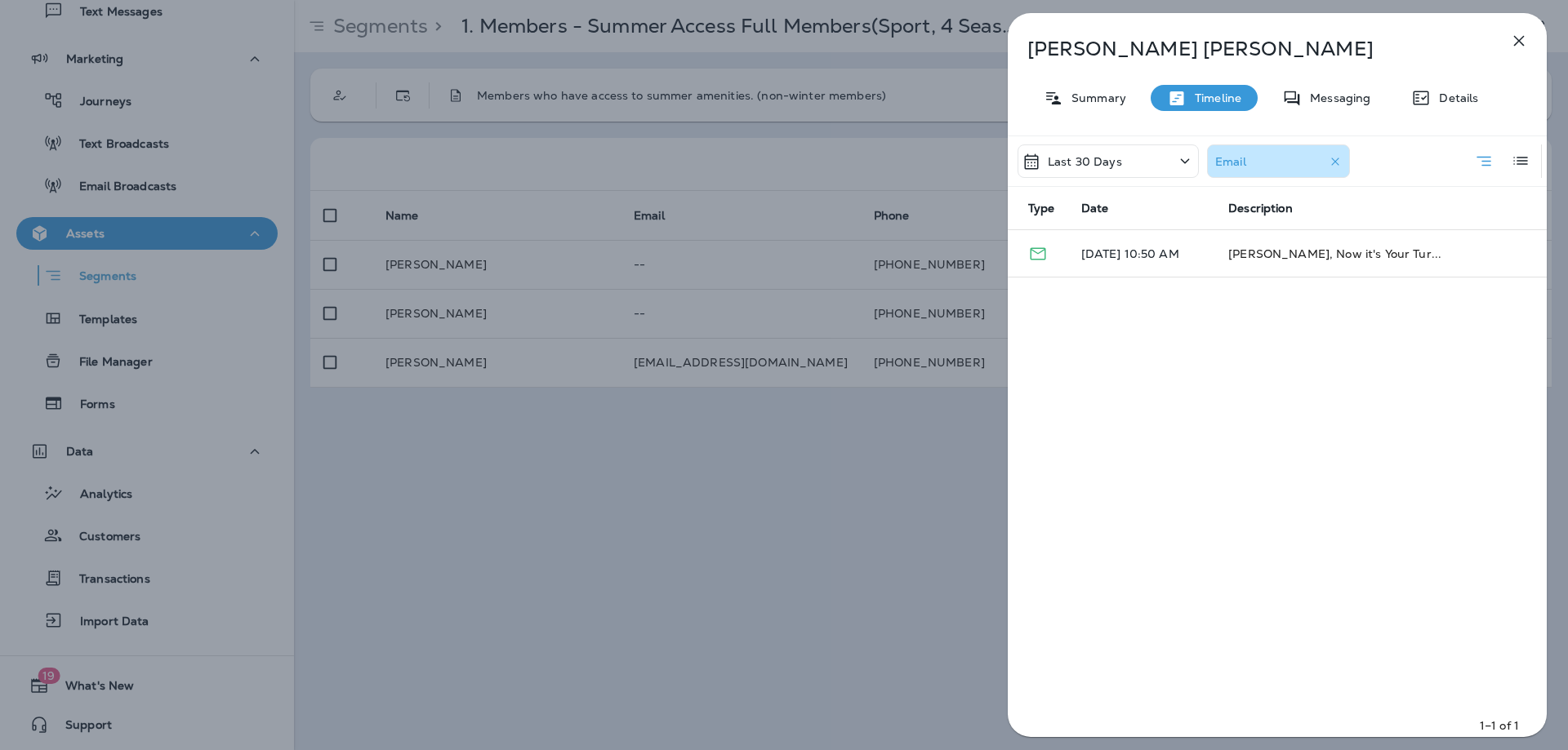
click at [1126, 155] on div "Last 30 Days" at bounding box center [1108, 161] width 181 height 33
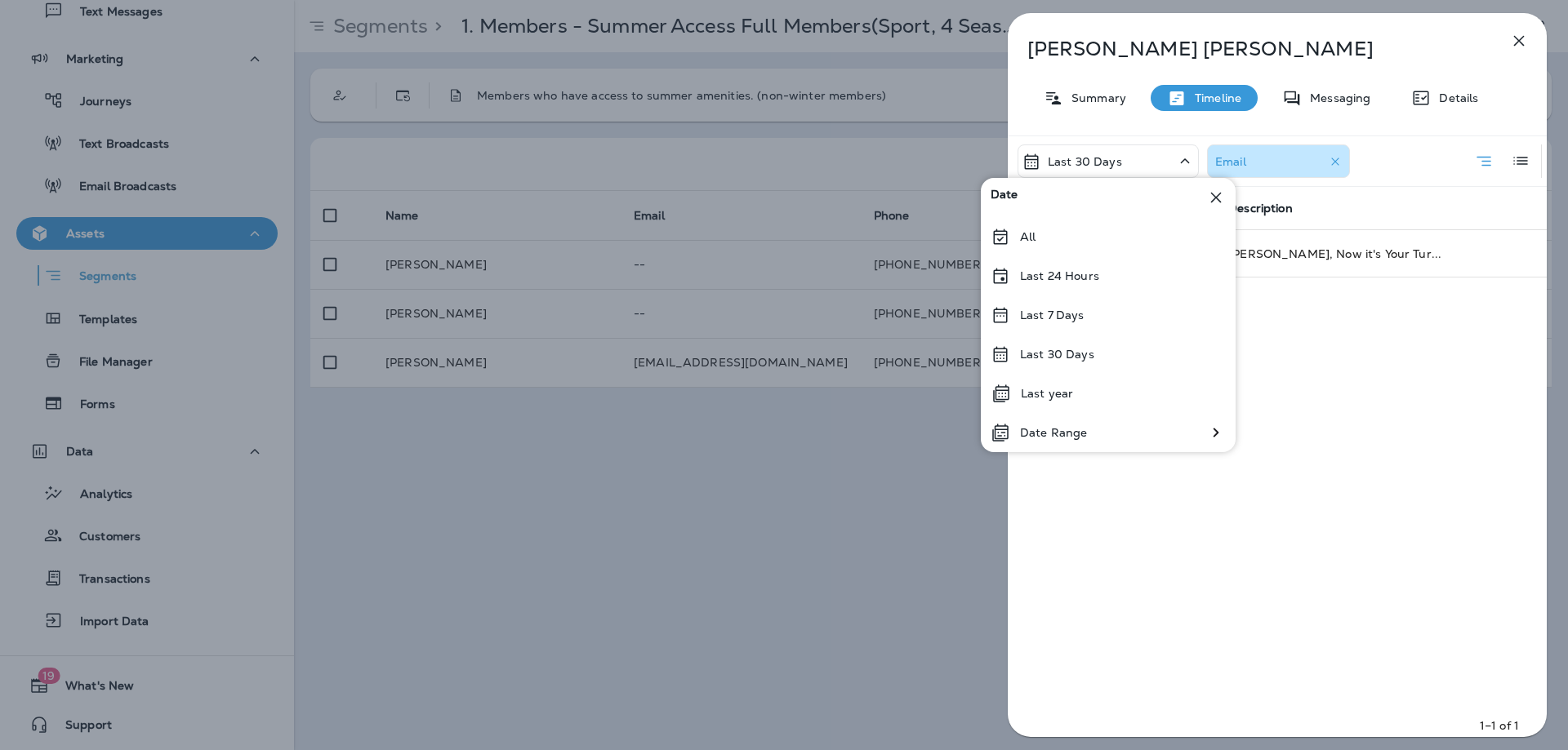
click at [1404, 48] on p "[PERSON_NAME]" at bounding box center [1250, 49] width 446 height 23
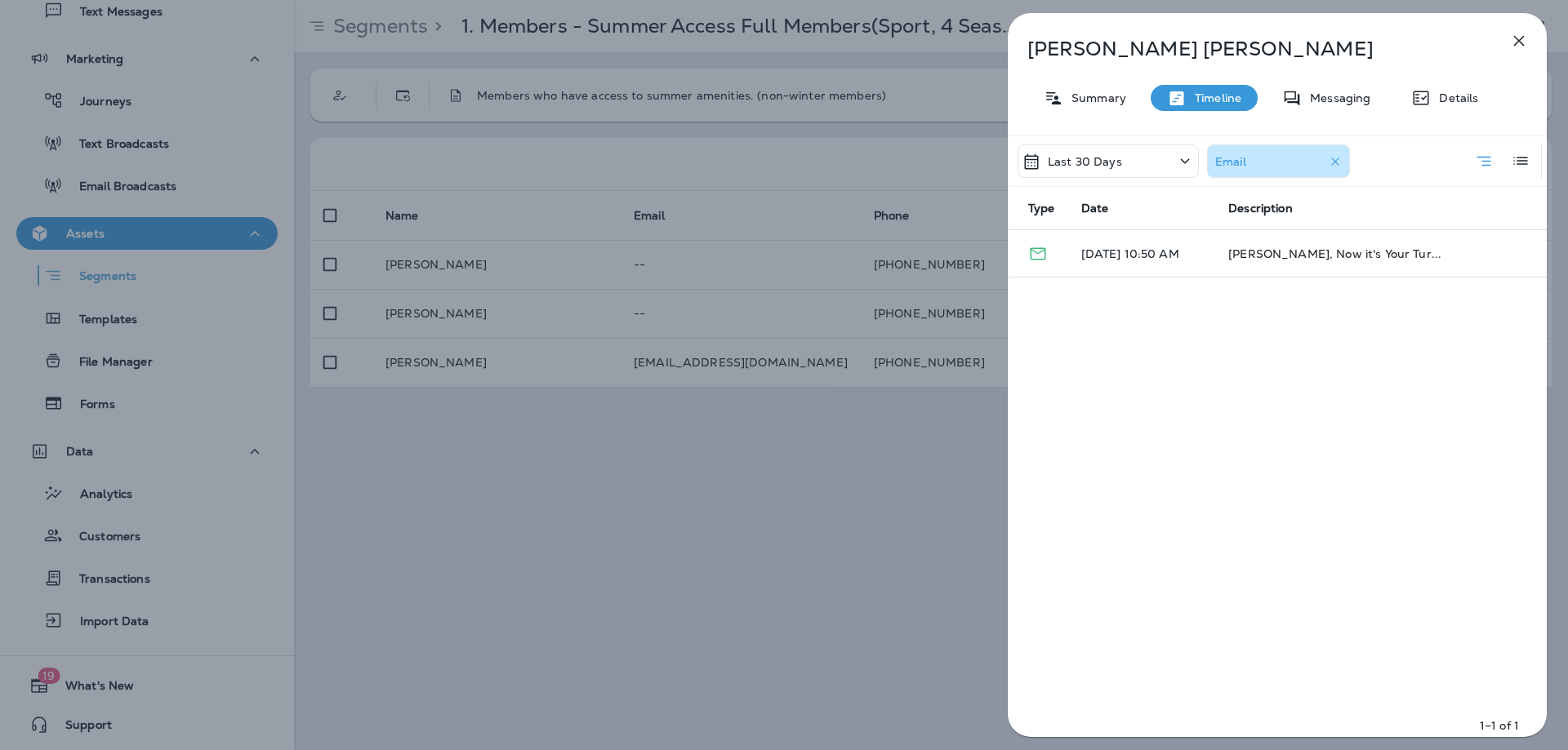
click at [1526, 36] on icon "button" at bounding box center [1518, 40] width 20 height 20
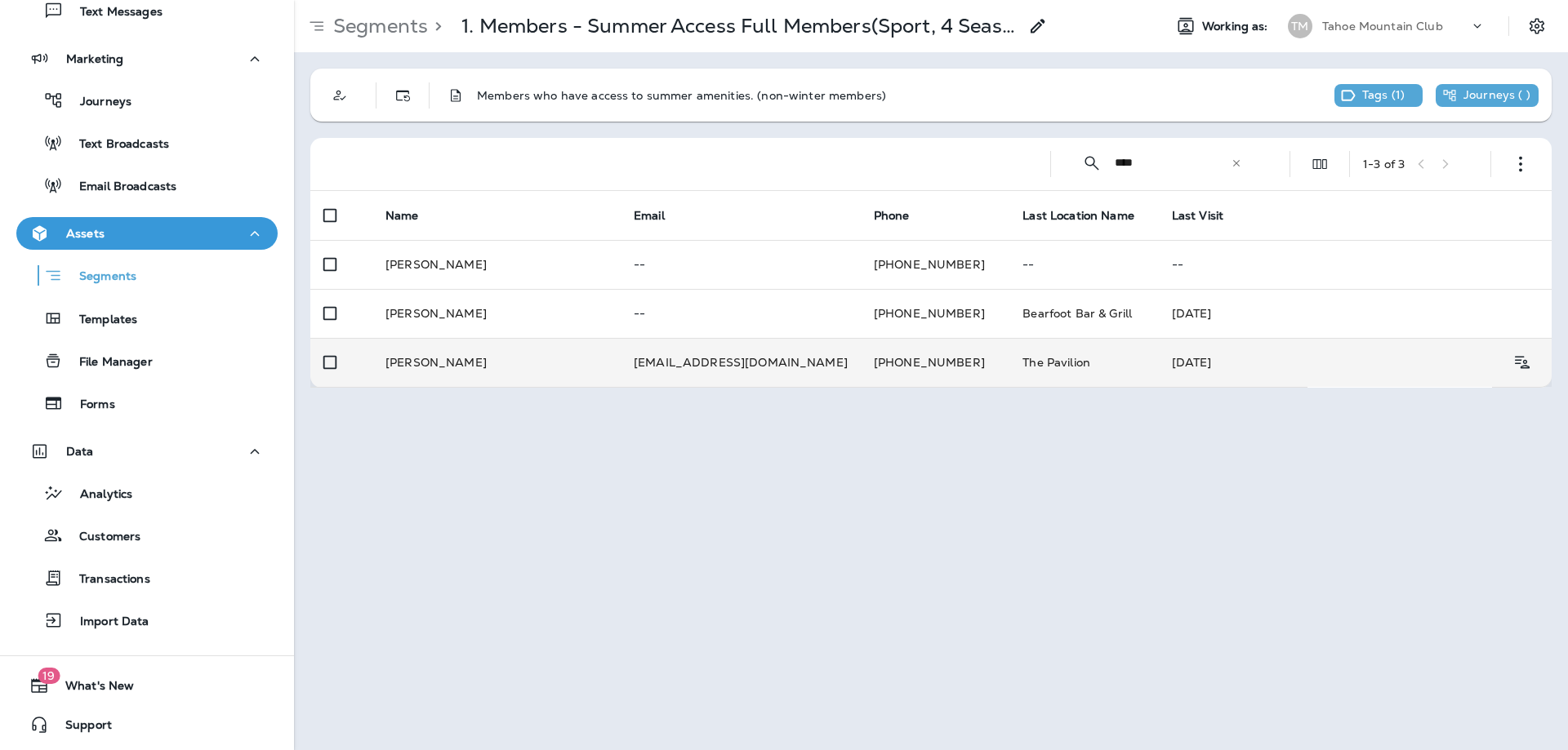
click at [417, 369] on td "[PERSON_NAME]" at bounding box center [496, 362] width 249 height 49
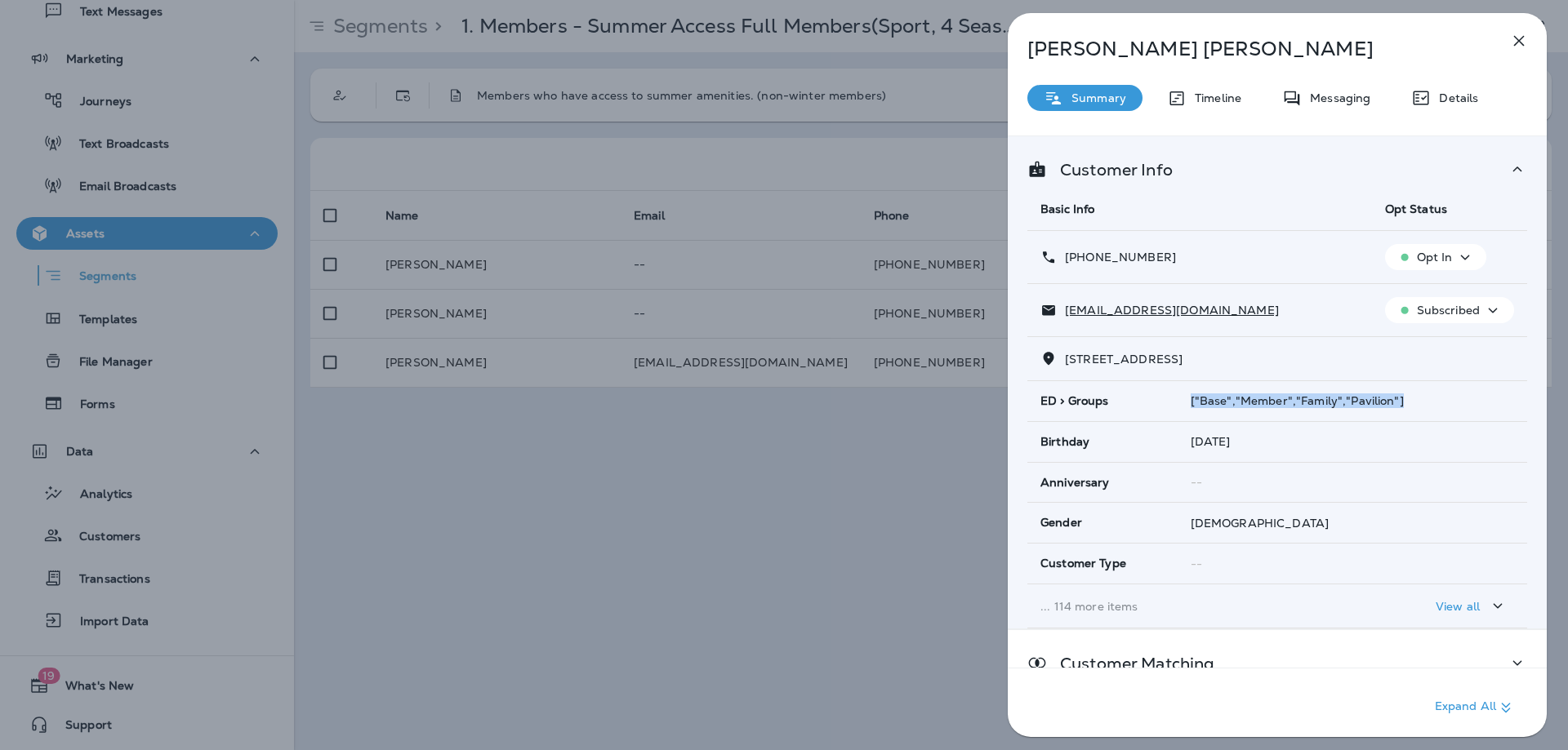
drag, startPoint x: 1451, startPoint y: 407, endPoint x: 1162, endPoint y: 414, distance: 289.1
click at [1162, 414] on tr "ED > Groups ["Base","Member","Family","Pavilion"]" at bounding box center [1277, 401] width 500 height 40
click at [1162, 393] on td "ED > Groups" at bounding box center [1102, 401] width 150 height 40
drag, startPoint x: 1170, startPoint y: 398, endPoint x: 1473, endPoint y: 408, distance: 303.2
click at [1473, 408] on tr "ED > Groups ["Base","Member","Family","Pavilion"]" at bounding box center [1277, 401] width 500 height 40
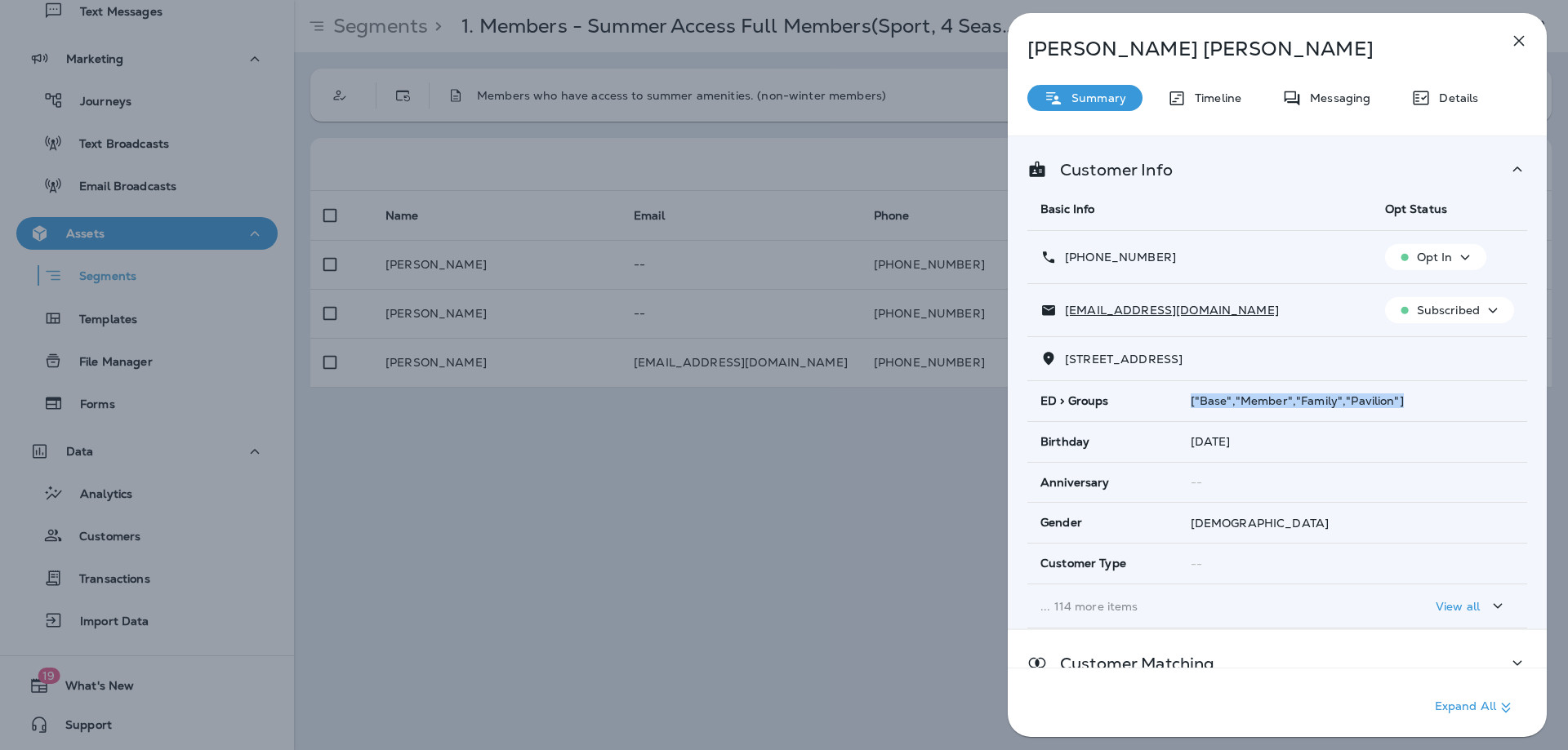
click at [1447, 409] on td "["Base","Member","Family","Pavilion"]" at bounding box center [1352, 401] width 350 height 40
click at [1450, 400] on div "["Base","Member","Family","Pavilion"]" at bounding box center [1352, 400] width 323 height 13
drag, startPoint x: 1171, startPoint y: 399, endPoint x: 1457, endPoint y: 410, distance: 286.2
click at [1457, 410] on tr "ED > Groups ["Base","Member","Family","Pavilion"]" at bounding box center [1277, 401] width 500 height 40
click at [1411, 406] on div "["Base","Member","Family","Pavilion"]" at bounding box center [1352, 400] width 323 height 13
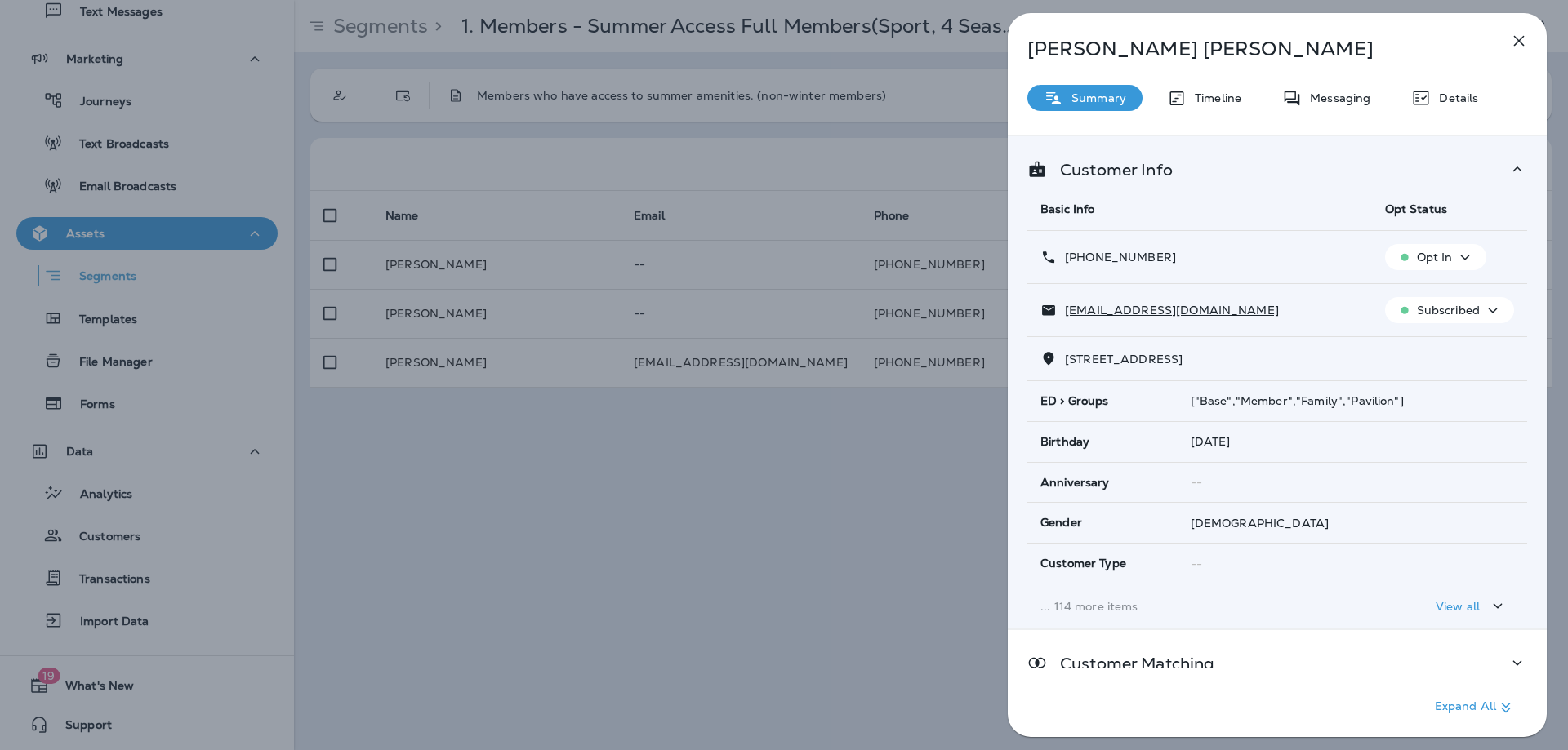
click at [1524, 37] on icon "button" at bounding box center [1518, 40] width 20 height 20
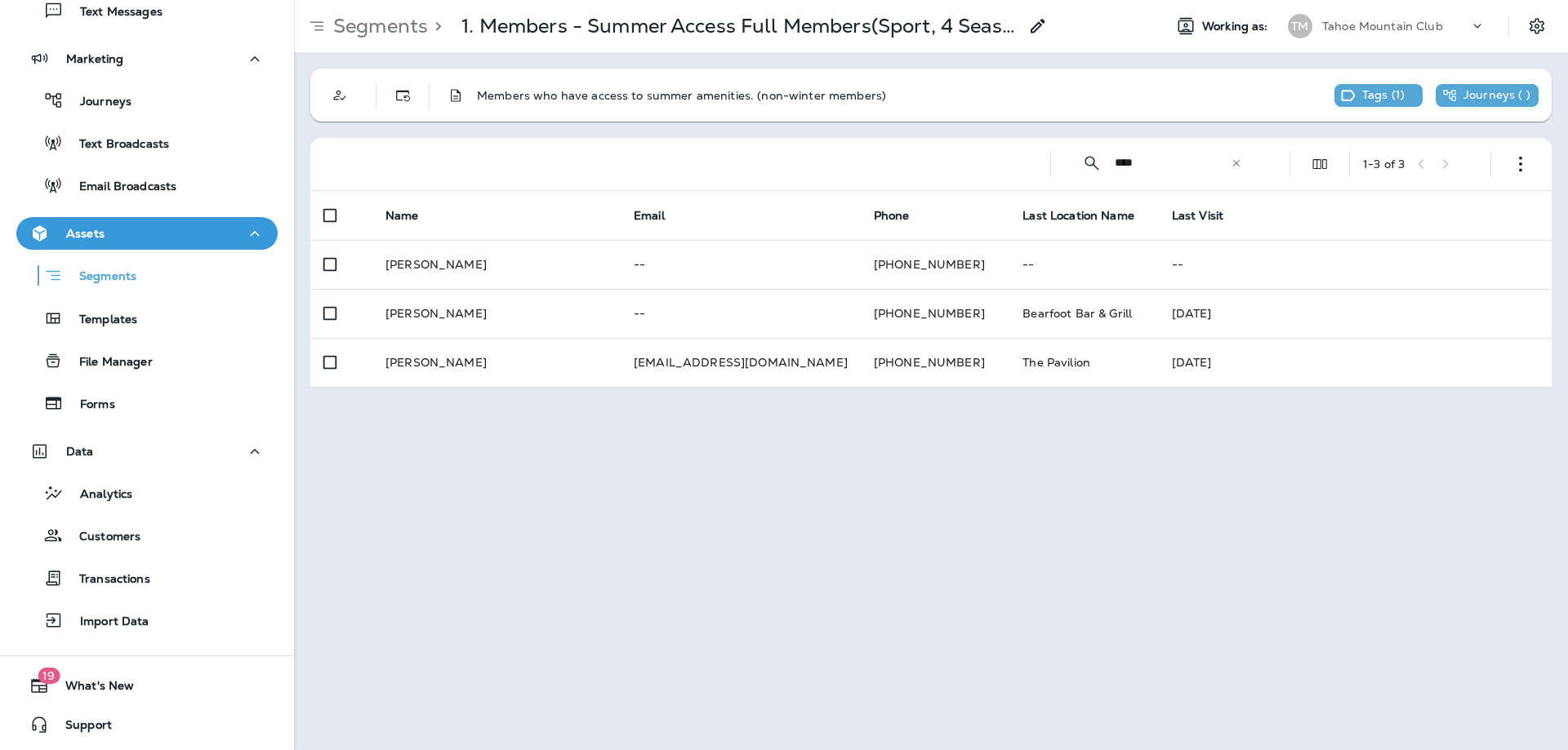
click at [1238, 166] on icon at bounding box center [1235, 163] width 11 height 11
click at [1157, 160] on input "text" at bounding box center [1187, 163] width 146 height 43
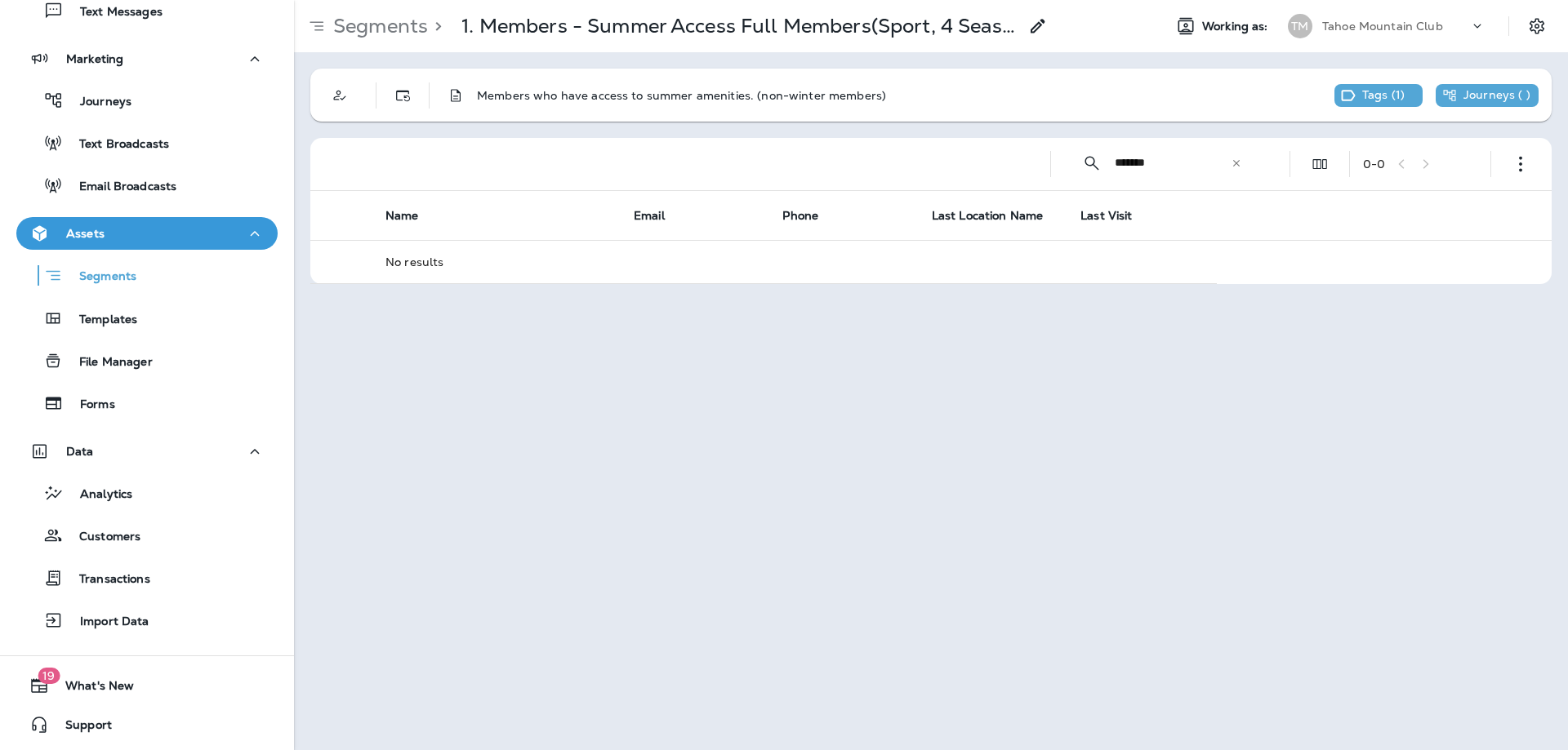
type input "*******"
click at [1240, 163] on icon at bounding box center [1235, 163] width 11 height 11
click at [1167, 172] on input "text" at bounding box center [1187, 163] width 146 height 43
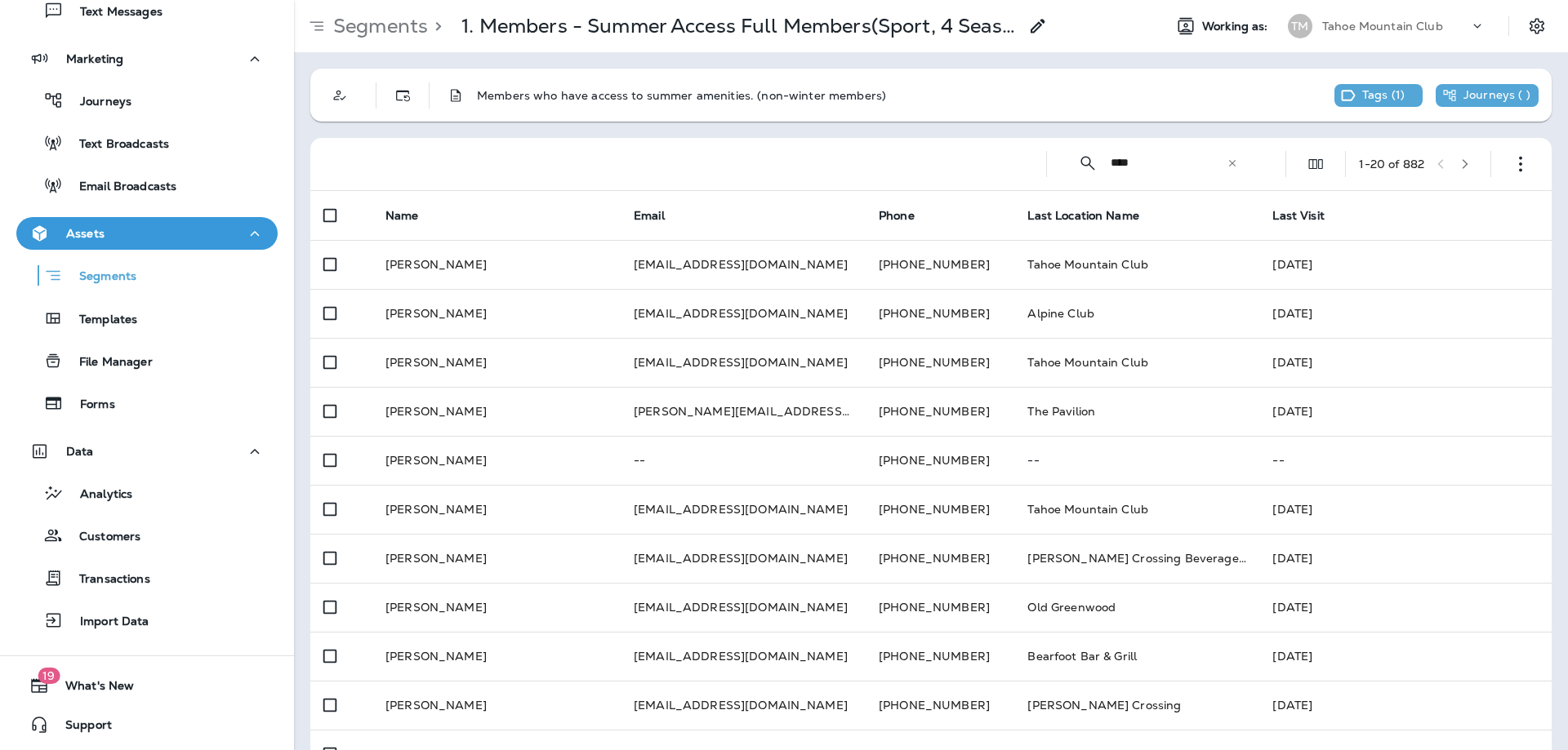
type input "****"
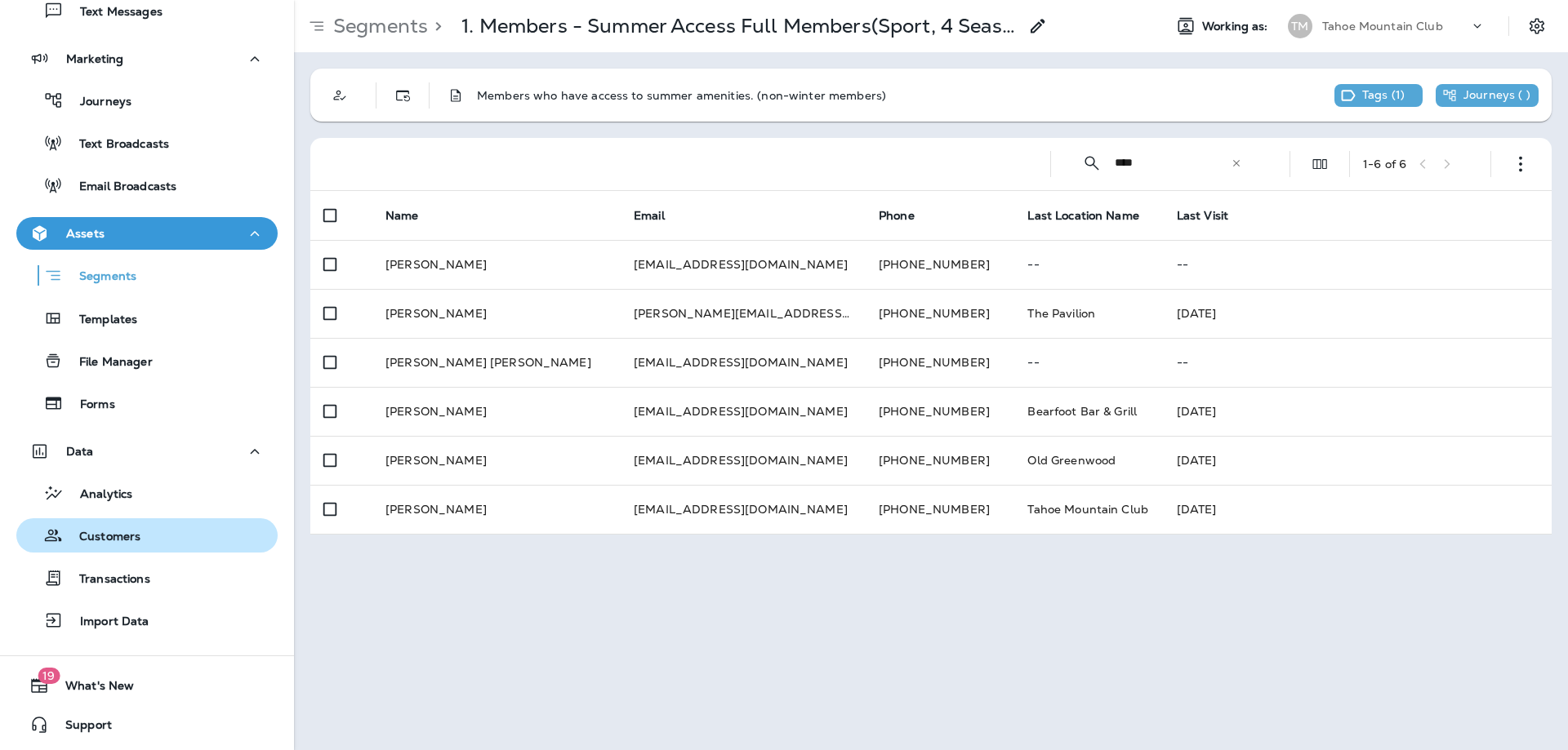
click at [117, 543] on p "Customers" at bounding box center [101, 537] width 77 height 15
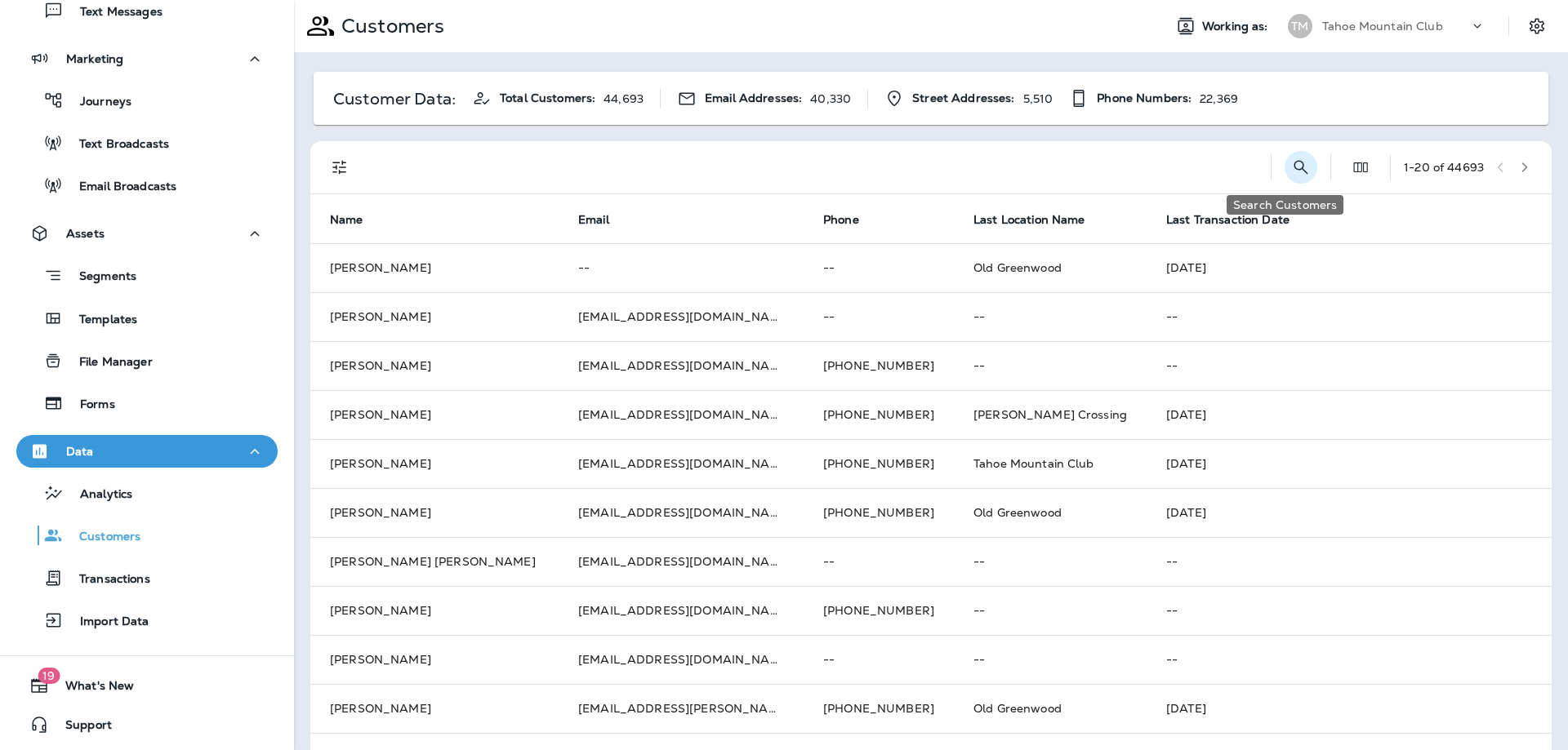
click at [1291, 165] on icon "Search Customers" at bounding box center [1301, 167] width 20 height 20
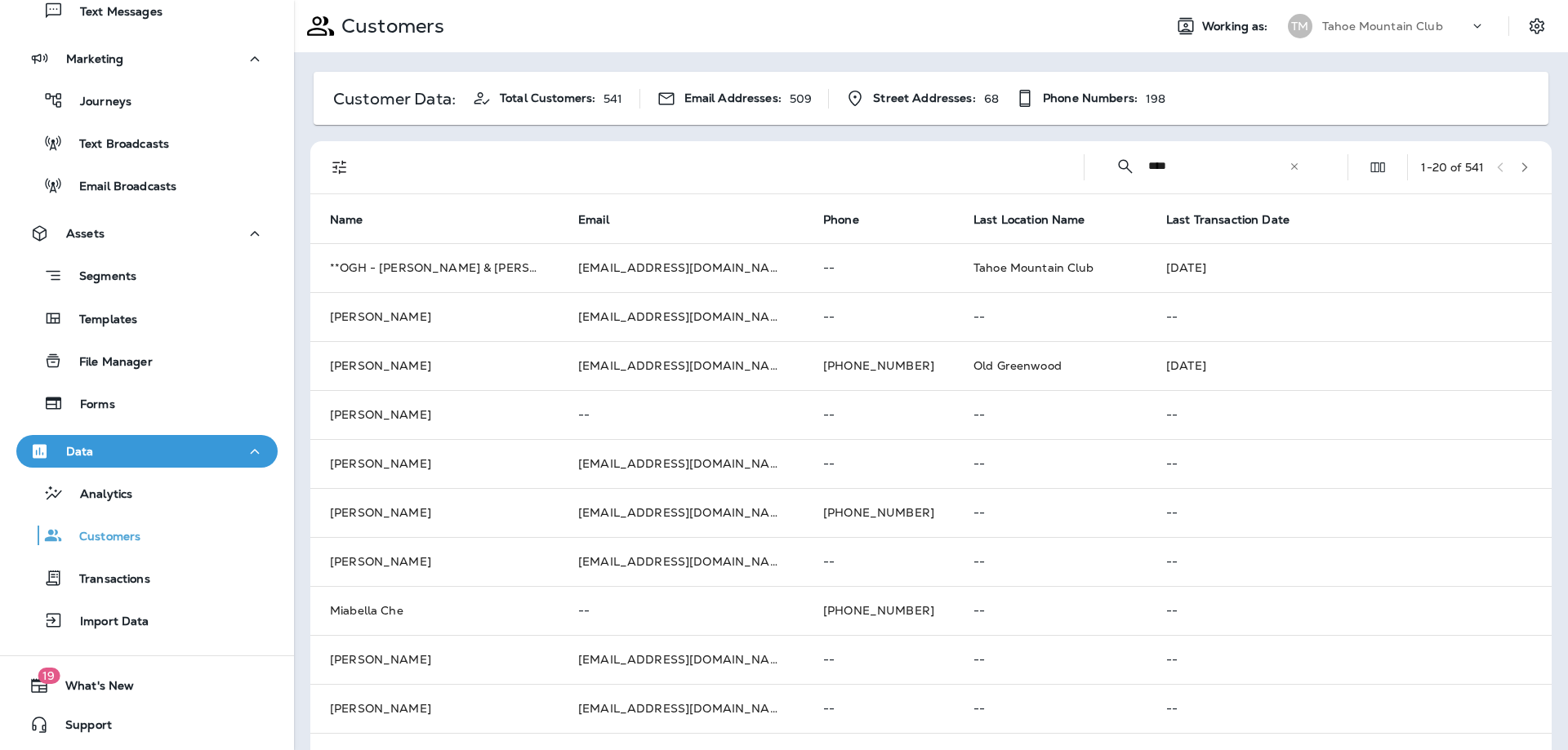
drag, startPoint x: 1115, startPoint y: 154, endPoint x: 770, endPoint y: 141, distance: 345.2
click at [940, 136] on div "Customer Data: Total Customers: 541 Email Addresses: 509 Street Addresses: 68 P…" at bounding box center [931, 646] width 1274 height 1188
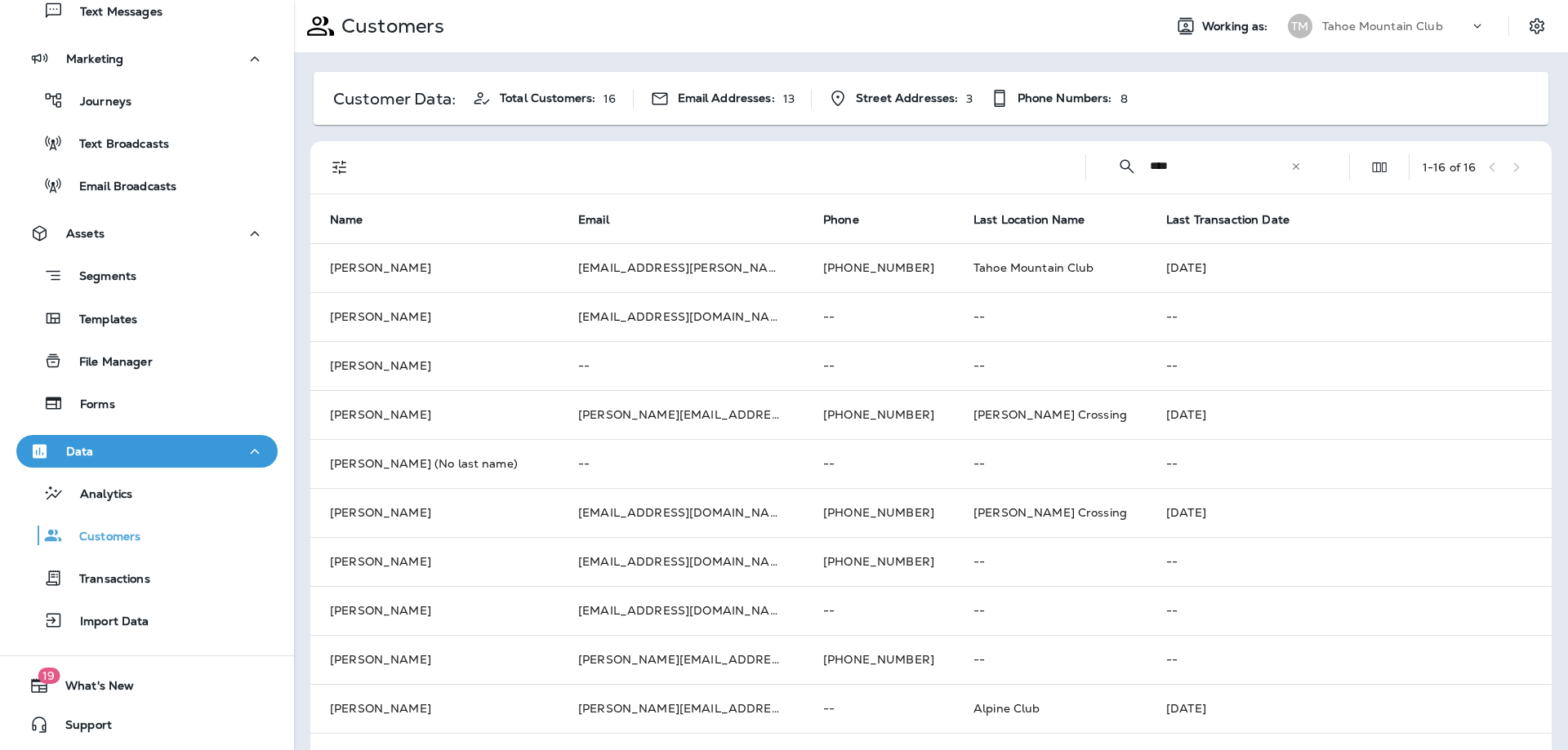
type input "**********"
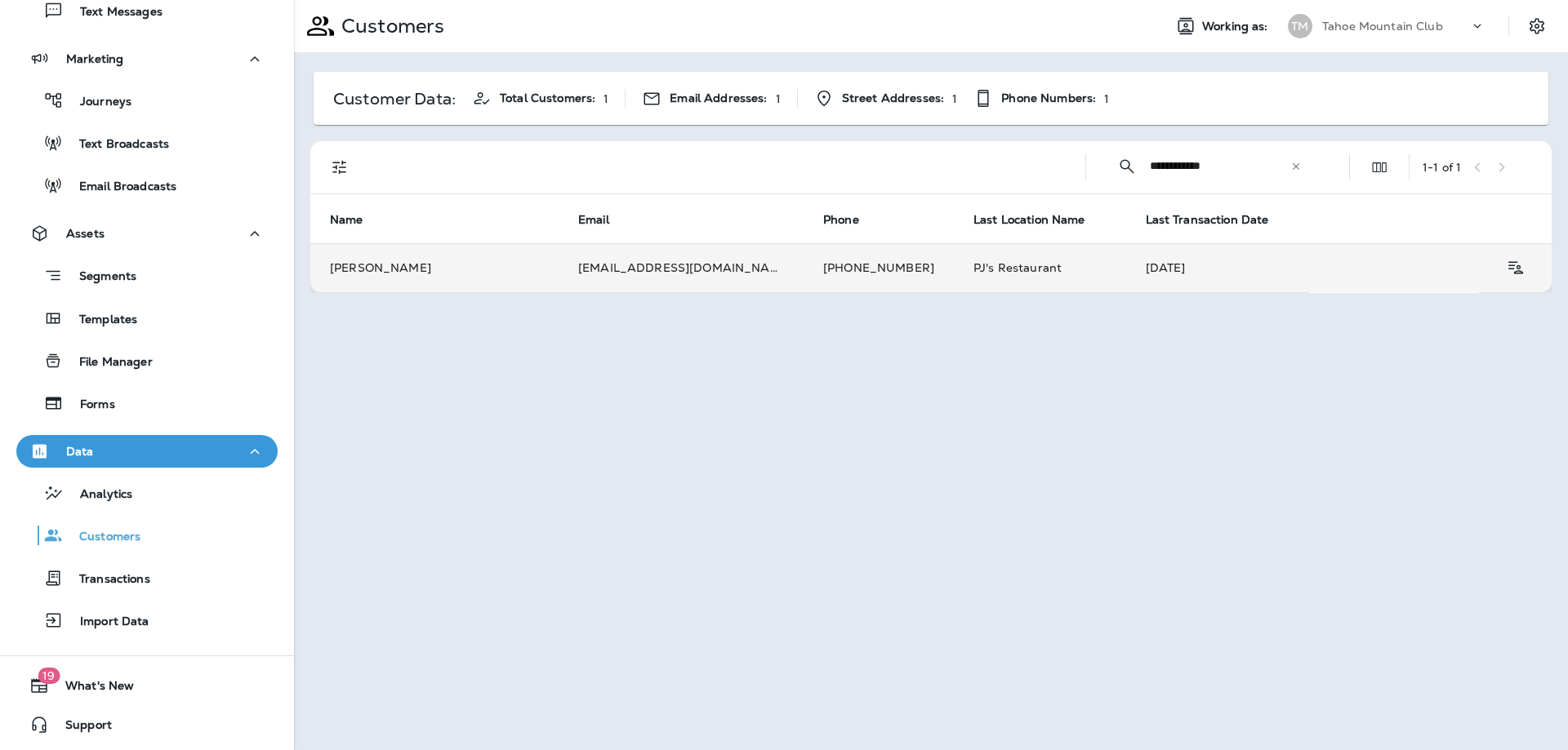
click at [506, 257] on td "[PERSON_NAME]" at bounding box center [435, 267] width 249 height 49
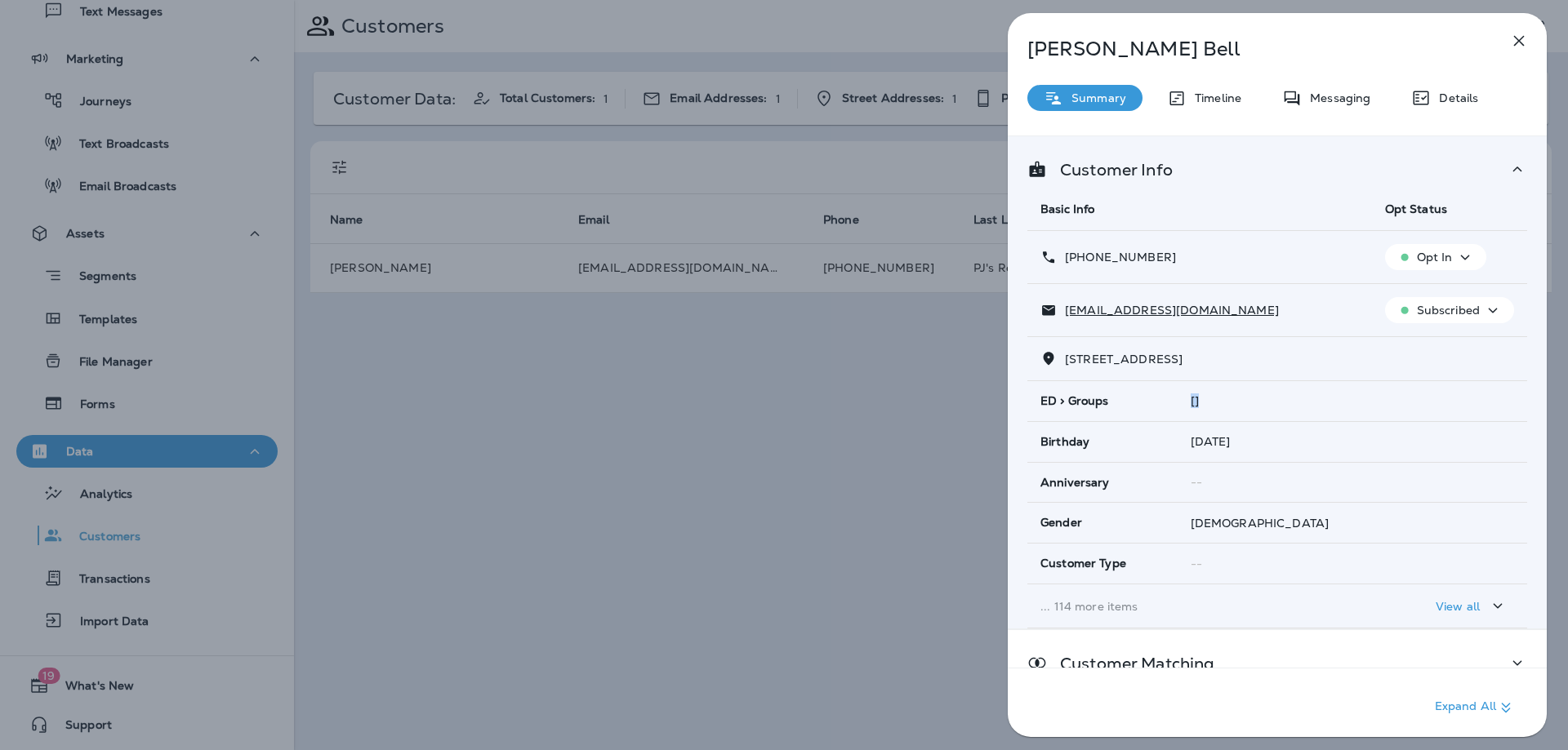
drag, startPoint x: 1182, startPoint y: 403, endPoint x: 1241, endPoint y: 400, distance: 59.1
click at [1238, 400] on td "[]" at bounding box center [1352, 401] width 350 height 40
click at [1281, 400] on div "[]" at bounding box center [1352, 400] width 323 height 13
drag, startPoint x: 1281, startPoint y: 400, endPoint x: 1167, endPoint y: 417, distance: 115.3
click at [1177, 417] on td "[]" at bounding box center [1352, 401] width 350 height 40
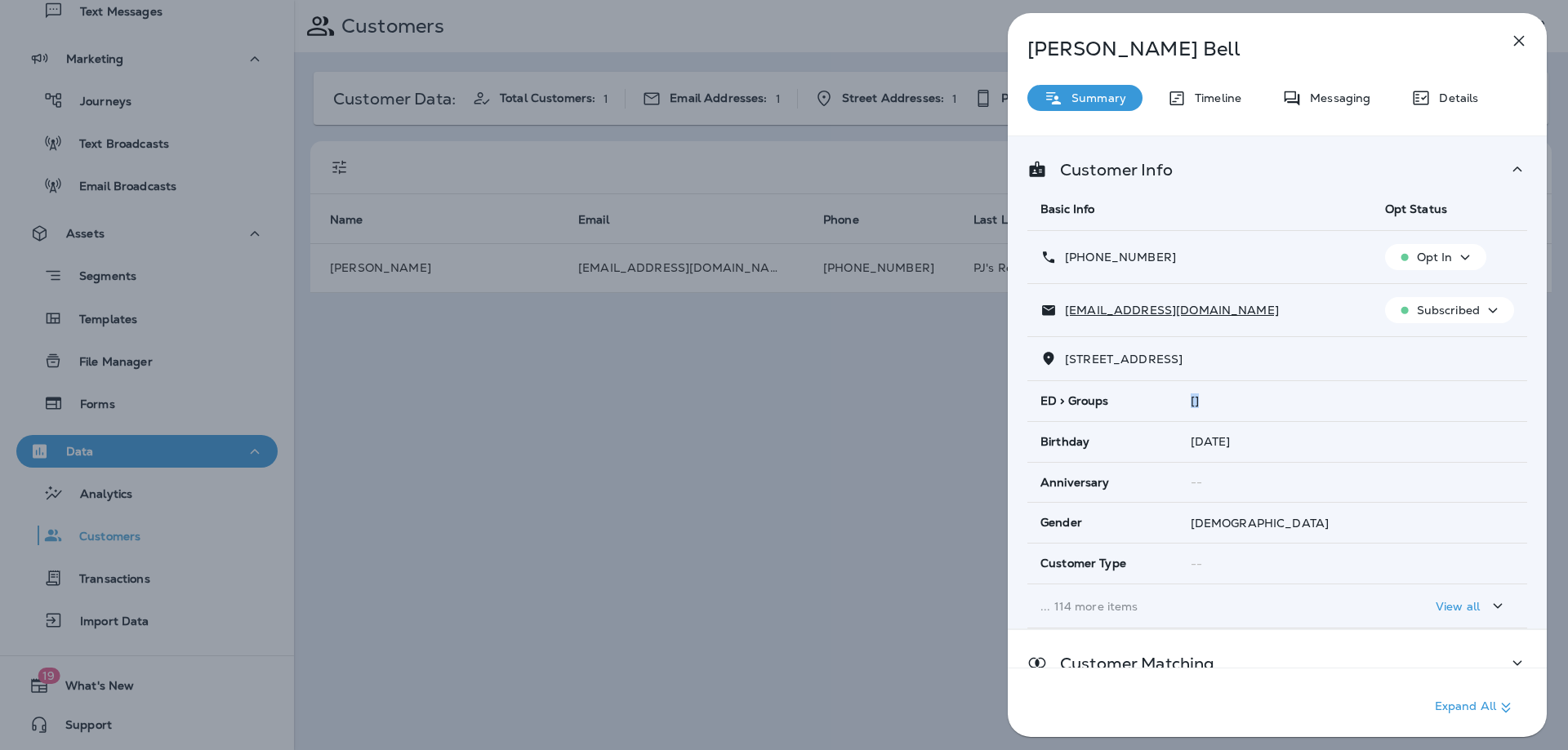
click at [1271, 405] on div "[]" at bounding box center [1352, 400] width 323 height 13
drag, startPoint x: 1271, startPoint y: 405, endPoint x: 998, endPoint y: 346, distance: 279.3
click at [1028, 355] on tbody "[PHONE_NUMBER] Opt In [EMAIL_ADDRESS][DOMAIN_NAME] Subscribed [STREET_ADDRESS] …" at bounding box center [1277, 430] width 500 height 398
click at [1255, 390] on td "[]" at bounding box center [1352, 401] width 350 height 40
click at [1226, 93] on p "Timeline" at bounding box center [1214, 98] width 55 height 13
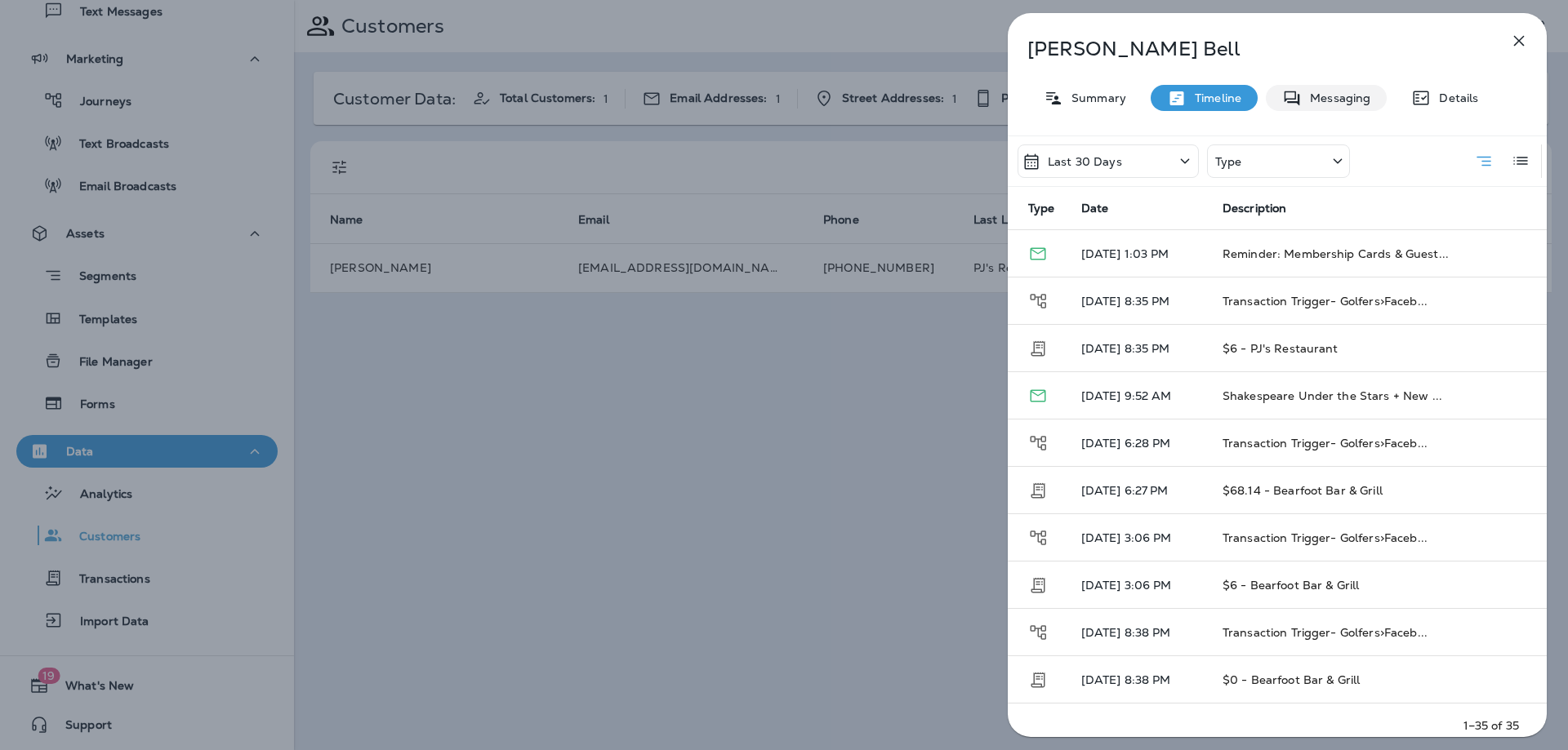
click at [1349, 102] on p "Messaging" at bounding box center [1336, 98] width 69 height 13
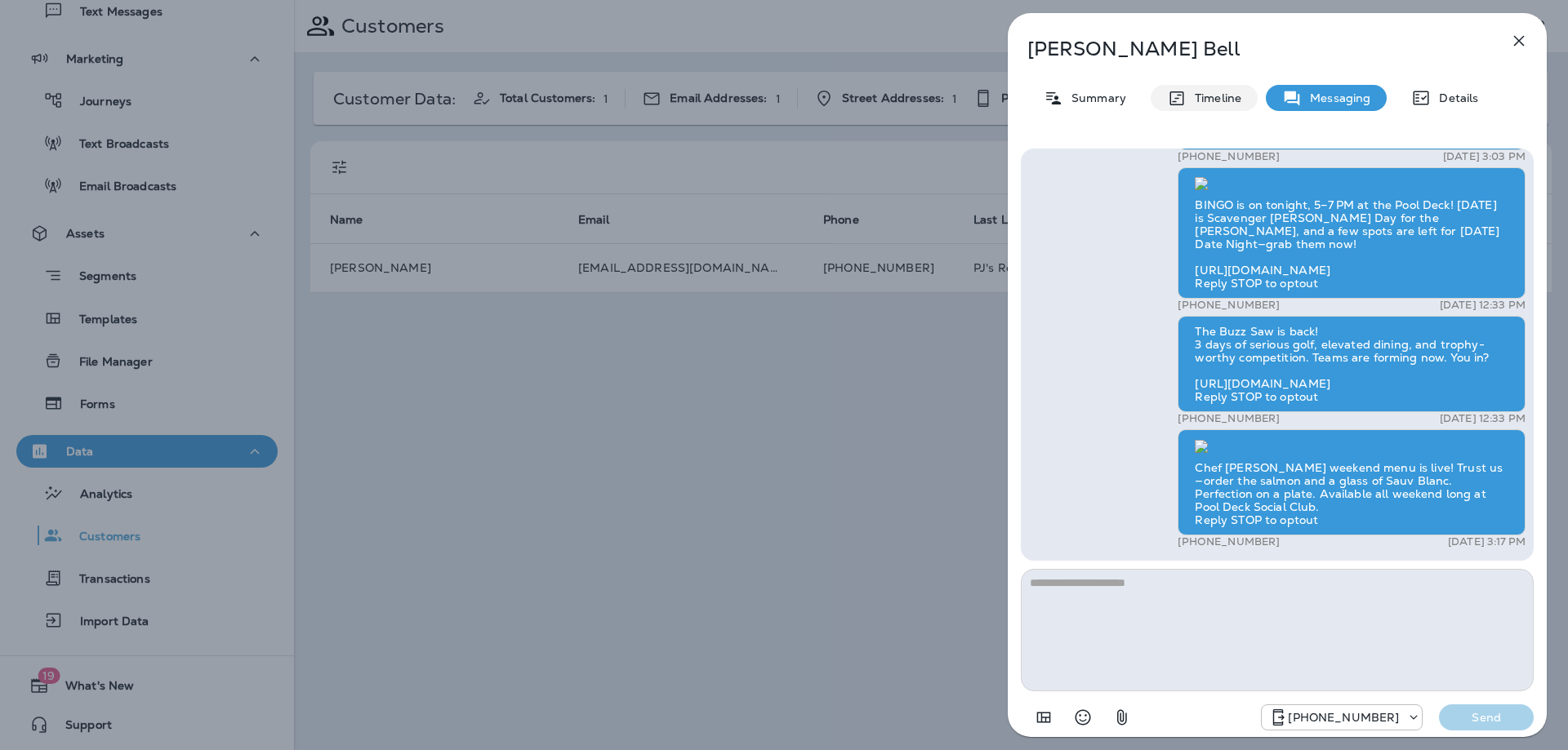
click at [1234, 108] on div "Timeline" at bounding box center [1204, 98] width 107 height 26
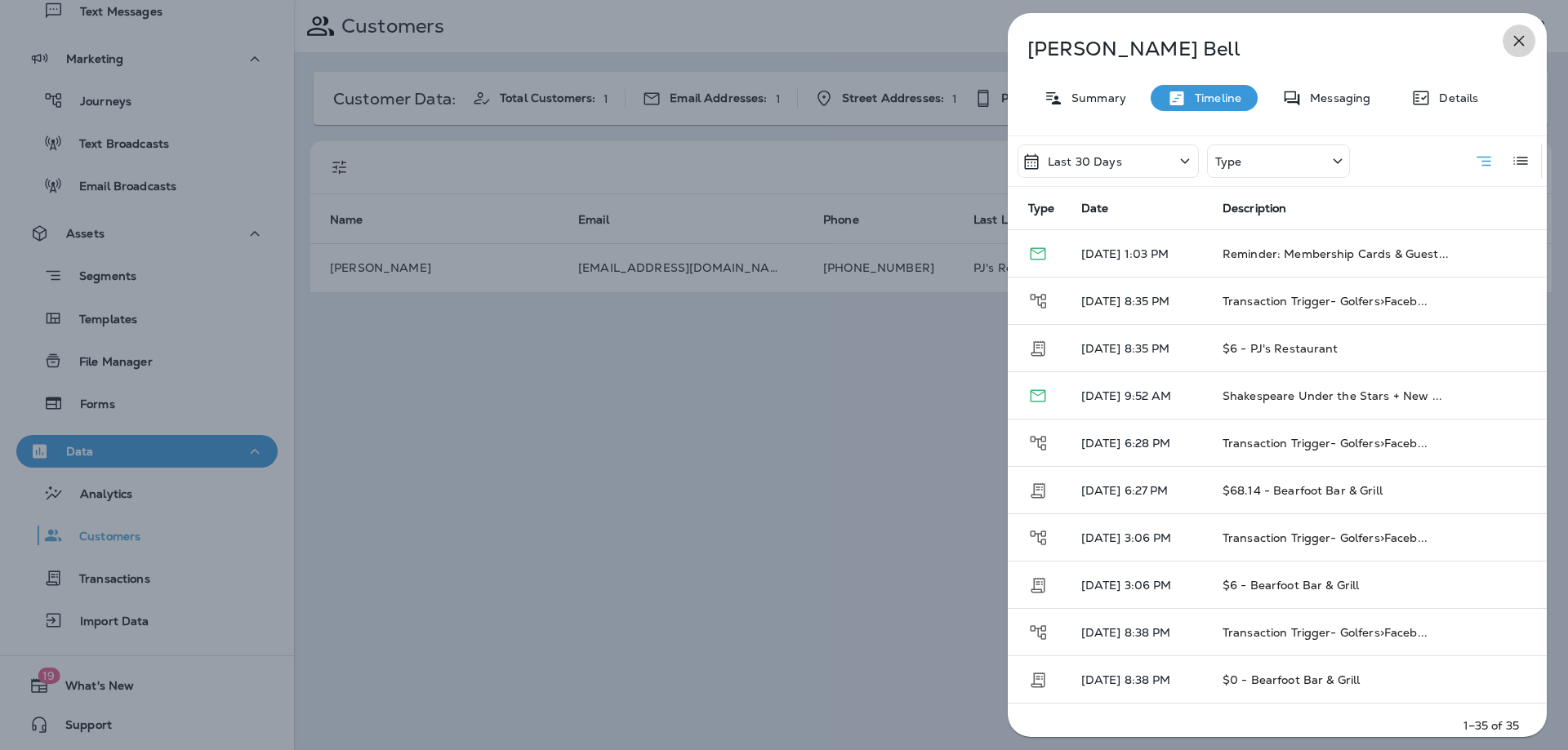
click at [1524, 40] on icon "button" at bounding box center [1518, 40] width 20 height 20
